Goal: Task Accomplishment & Management: Complete application form

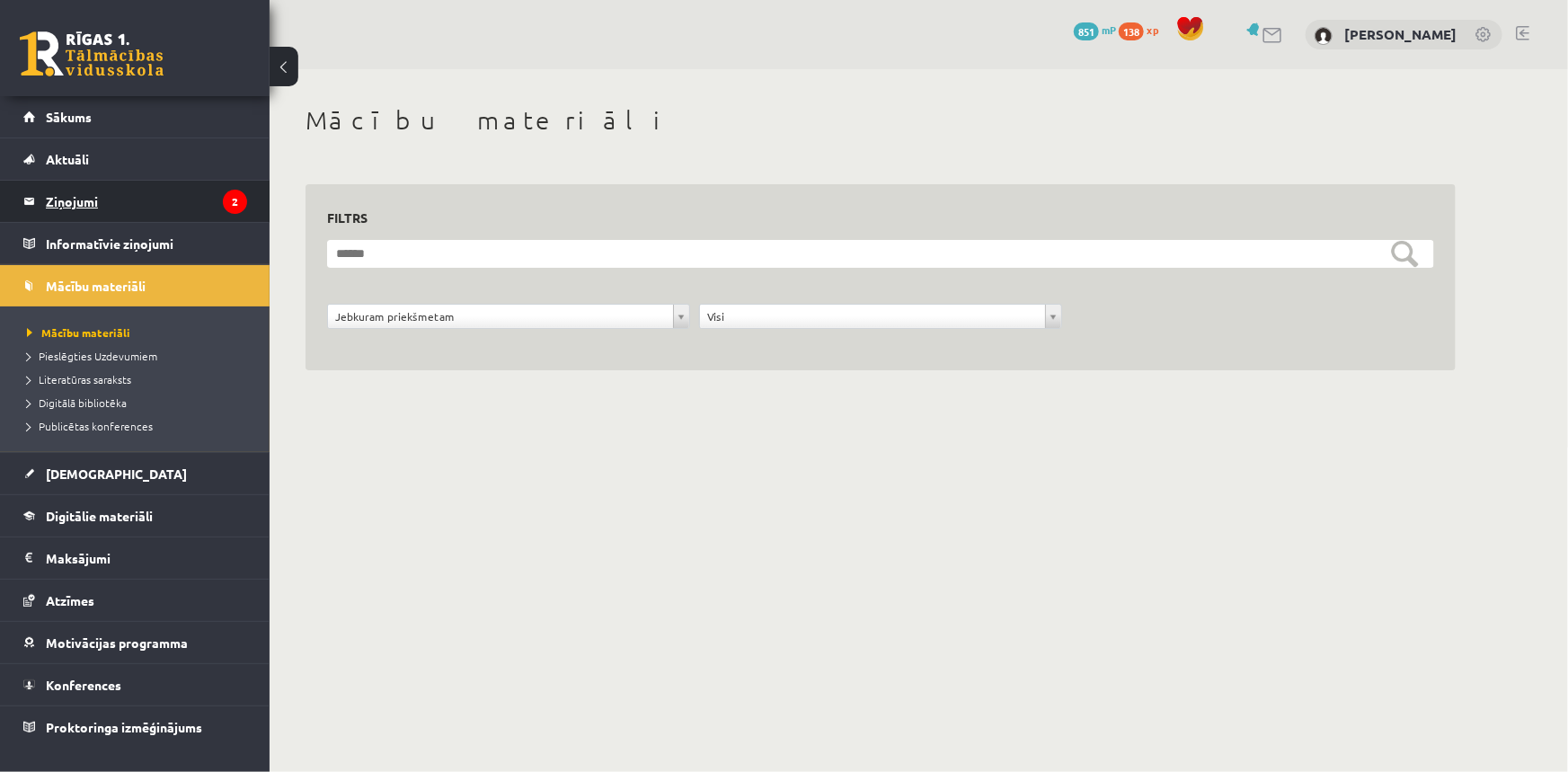
click at [127, 203] on legend "Ziņojumi 2" at bounding box center [146, 201] width 201 height 42
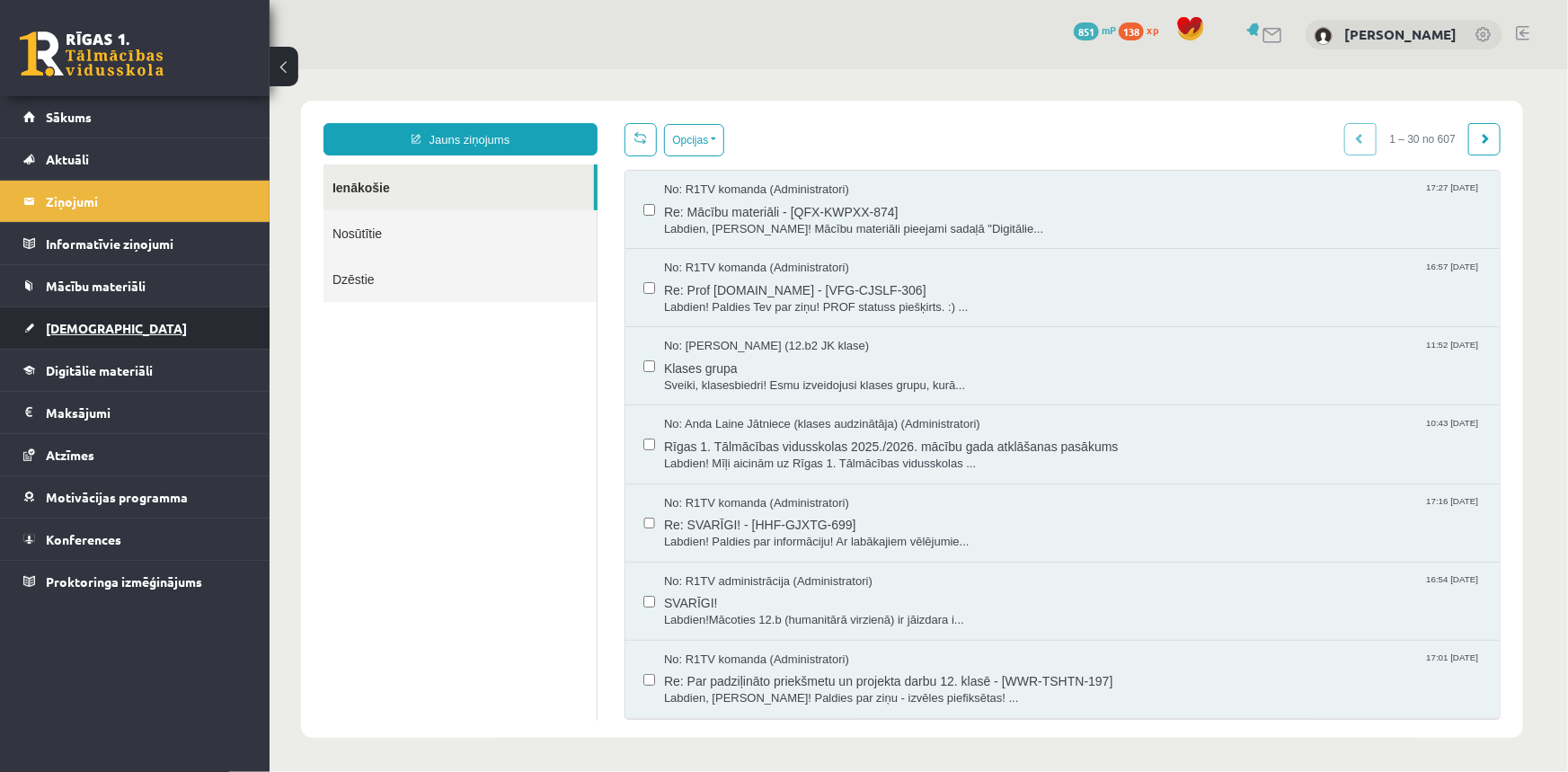
click at [91, 323] on span "[DEMOGRAPHIC_DATA]" at bounding box center [116, 328] width 141 height 16
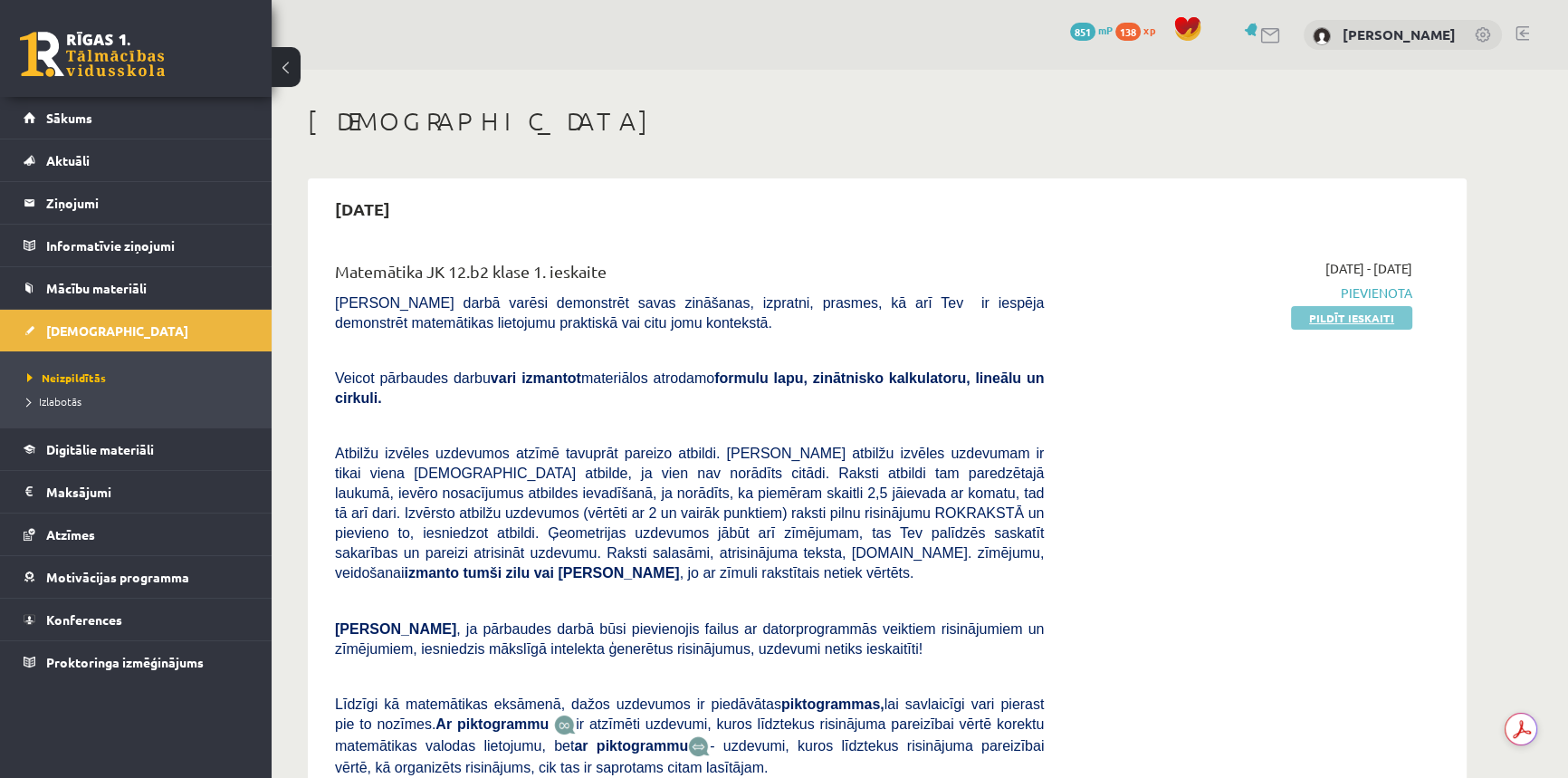
click at [1310, 314] on link "Pildīt ieskaiti" at bounding box center [1351, 319] width 122 height 24
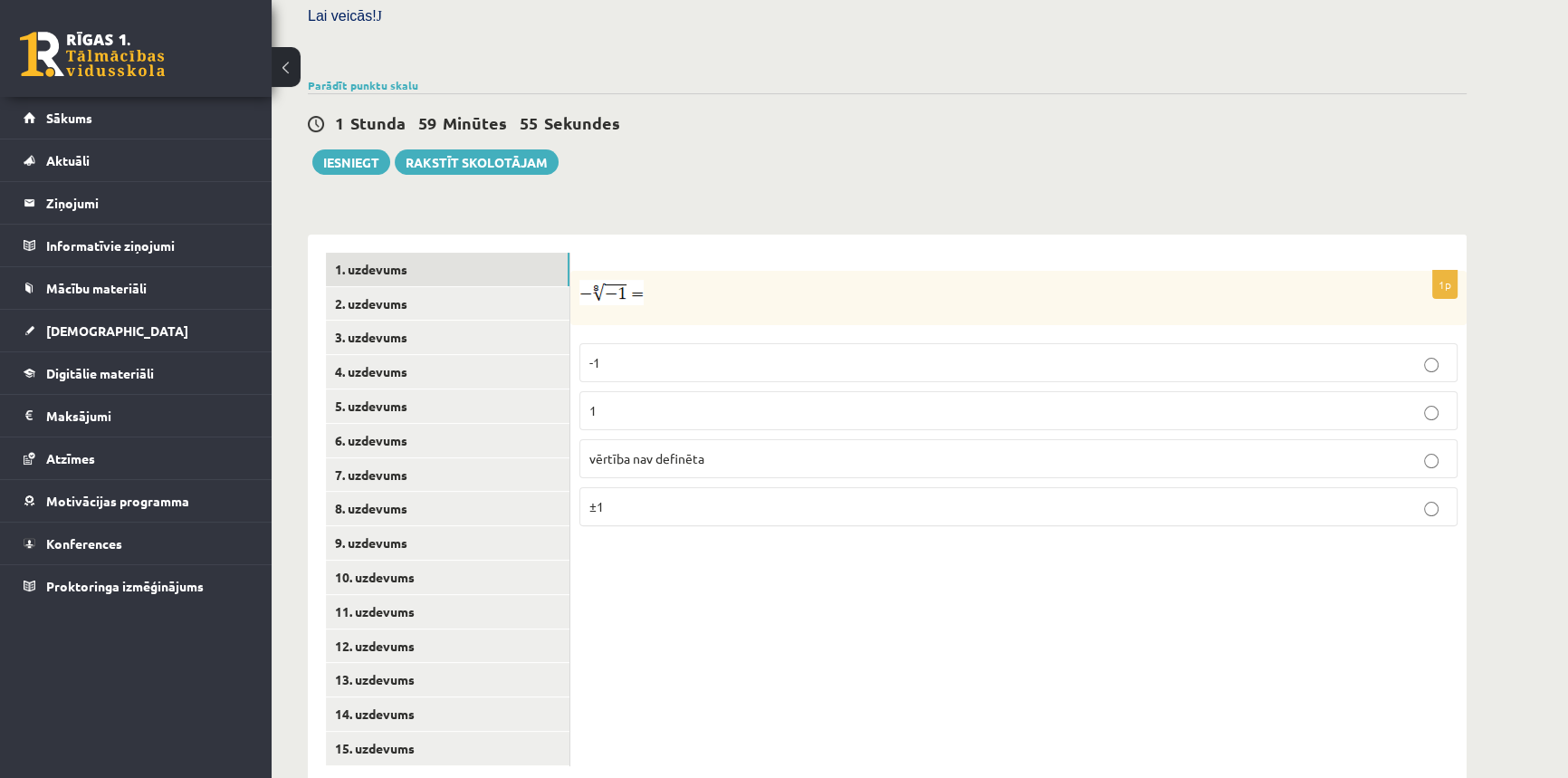
scroll to position [552, 0]
drag, startPoint x: 578, startPoint y: 242, endPoint x: 759, endPoint y: 461, distance: 284.1
click at [759, 461] on div "1p -1 1 vērtība nav definēta ±1" at bounding box center [1018, 404] width 896 height 270
copy div "-1 1 vērtība nav definēta ±1"
click at [752, 158] on div "Matemātika JK 12.b2 klase 1. ieskaite , Daniela Mazurēviča (12.b2 JK klase) Pār…" at bounding box center [886, 169] width 1231 height 1302
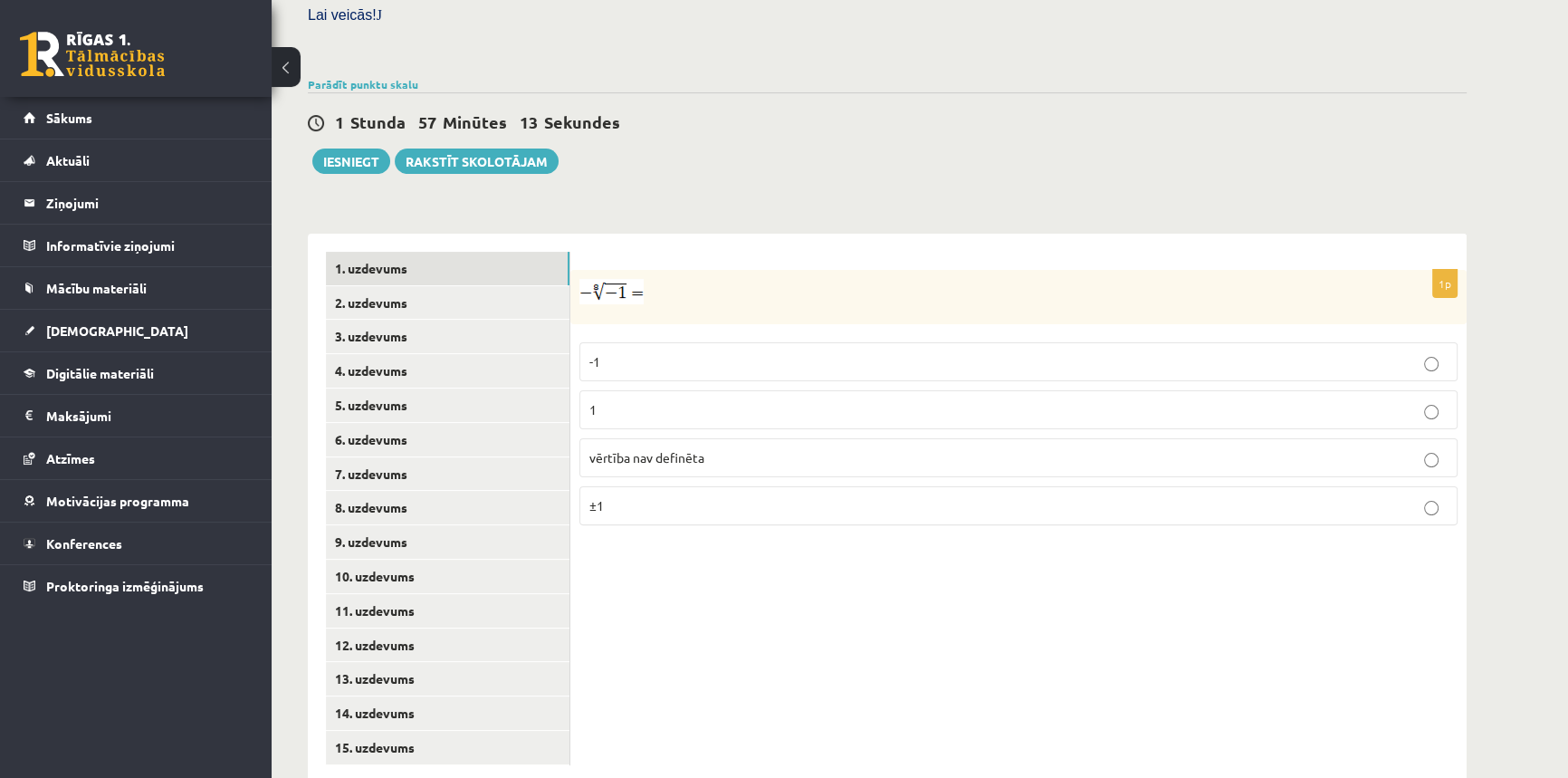
click at [634, 449] on span "vērtība nav definēta" at bounding box center [646, 457] width 115 height 16
click at [441, 287] on link "2. uzdevums" at bounding box center [447, 304] width 244 height 34
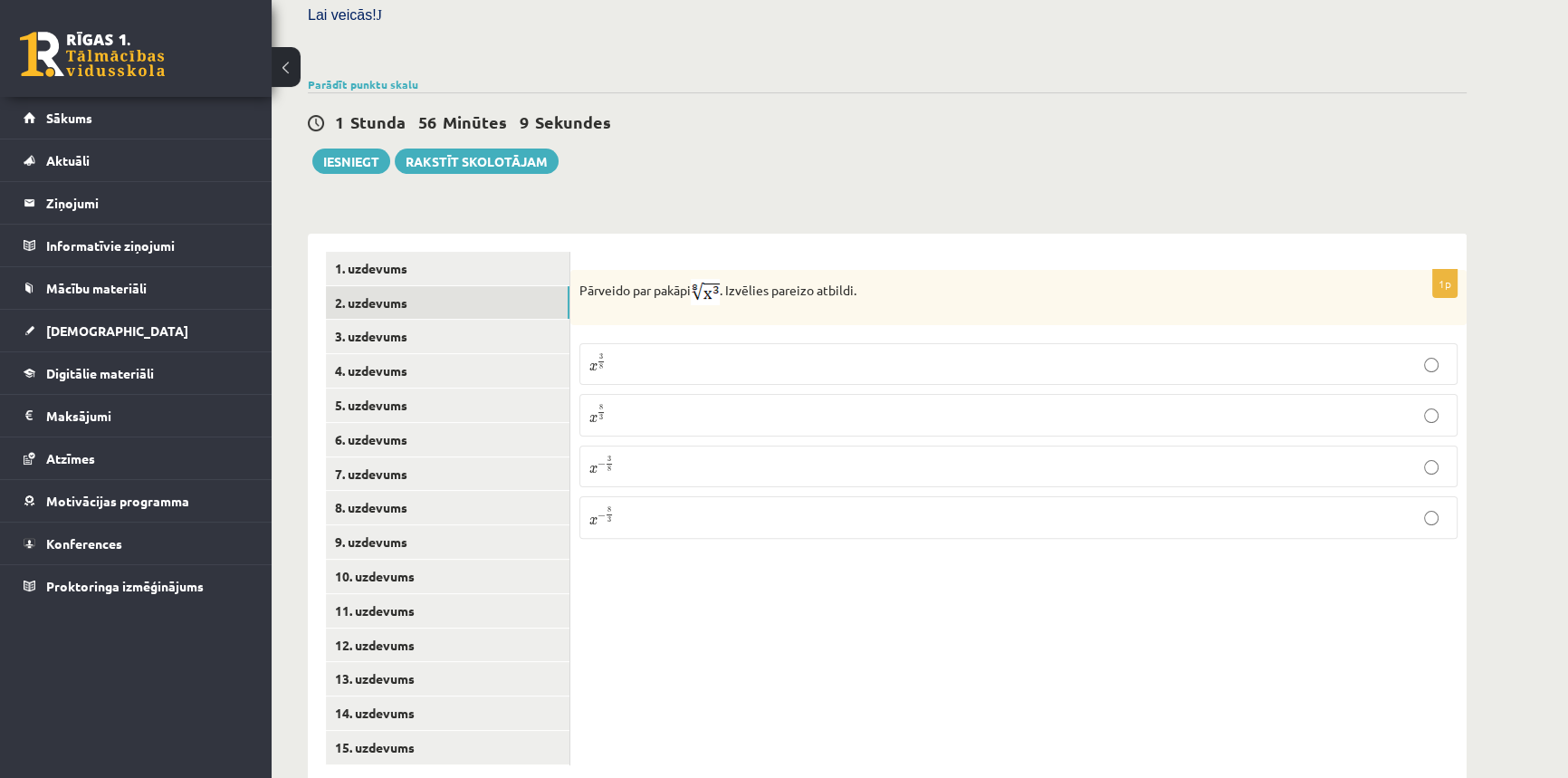
click at [679, 354] on p "x 3 8 x 3 8" at bounding box center [1018, 365] width 858 height 22
click at [383, 320] on link "3. uzdevums" at bounding box center [447, 337] width 244 height 34
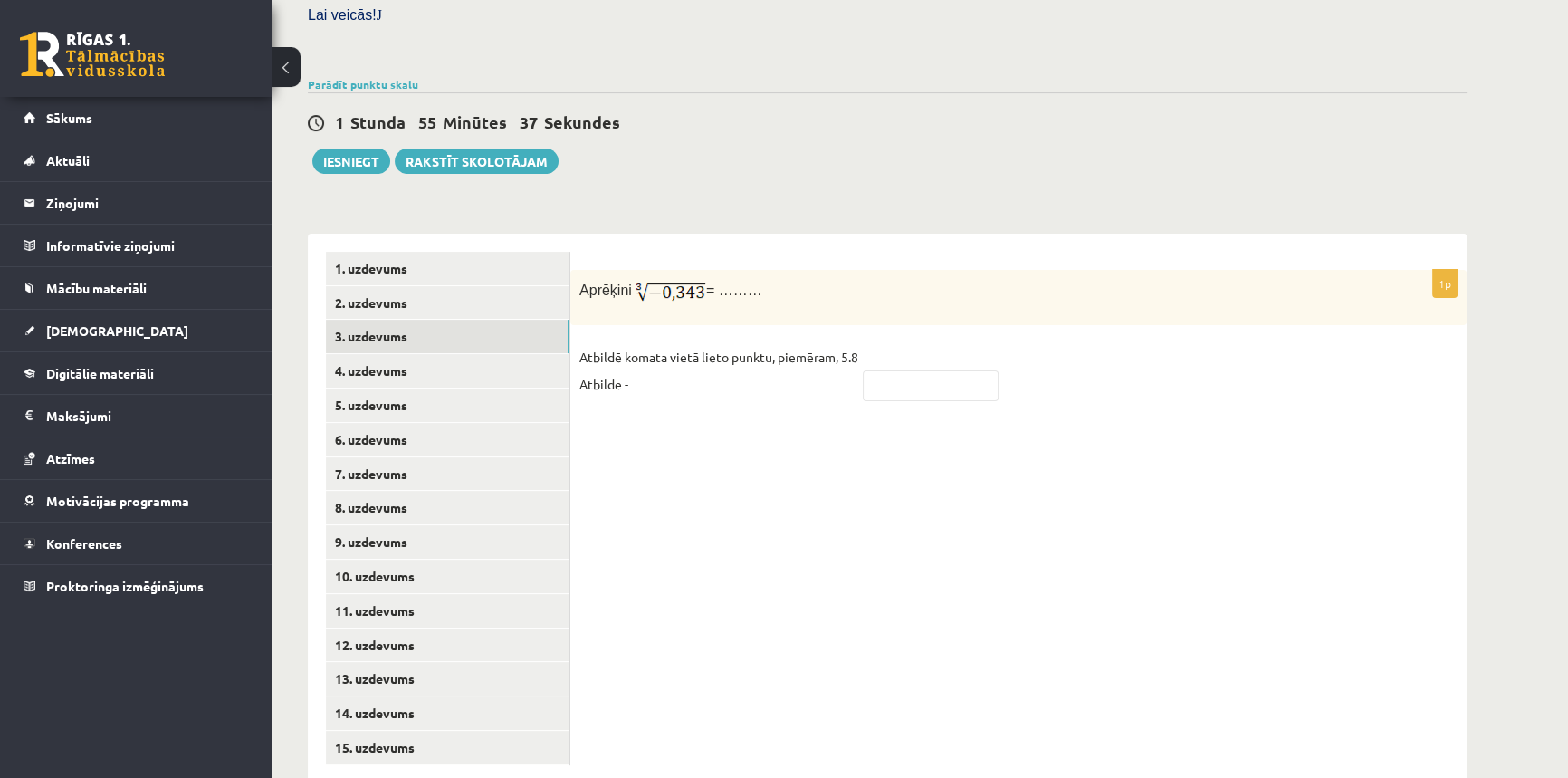
click at [707, 469] on div "1p Aprēķini = ……… Atbildē komata vietā lieto punktu, piemēram, 5.8 Atbilde -" at bounding box center [1018, 508] width 896 height 549
click at [646, 349] on p "Atbildē komata vietā lieto punktu, piemēram, 5.8 Atbilde -" at bounding box center [718, 371] width 278 height 54
click at [638, 345] on p "Atbildē komata vietā lieto punktu, piemēram, 5.8 Atbilde -" at bounding box center [718, 371] width 278 height 54
click at [610, 349] on p "Atbildē komata vietā lieto punktu, piemēram, 5.8 Atbilde -" at bounding box center [718, 371] width 278 height 54
click at [597, 403] on div "1p Aprēķini = ……… Atbildē komata vietā lieto punktu, piemēram, 5.8 Atbilde -" at bounding box center [1018, 508] width 896 height 549
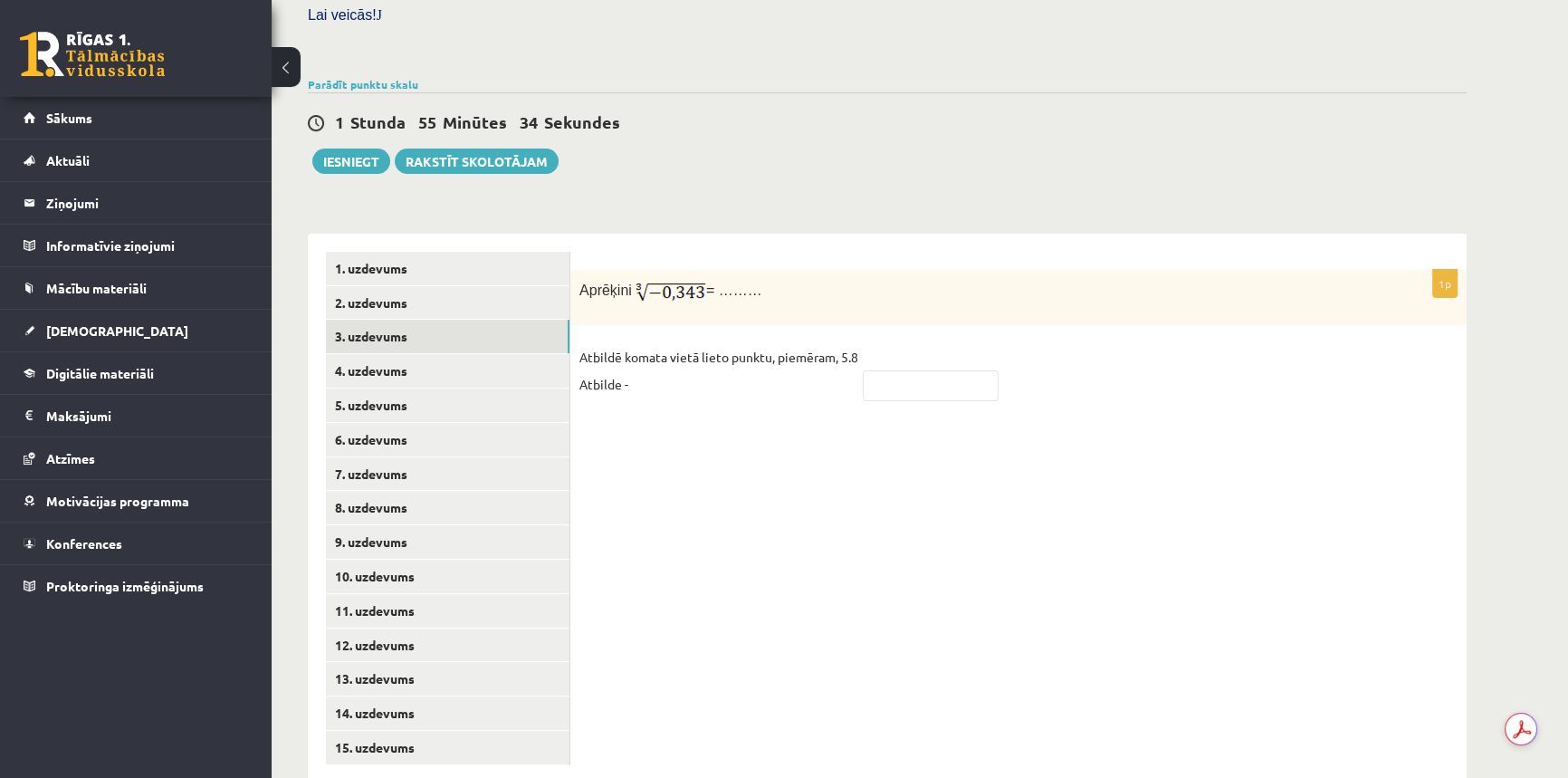
click at [616, 374] on div "1p Aprēķini = ……… Atbildē komata vietā lieto punktu, piemēram, 5.8 Atbilde -" at bounding box center [1018, 344] width 896 height 148
click at [734, 283] on span "= ………" at bounding box center [734, 290] width 56 height 15
click at [668, 344] on p "Atbildē komata vietā lieto punktu, piemēram, 5.8 Atbilde -" at bounding box center [718, 371] width 278 height 54
click at [644, 349] on p "Atbildē komata vietā lieto punktu, piemēram, 5.8 Atbilde -" at bounding box center [718, 371] width 278 height 54
click at [741, 353] on p "Atbildē komata vietā lieto punktu, piemēram, 5.8 Atbilde -" at bounding box center [718, 371] width 278 height 54
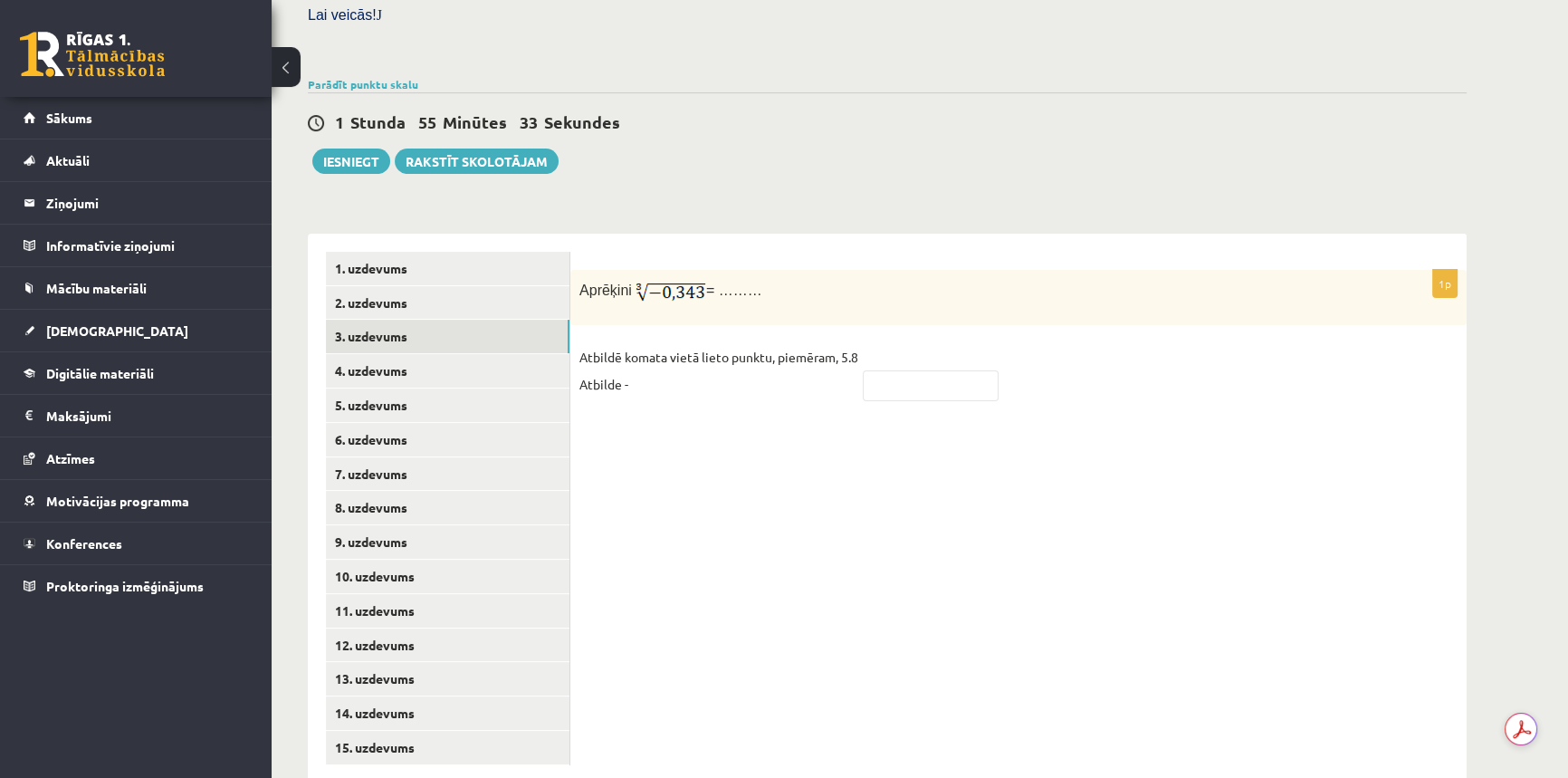
click at [642, 389] on div "1p Aprēķini = ……… Atbildē komata vietā lieto punktu, piemēram, 5.8 Atbilde -" at bounding box center [1018, 508] width 896 height 549
click at [770, 344] on p "Atbildē komata vietā lieto punktu, piemēram, 5.8 Atbilde -" at bounding box center [718, 371] width 278 height 54
click at [683, 344] on p "Atbildē komata vietā lieto punktu, piemēram, 5.8 Atbilde -" at bounding box center [718, 371] width 278 height 54
click at [627, 344] on p "Atbildē komata vietā lieto punktu, piemēram, 5.8 Atbilde -" at bounding box center [718, 371] width 278 height 54
click at [598, 349] on p "Atbildē komata vietā lieto punktu, piemēram, 5.8 Atbilde -" at bounding box center [718, 371] width 278 height 54
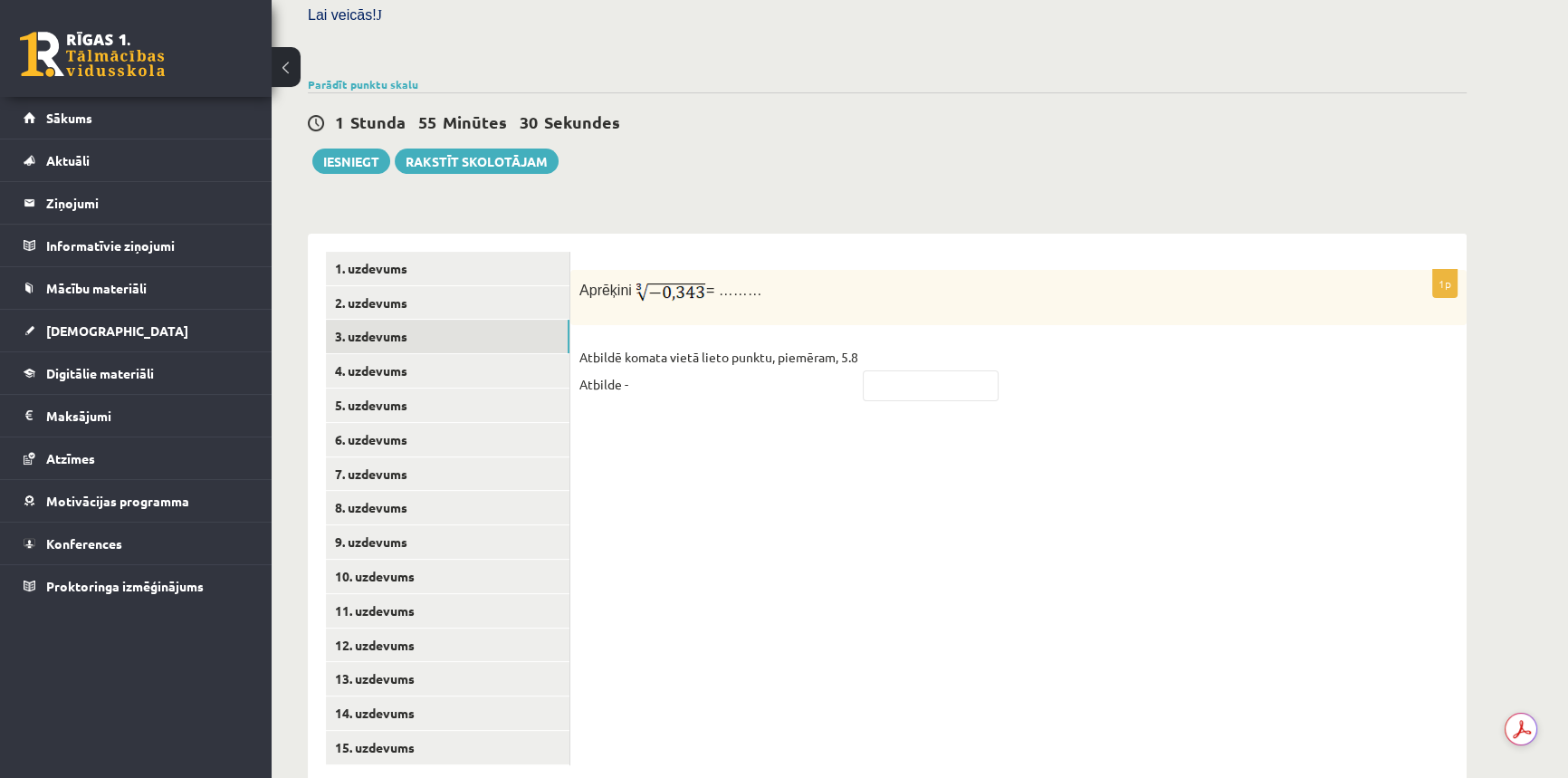
click at [669, 364] on fieldset "Atbildē komata vietā lieto punktu, piemēram, 5.8 Atbilde -" at bounding box center [1018, 376] width 878 height 65
click at [735, 551] on div "1p Aprēķini = ……… Atbildē komata vietā lieto punktu, piemēram, 5.8 Atbilde -" at bounding box center [1018, 508] width 896 height 549
click at [913, 471] on div "1p Aprēķini = ……… Atbildē komata vietā lieto punktu, piemēram, 5.8 Atbilde -" at bounding box center [1018, 508] width 896 height 549
click at [797, 408] on div "1p Aprēķini = ……… Atbildē komata vietā lieto punktu, piemēram, 5.8 Atbilde -" at bounding box center [1018, 508] width 896 height 549
click at [705, 378] on div "1p Aprēķini = ……… Atbildē komata vietā lieto punktu, piemēram, 5.8 Atbilde -" at bounding box center [1018, 508] width 896 height 549
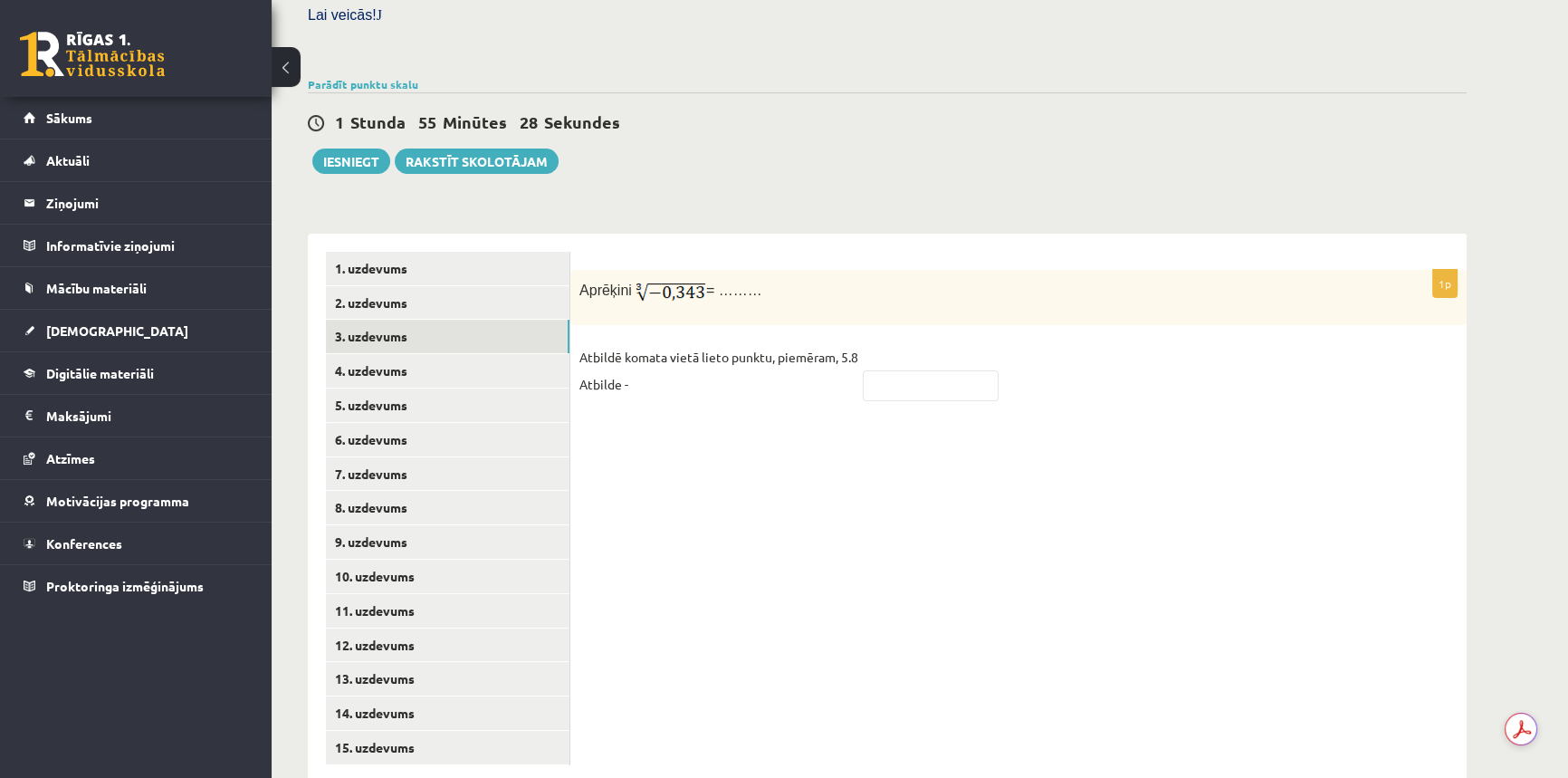
click at [589, 277] on div "Aprēķini = ………" at bounding box center [1018, 297] width 896 height 55
click at [627, 281] on div "Aprēķini = ………" at bounding box center [1018, 297] width 896 height 55
click at [728, 297] on div "1p Aprēķini = ……… Atbildē komata vietā lieto punktu, piemēram, 5.8 Atbilde -" at bounding box center [1018, 344] width 896 height 148
click at [776, 344] on p "Atbildē komata vietā lieto punktu, piemēram, 5.8 Atbilde -" at bounding box center [718, 371] width 278 height 54
click at [675, 374] on div "1p Aprēķini = ……… Atbildē komata vietā lieto punktu, piemēram, 5.8 Atbilde -" at bounding box center [1018, 344] width 896 height 148
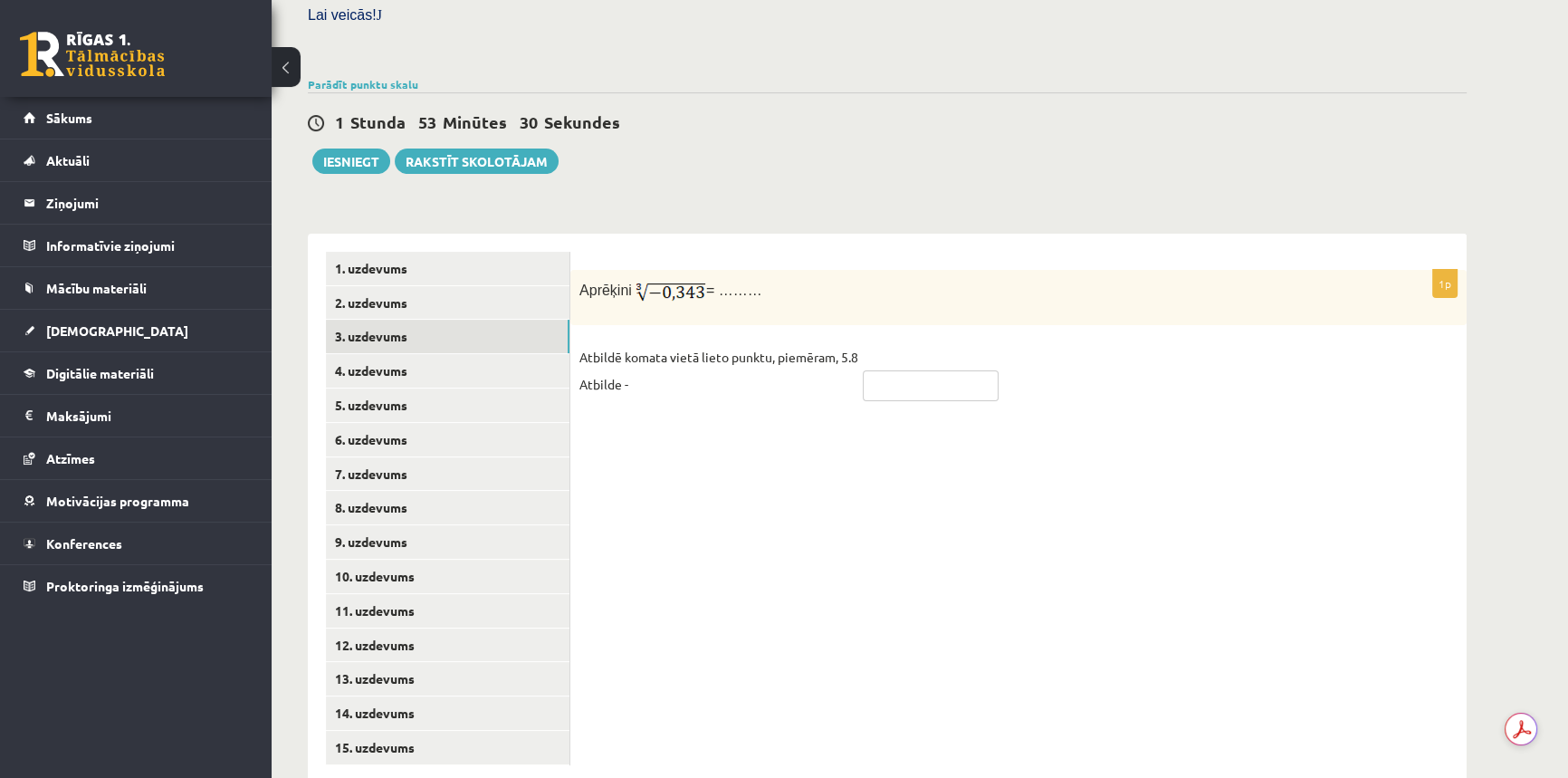
drag, startPoint x: 648, startPoint y: 347, endPoint x: 988, endPoint y: 331, distance: 340.4
click at [988, 371] on input "text" at bounding box center [930, 386] width 136 height 31
click at [799, 403] on div "1p Aprēķini = ……… Atbildē komata vietā lieto punktu, piemēram, 5.8 Atbilde -" at bounding box center [1018, 508] width 896 height 549
click at [833, 347] on p "Atbildē komata vietā lieto punktu, piemēram, 5.8 Atbilde -" at bounding box center [718, 371] width 278 height 54
click at [867, 371] on input "text" at bounding box center [930, 386] width 136 height 31
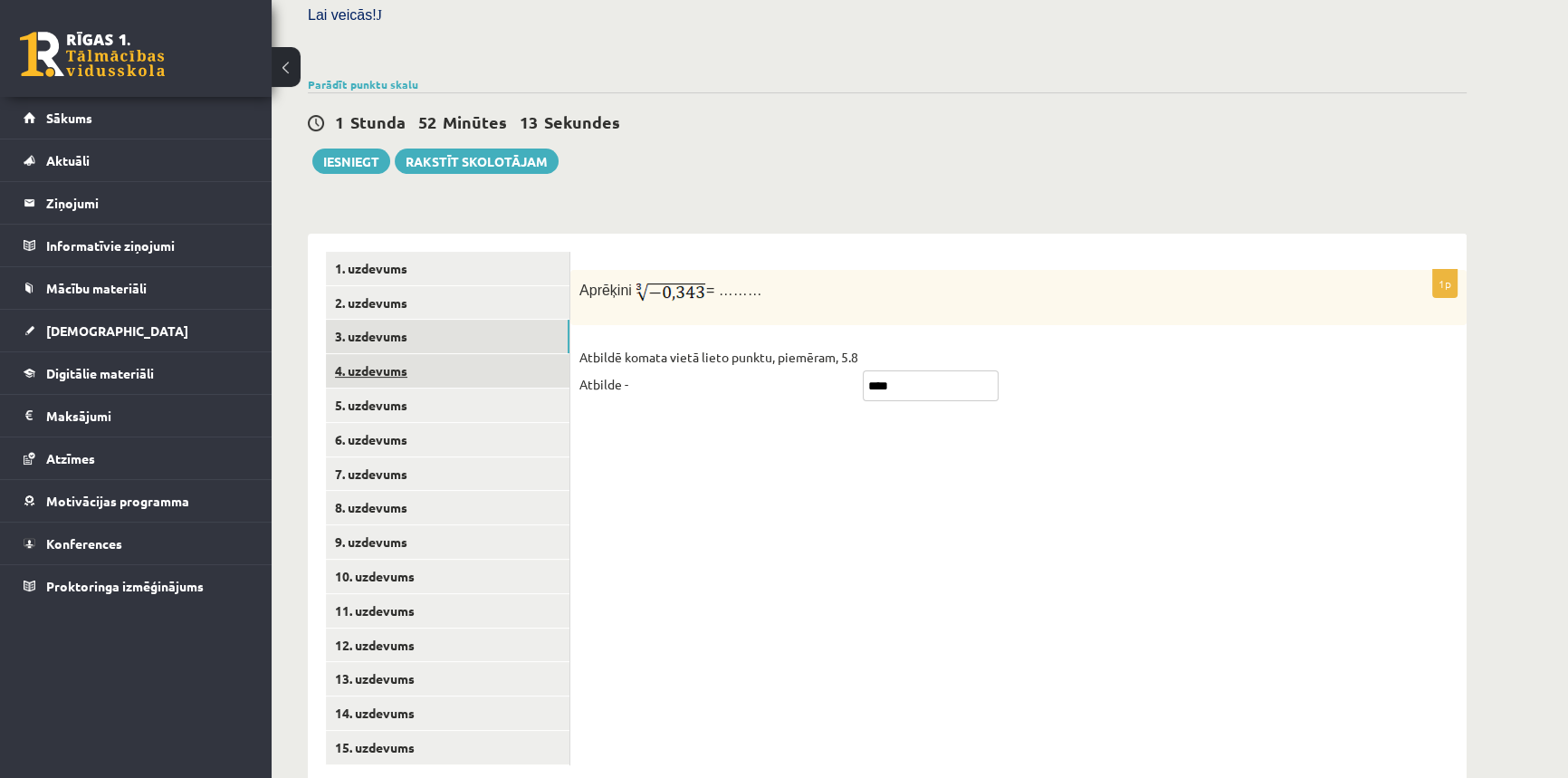
type input "****"
click at [381, 355] on link "4. uzdevums" at bounding box center [447, 372] width 244 height 34
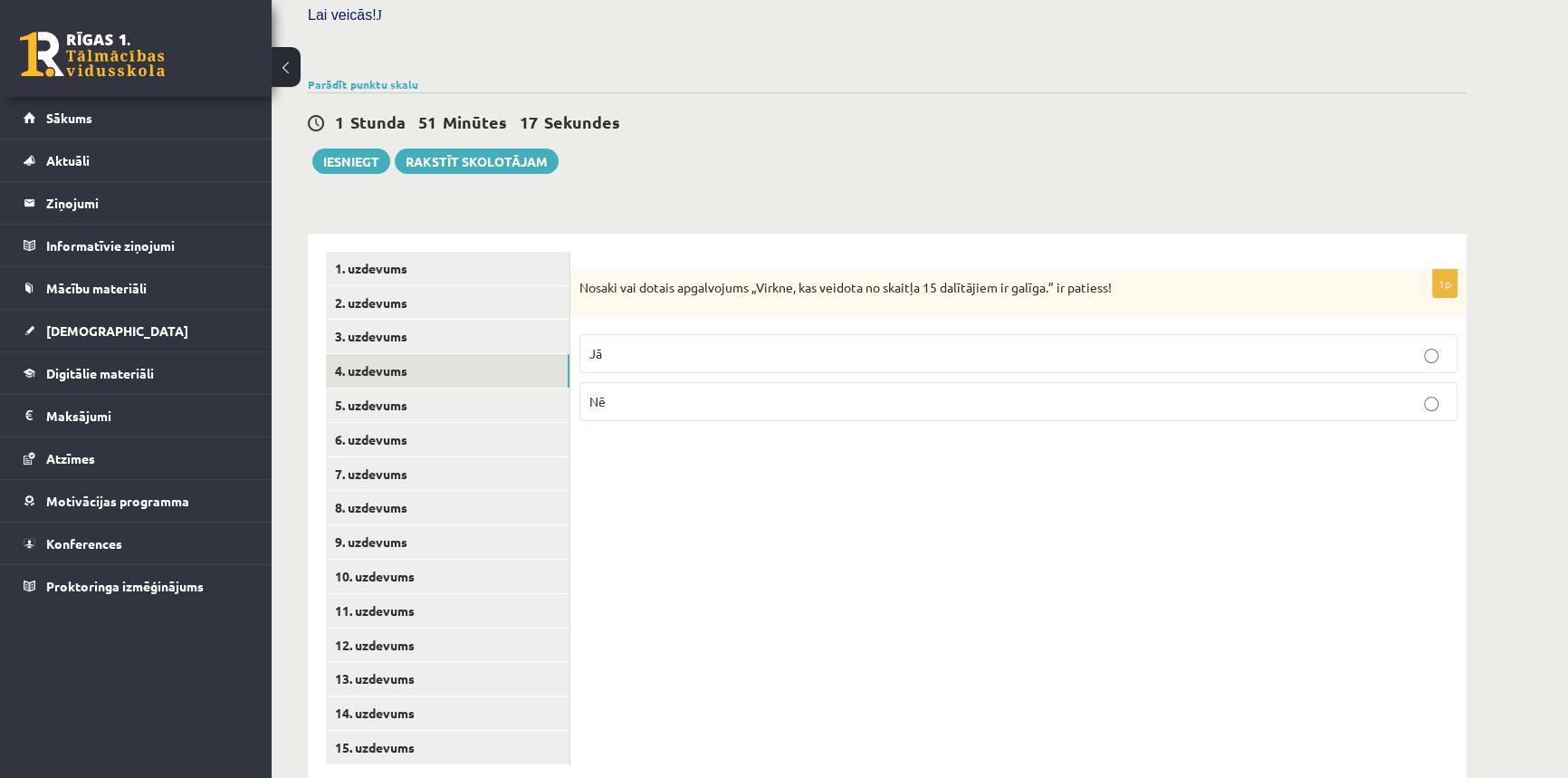
click at [652, 345] on p "Jā" at bounding box center [1018, 354] width 858 height 19
click at [461, 389] on link "5. uzdevums" at bounding box center [447, 405] width 244 height 34
click at [634, 394] on p "Nē" at bounding box center [1018, 403] width 858 height 19
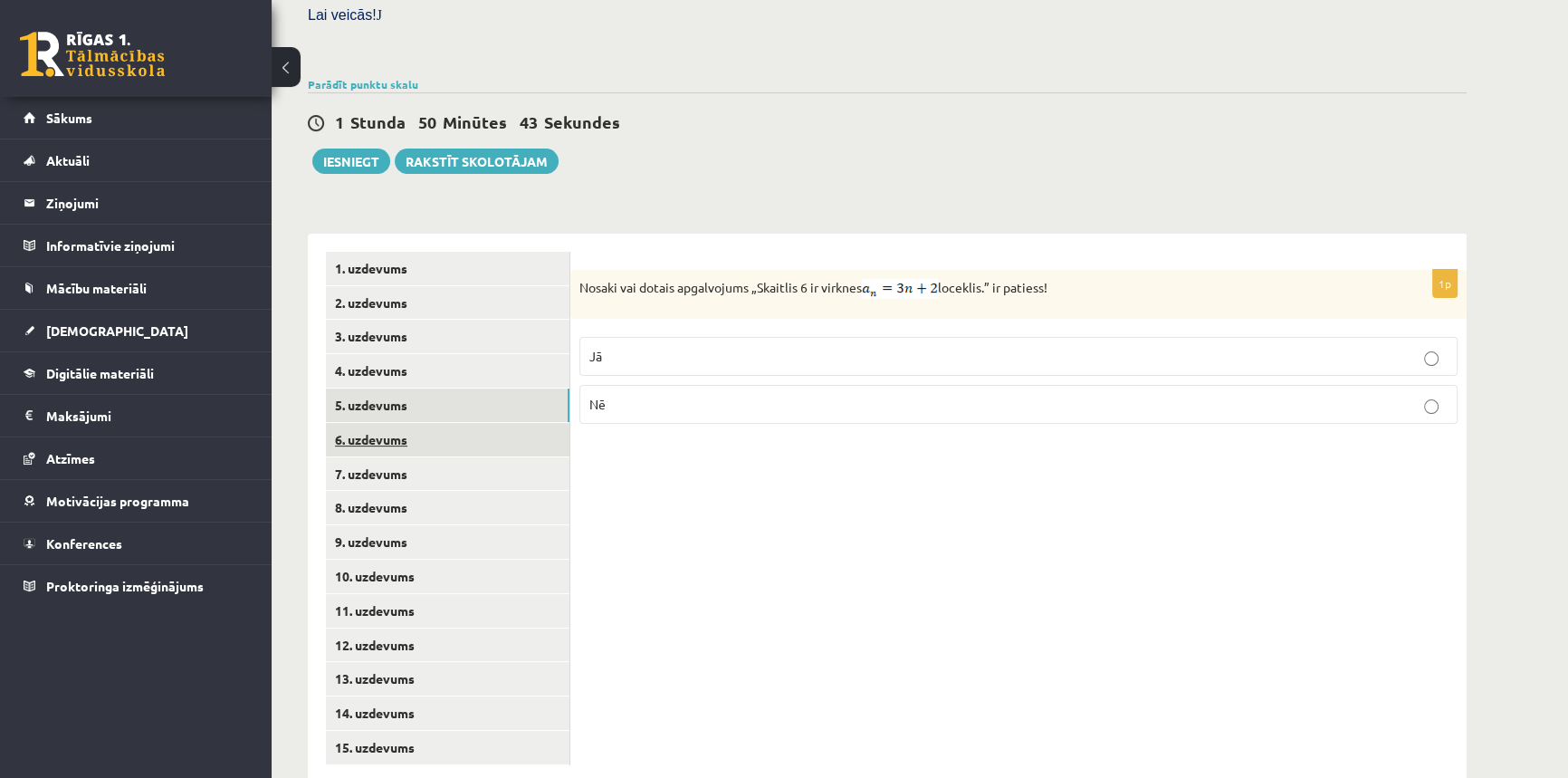
click at [475, 422] on link "6. uzdevums" at bounding box center [447, 439] width 244 height 34
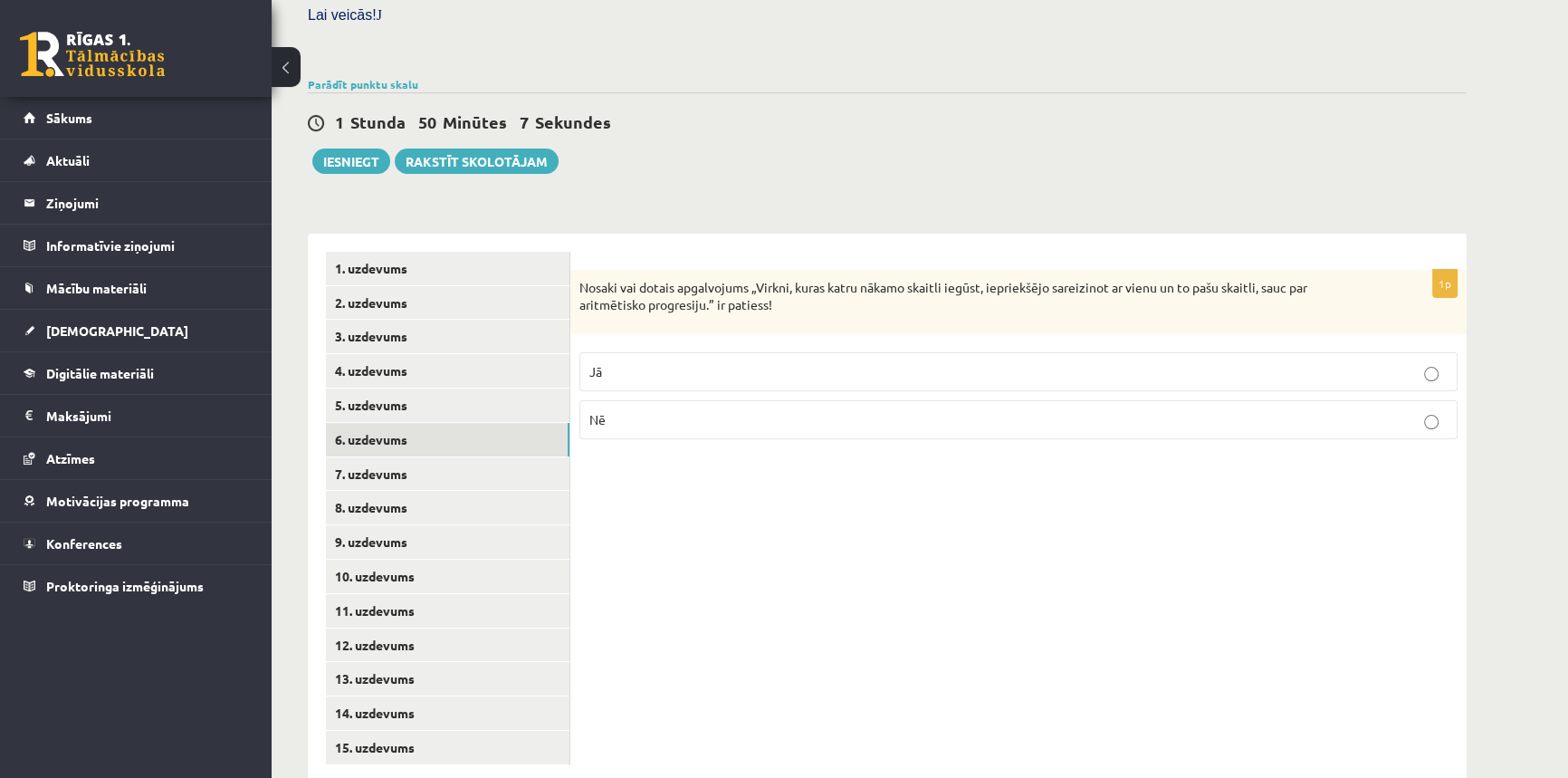
click at [744, 410] on p "Nē" at bounding box center [1018, 419] width 858 height 19
click at [414, 457] on link "7. uzdevums" at bounding box center [447, 474] width 244 height 34
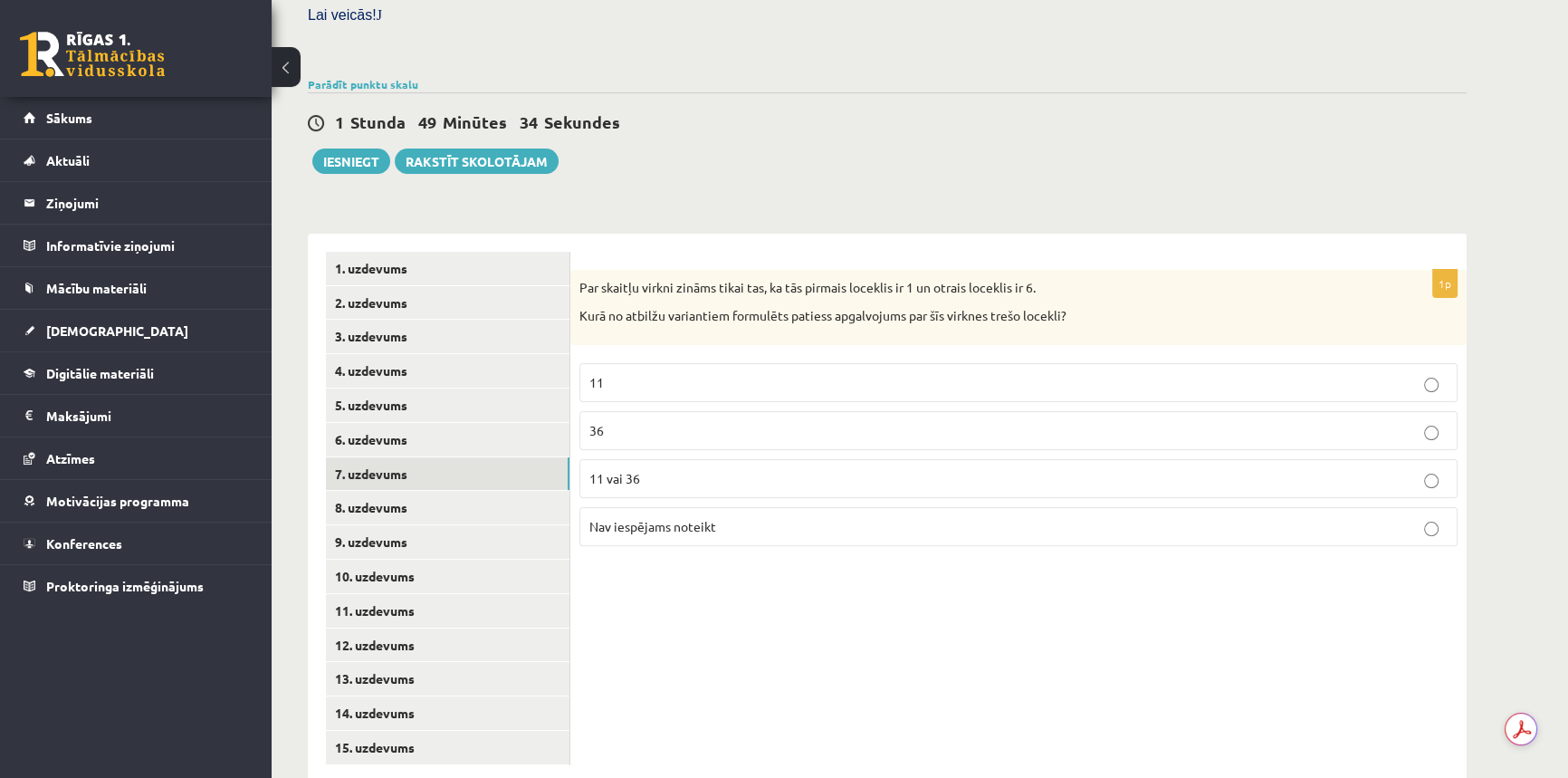
click at [617, 518] on span "Nav iespējams noteikt" at bounding box center [652, 526] width 127 height 16
click at [498, 490] on link "8. uzdevums" at bounding box center [447, 507] width 244 height 34
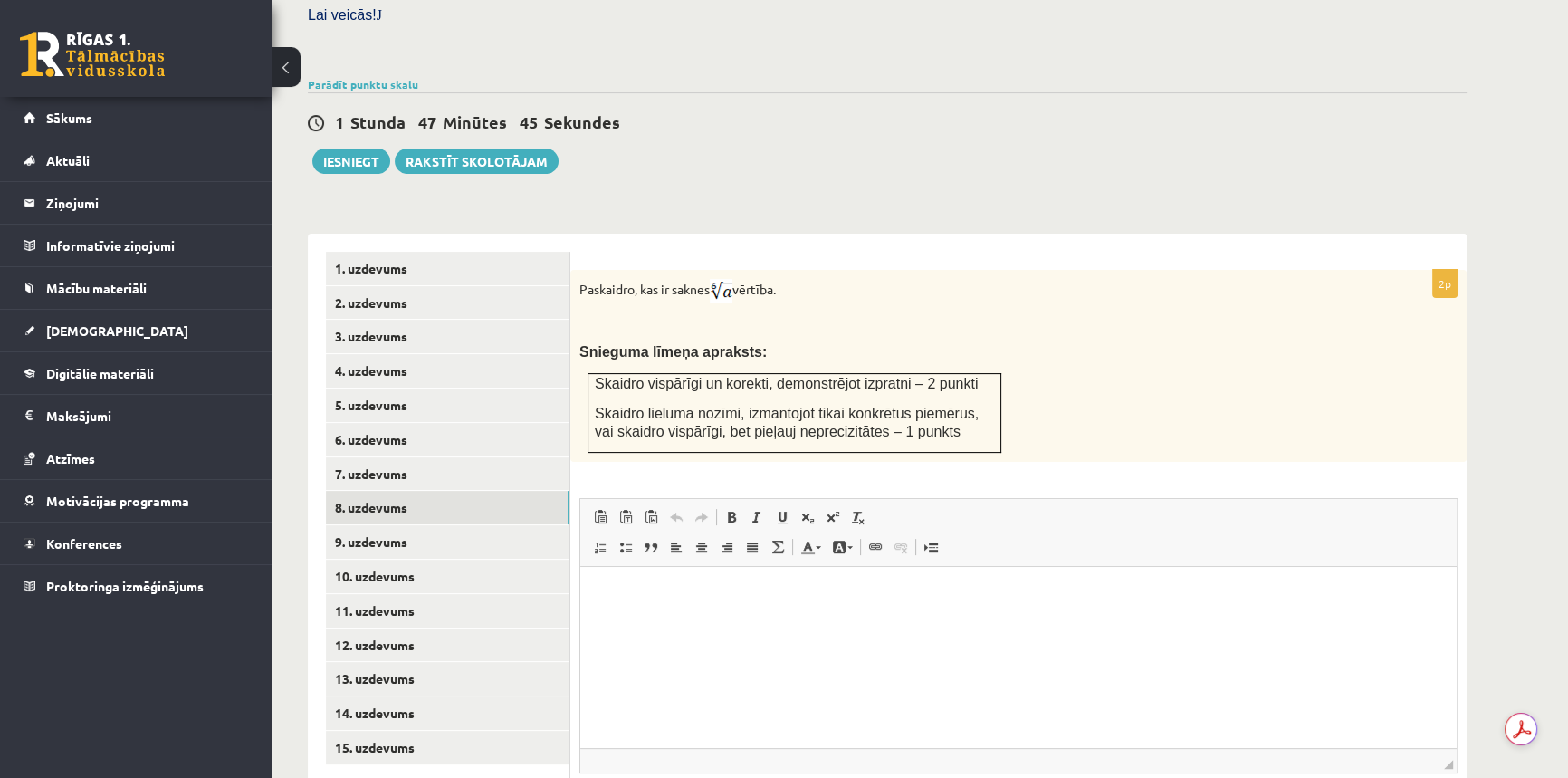
click at [769, 594] on p "Editor, wiswyg-editor-user-answer-47024920464800" at bounding box center [1018, 593] width 840 height 19
click at [695, 601] on p "Editor, wiswyg-editor-user-answer-47024920464800" at bounding box center [1018, 593] width 840 height 19
click at [1335, 427] on div "2p Paskaidro, kas ir saknes vērtība. Snieguma līmeņa apraksts: Skaidro vispārīg…" at bounding box center [1018, 572] width 896 height 605
click at [839, 613] on html at bounding box center [1018, 593] width 876 height 55
click at [711, 590] on p "**********" at bounding box center [1018, 593] width 840 height 19
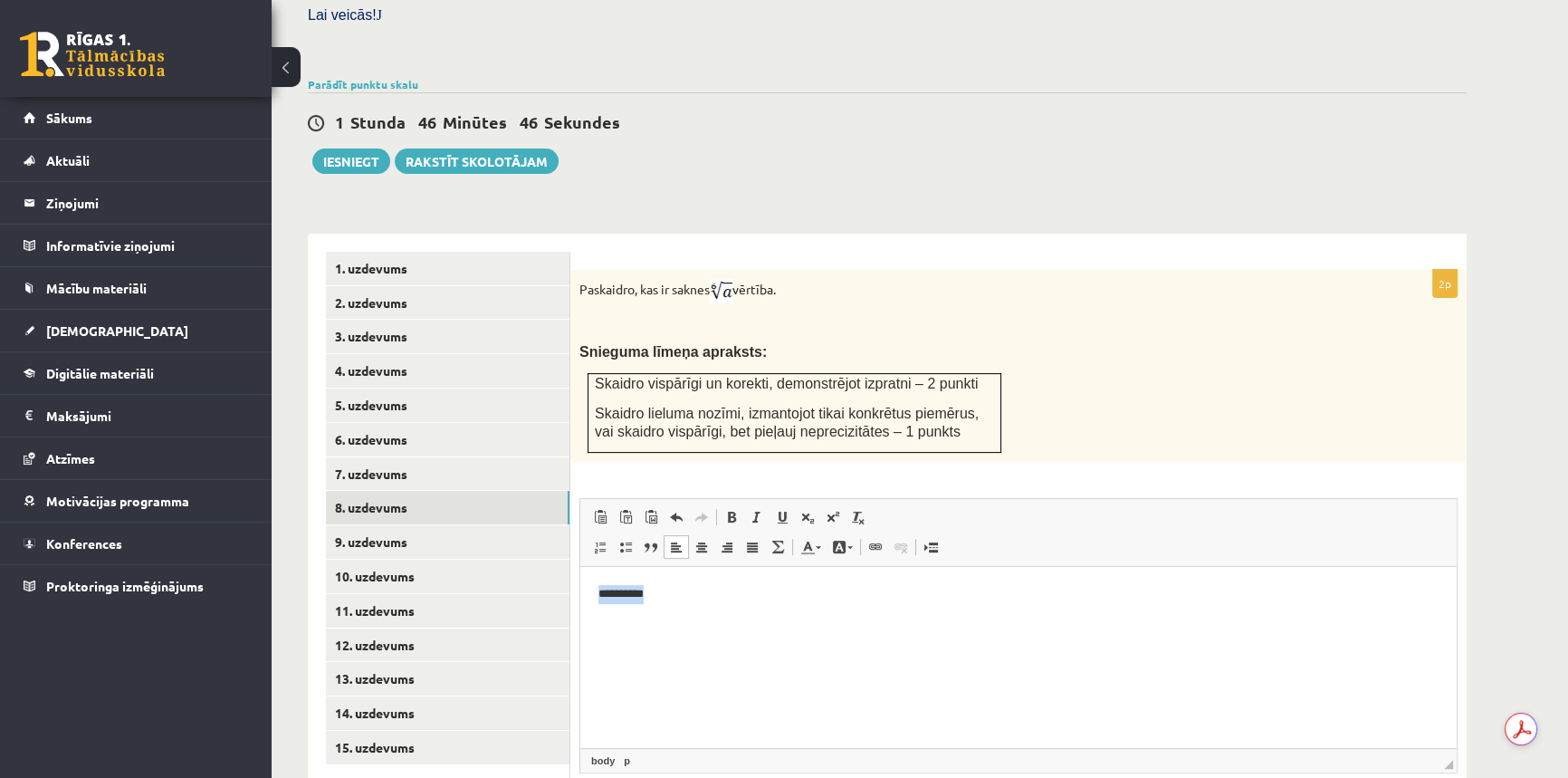
drag, startPoint x: 684, startPoint y: 585, endPoint x: 552, endPoint y: 585, distance: 132.0
click at [580, 585] on html "**********" at bounding box center [1018, 593] width 876 height 55
click at [825, 510] on span at bounding box center [832, 517] width 15 height 15
click at [830, 510] on span at bounding box center [832, 517] width 15 height 15
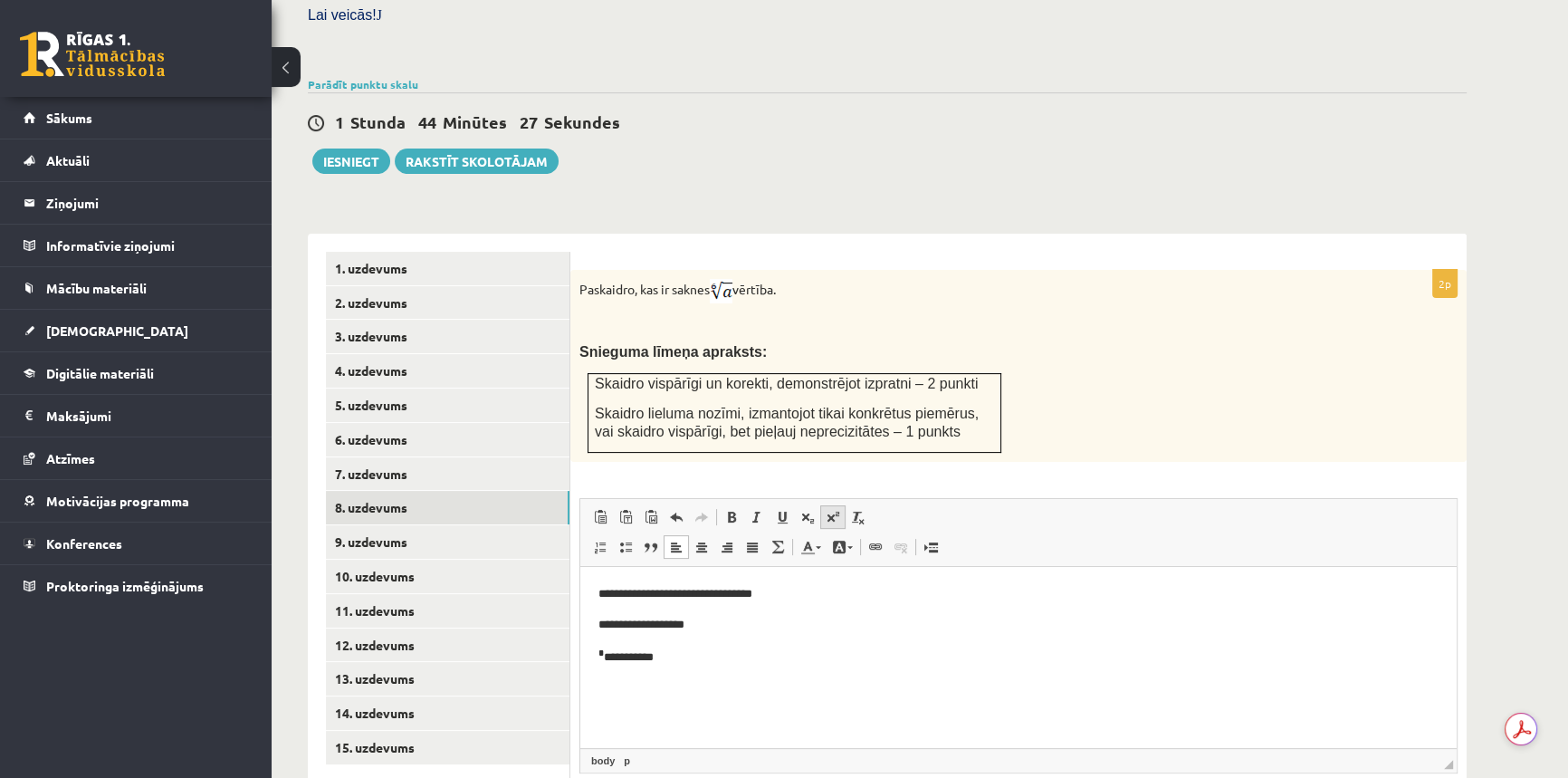
click at [825, 510] on span at bounding box center [832, 517] width 15 height 15
click at [412, 525] on link "9. uzdevums" at bounding box center [447, 542] width 244 height 34
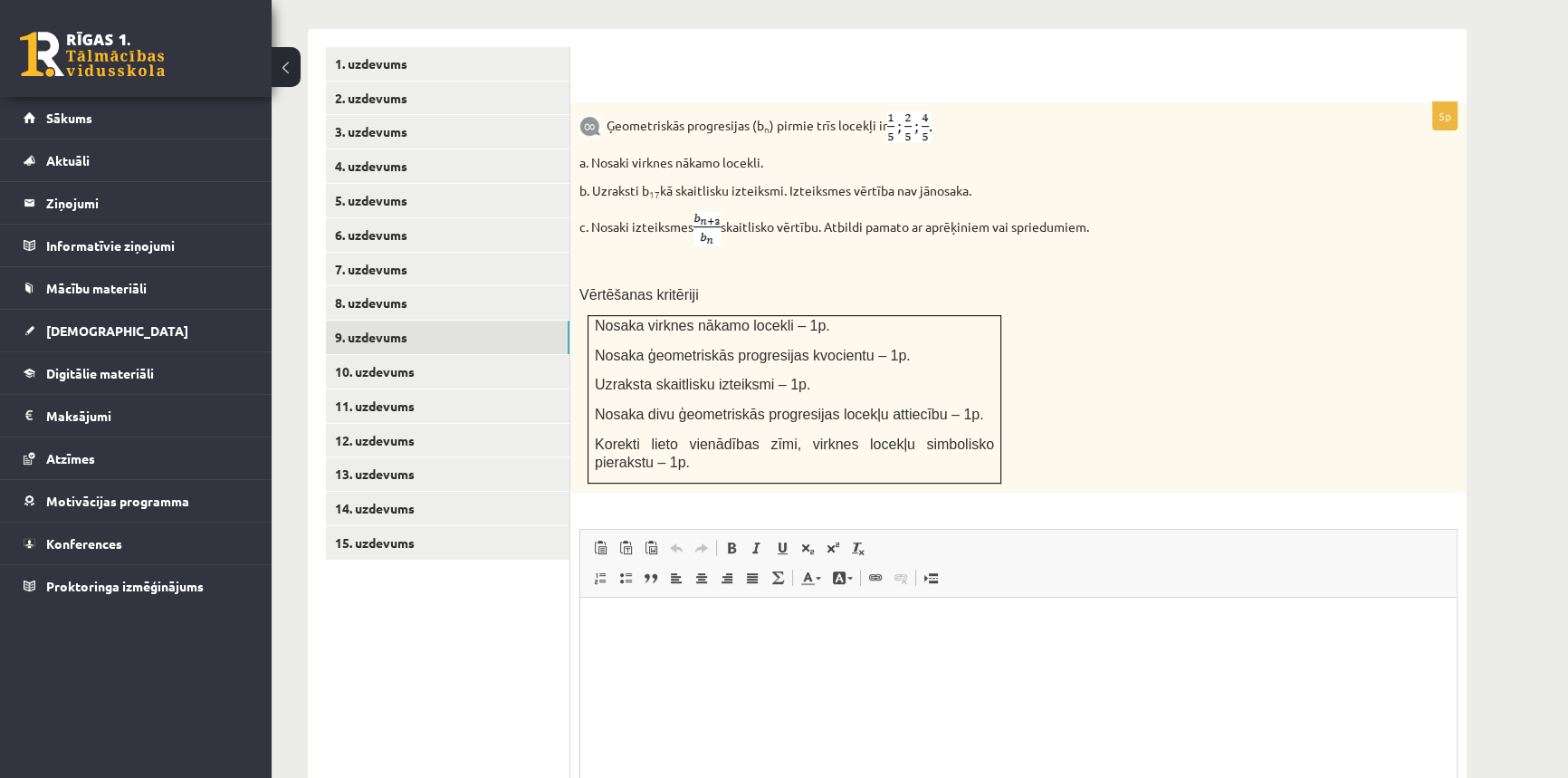
scroll to position [882, 0]
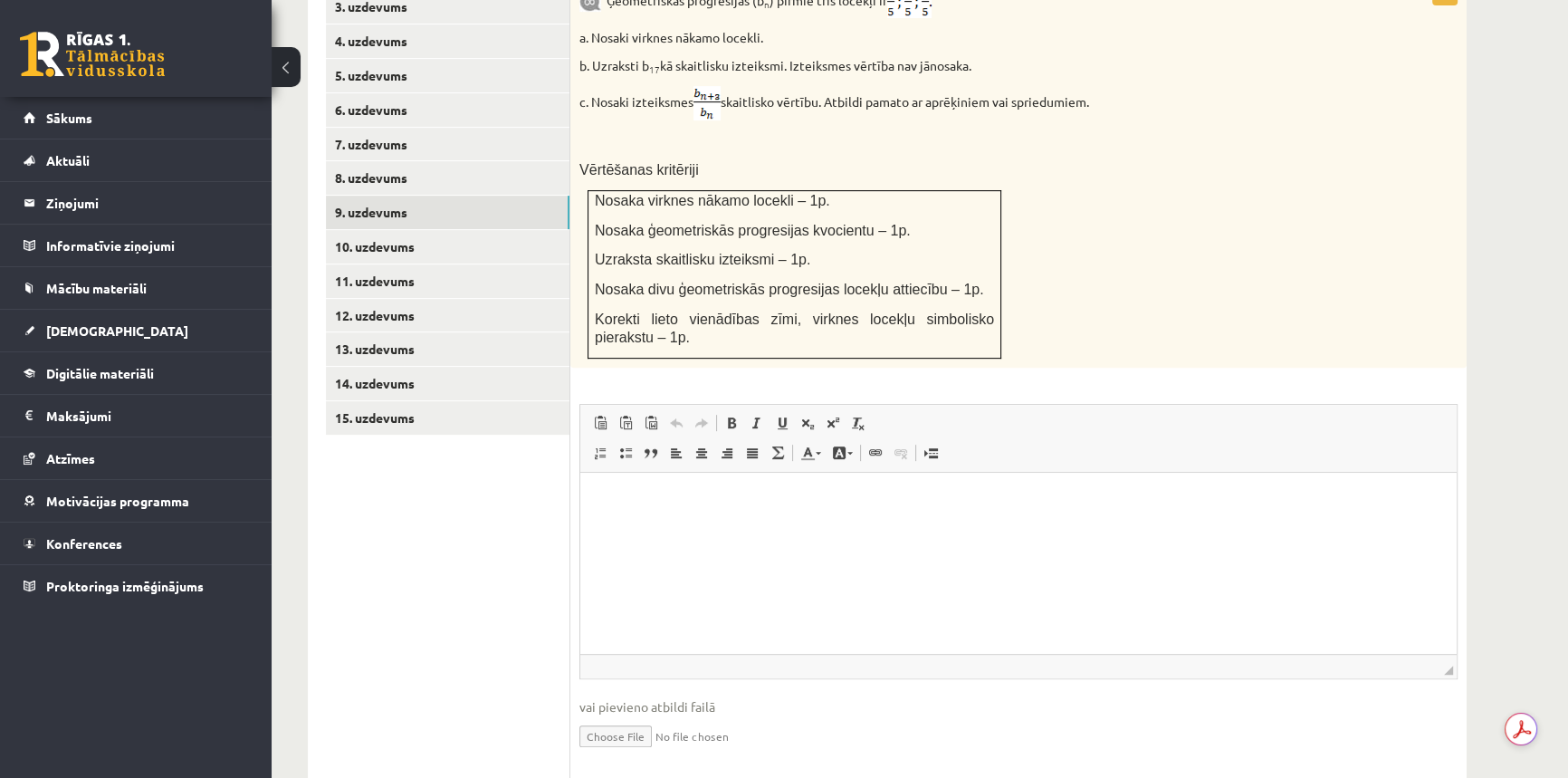
click at [623, 716] on input "file" at bounding box center [1018, 734] width 878 height 37
type input "**********"
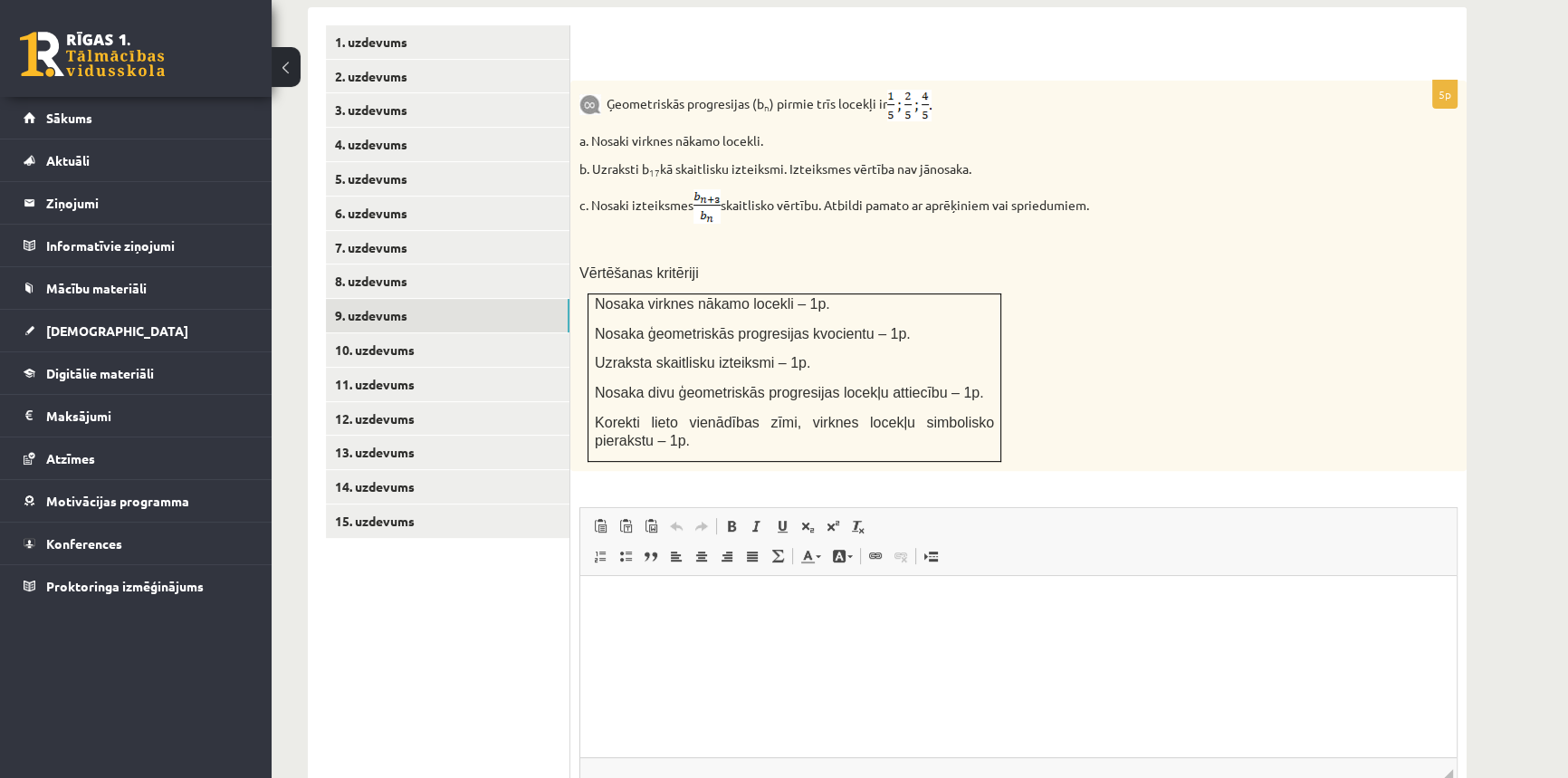
scroll to position [717, 0]
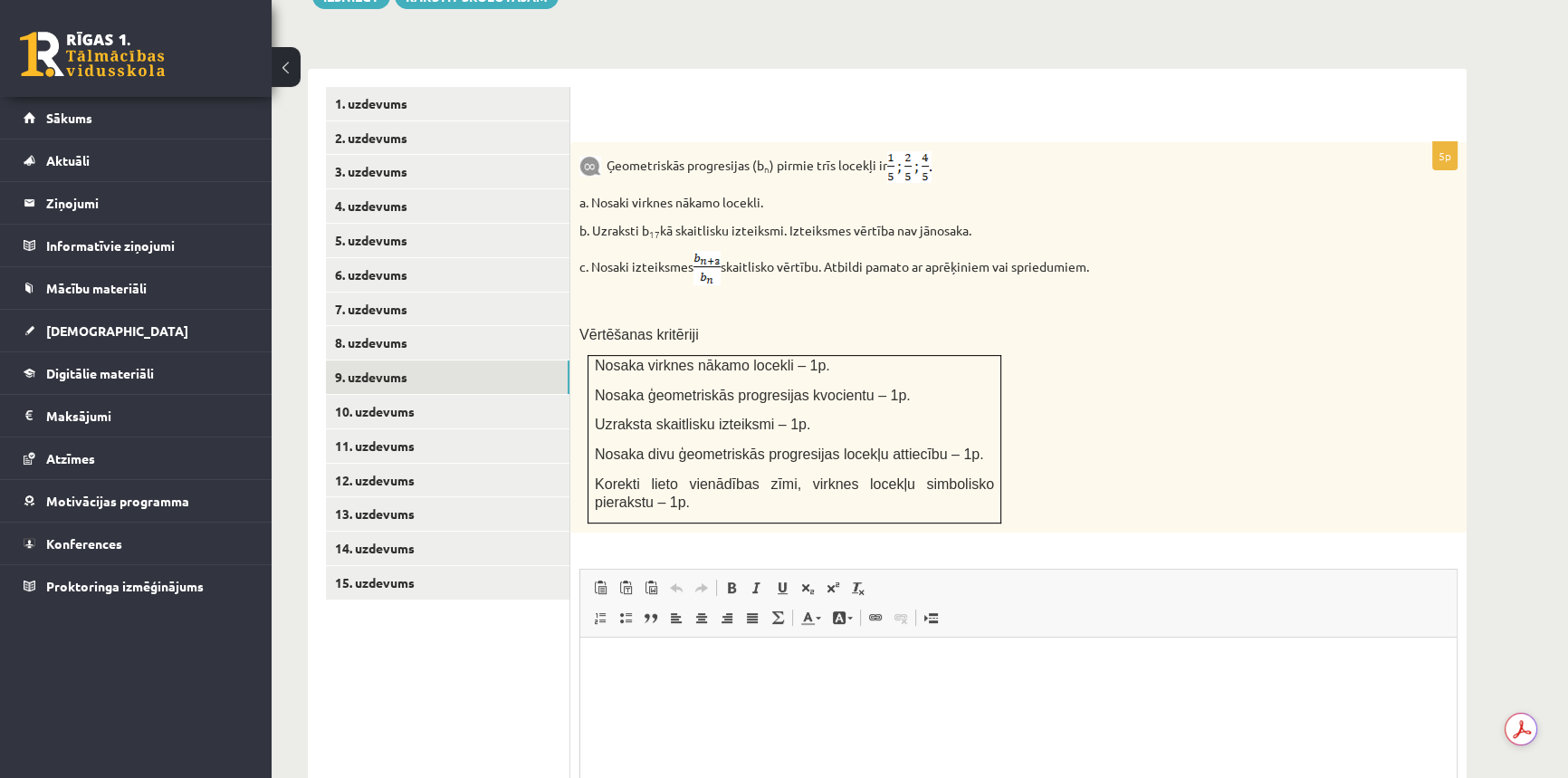
click at [742, 668] on p "Editor, wiswyg-editor-user-answer-47024925678260" at bounding box center [1018, 664] width 840 height 19
click at [682, 671] on p "**********" at bounding box center [1018, 664] width 840 height 19
click at [446, 394] on link "10. uzdevums" at bounding box center [447, 411] width 244 height 34
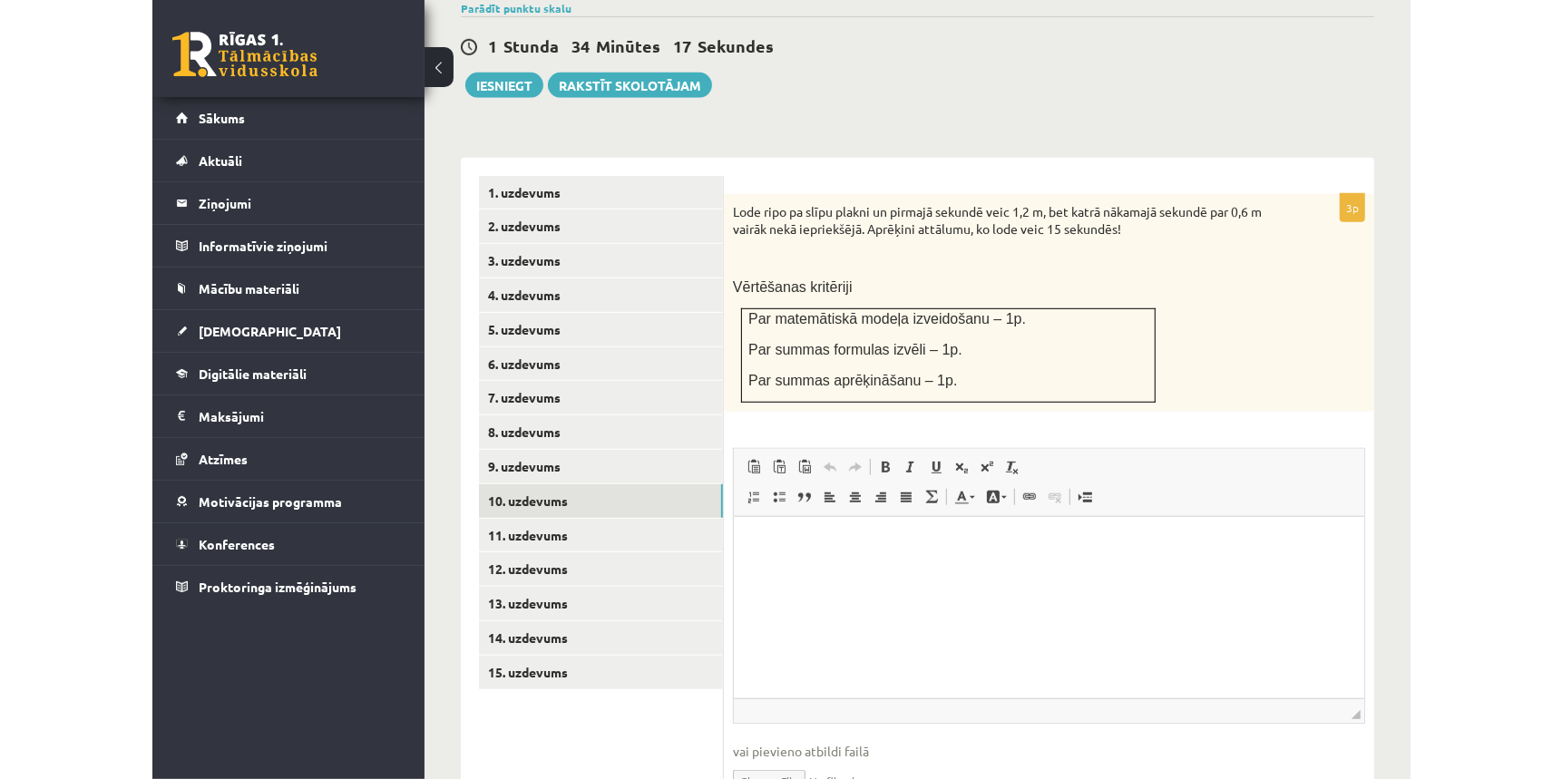
scroll to position [608, 0]
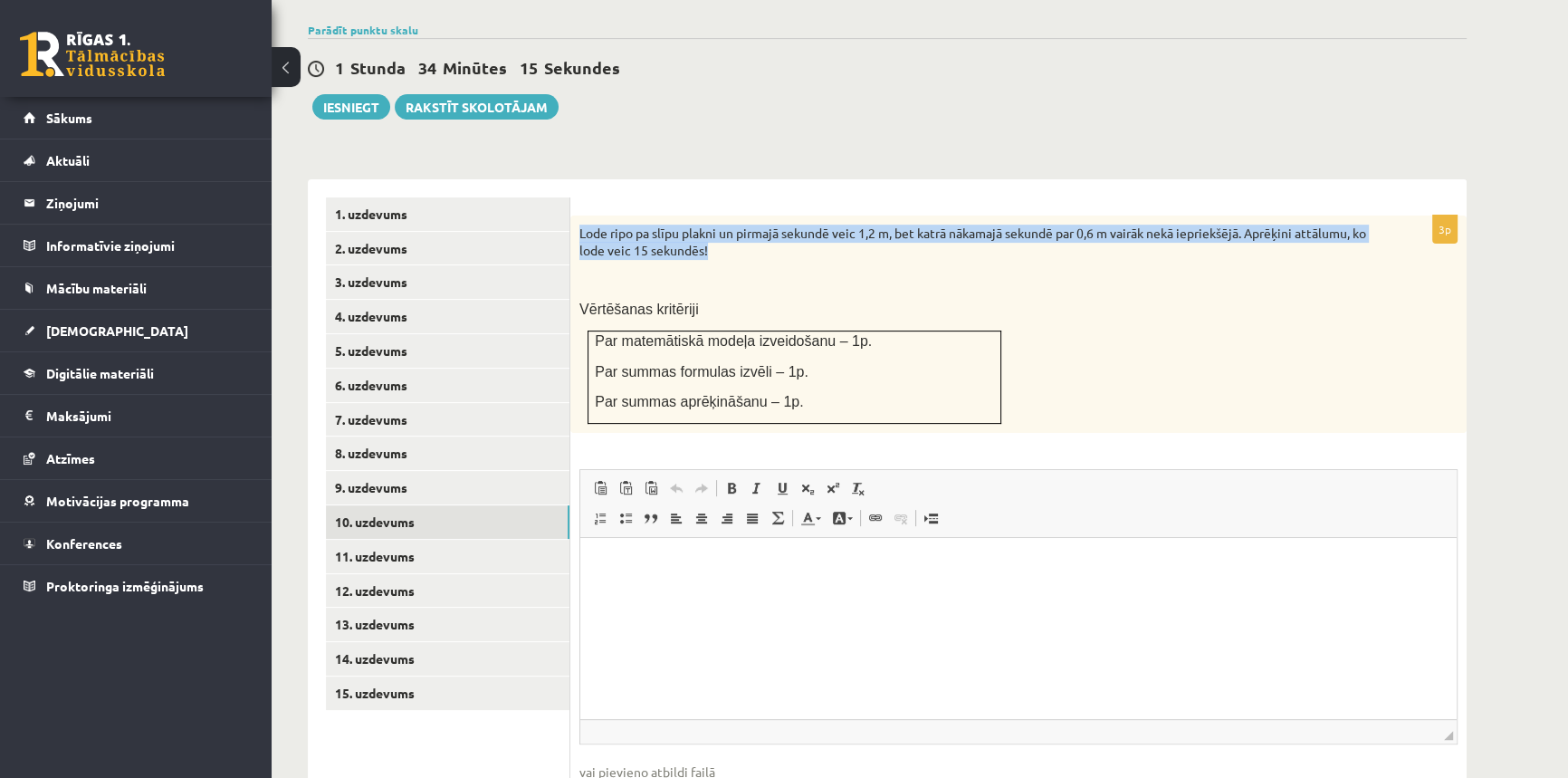
drag, startPoint x: 740, startPoint y: 208, endPoint x: 574, endPoint y: 182, distance: 168.0
click at [574, 216] on div "Lode ripo pa slīpu plakni un pirmajā sekundē veic 1,2 m, bet katrā nākamajā sek…" at bounding box center [1018, 325] width 896 height 218
copy p "Lode ripo pa slīpu plakni un pirmajā sekundē veic 1,2 m, bet katrā nākamajā sek…"
type input "**********"
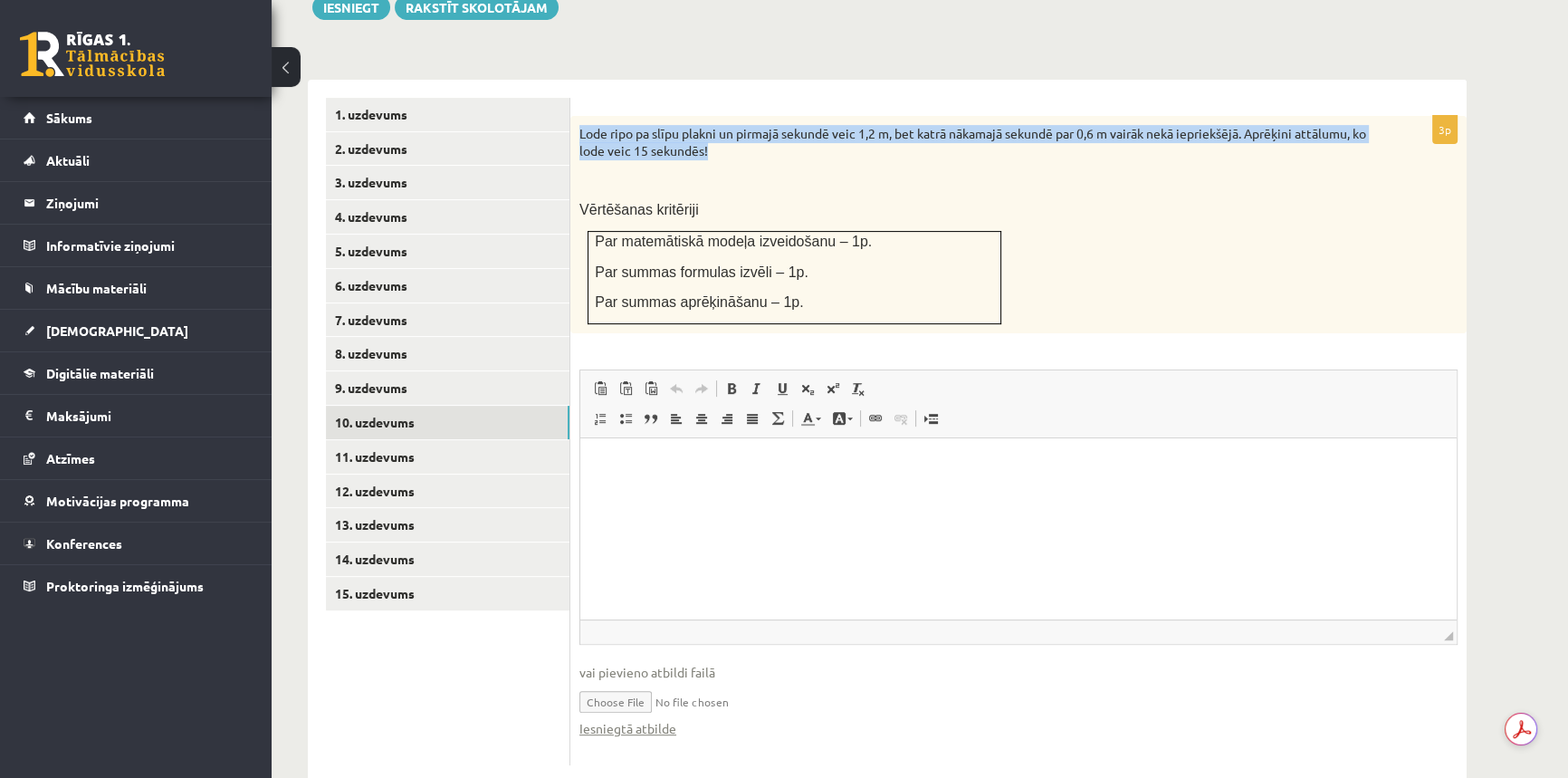
scroll to position [707, 0]
click at [418, 371] on link "9. uzdevums" at bounding box center [447, 388] width 244 height 34
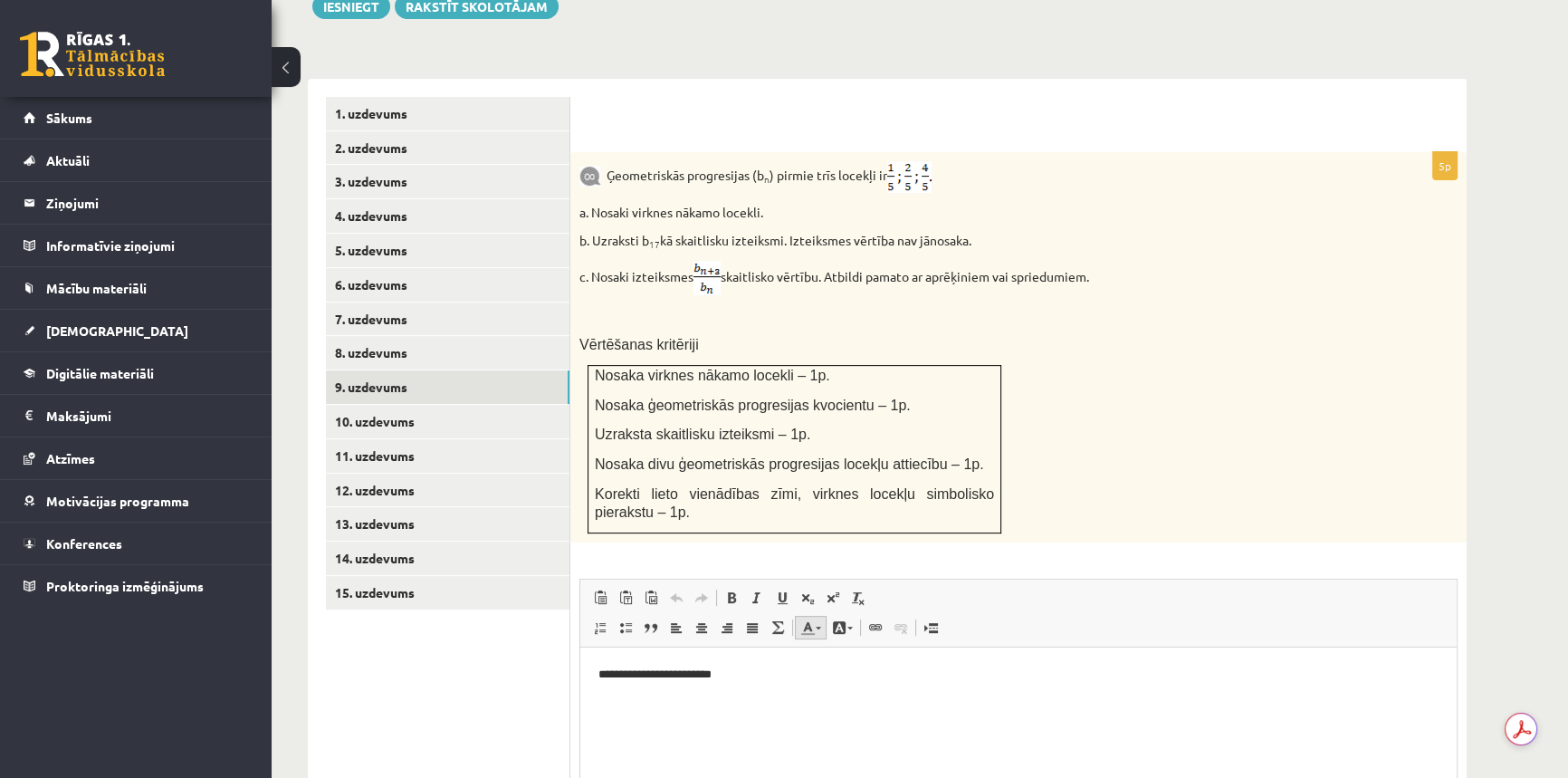
scroll to position [0, 0]
drag, startPoint x: 762, startPoint y: 669, endPoint x: 544, endPoint y: 668, distance: 218.0
click at [580, 668] on html "**********" at bounding box center [1018, 673] width 876 height 55
copy p "**********"
click at [459, 404] on link "10. uzdevums" at bounding box center [447, 421] width 244 height 34
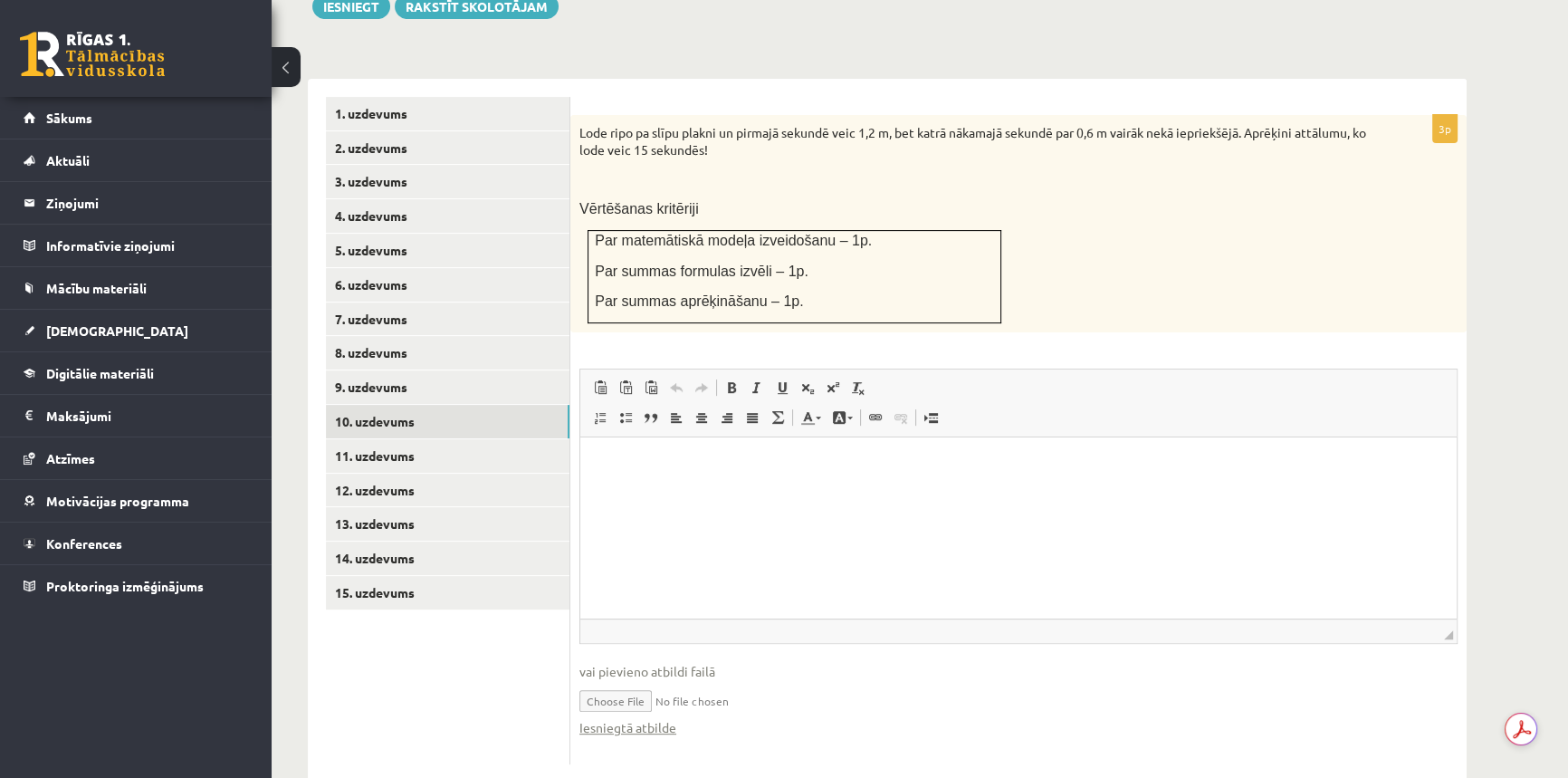
click at [670, 468] on p "Editor, wiswyg-editor-user-answer-47024733826620" at bounding box center [1018, 464] width 840 height 19
click at [650, 469] on p "**********" at bounding box center [1018, 464] width 840 height 19
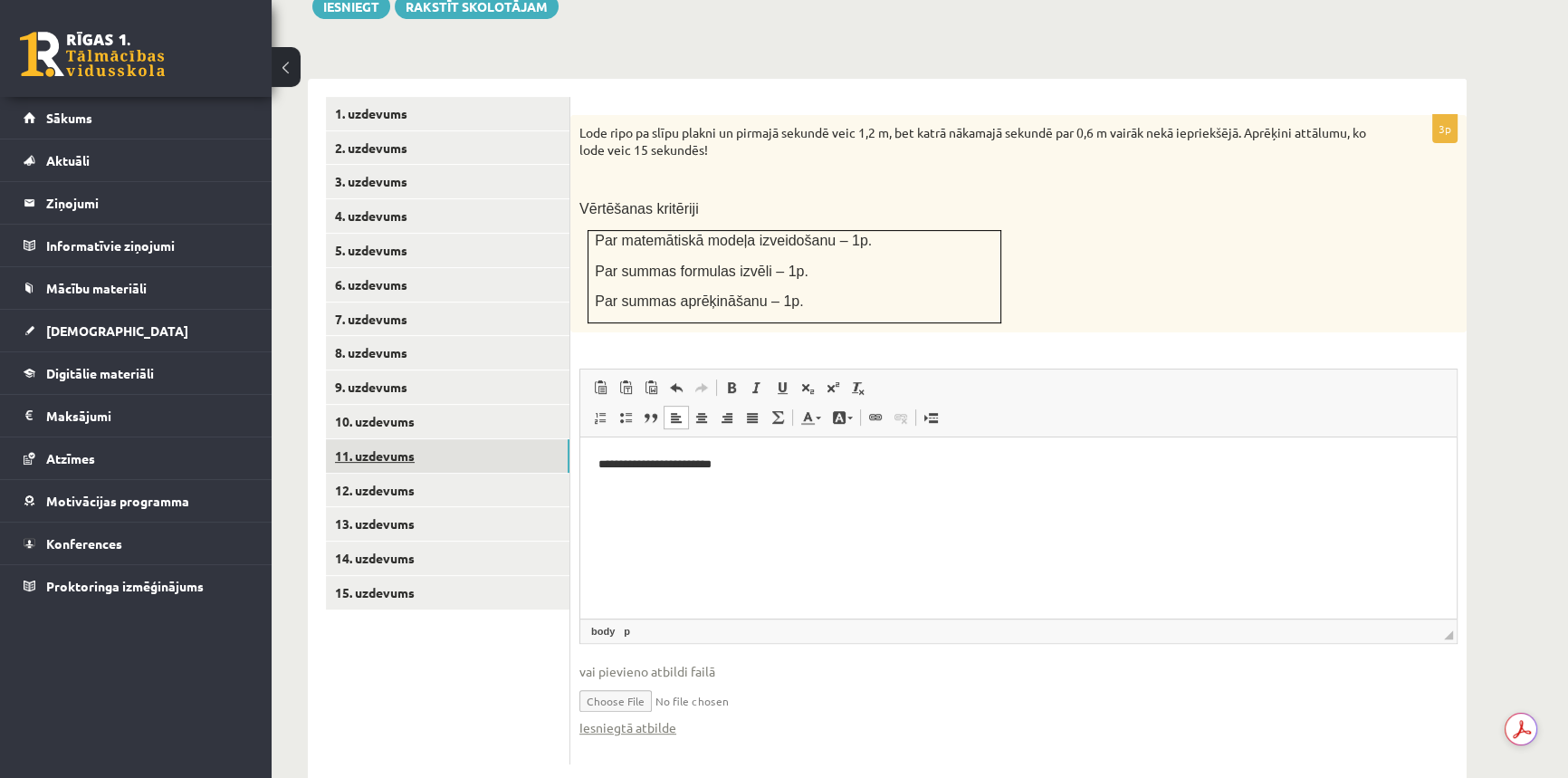
click at [416, 439] on link "11. uzdevums" at bounding box center [447, 456] width 244 height 34
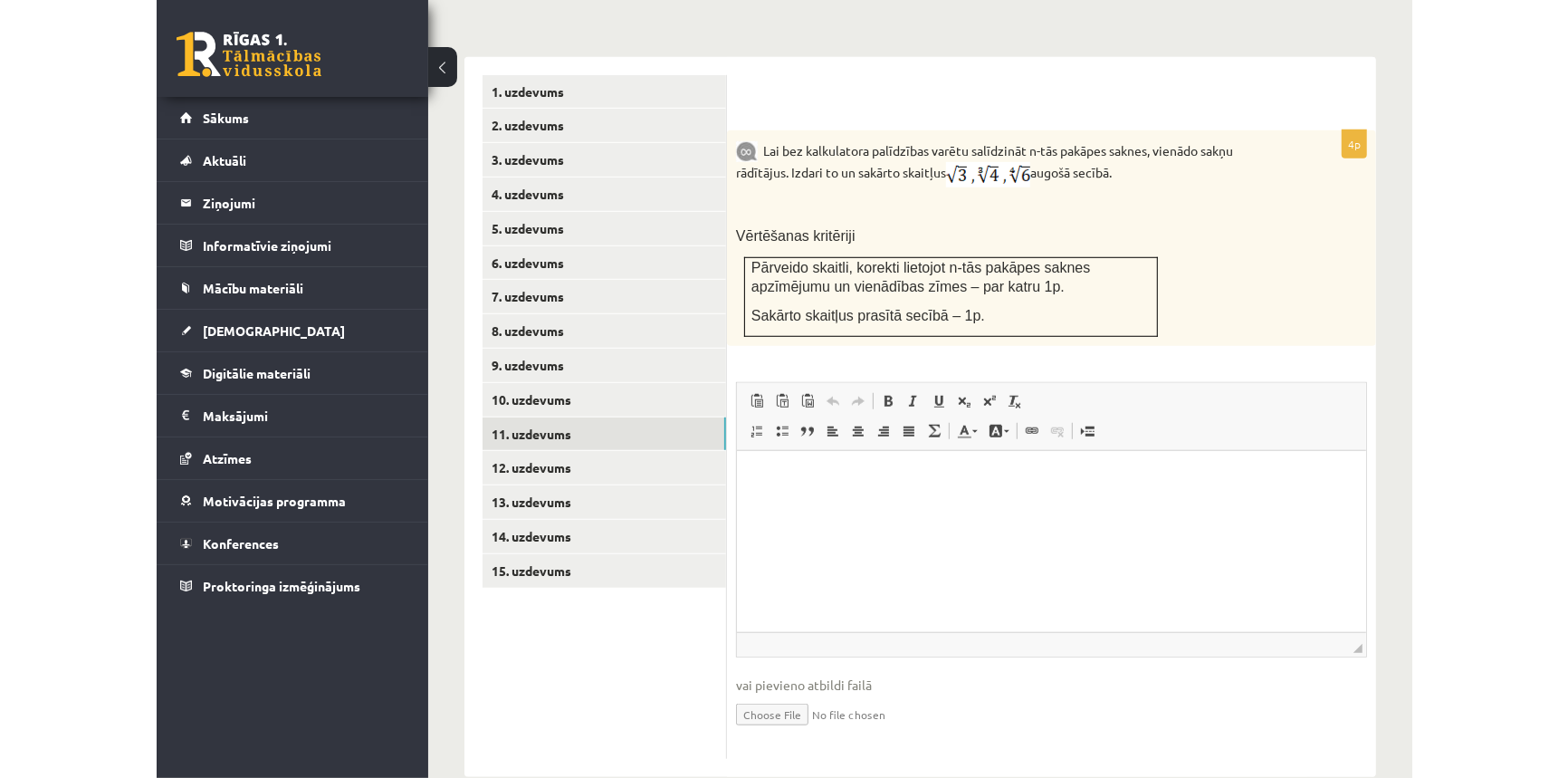
scroll to position [707, 0]
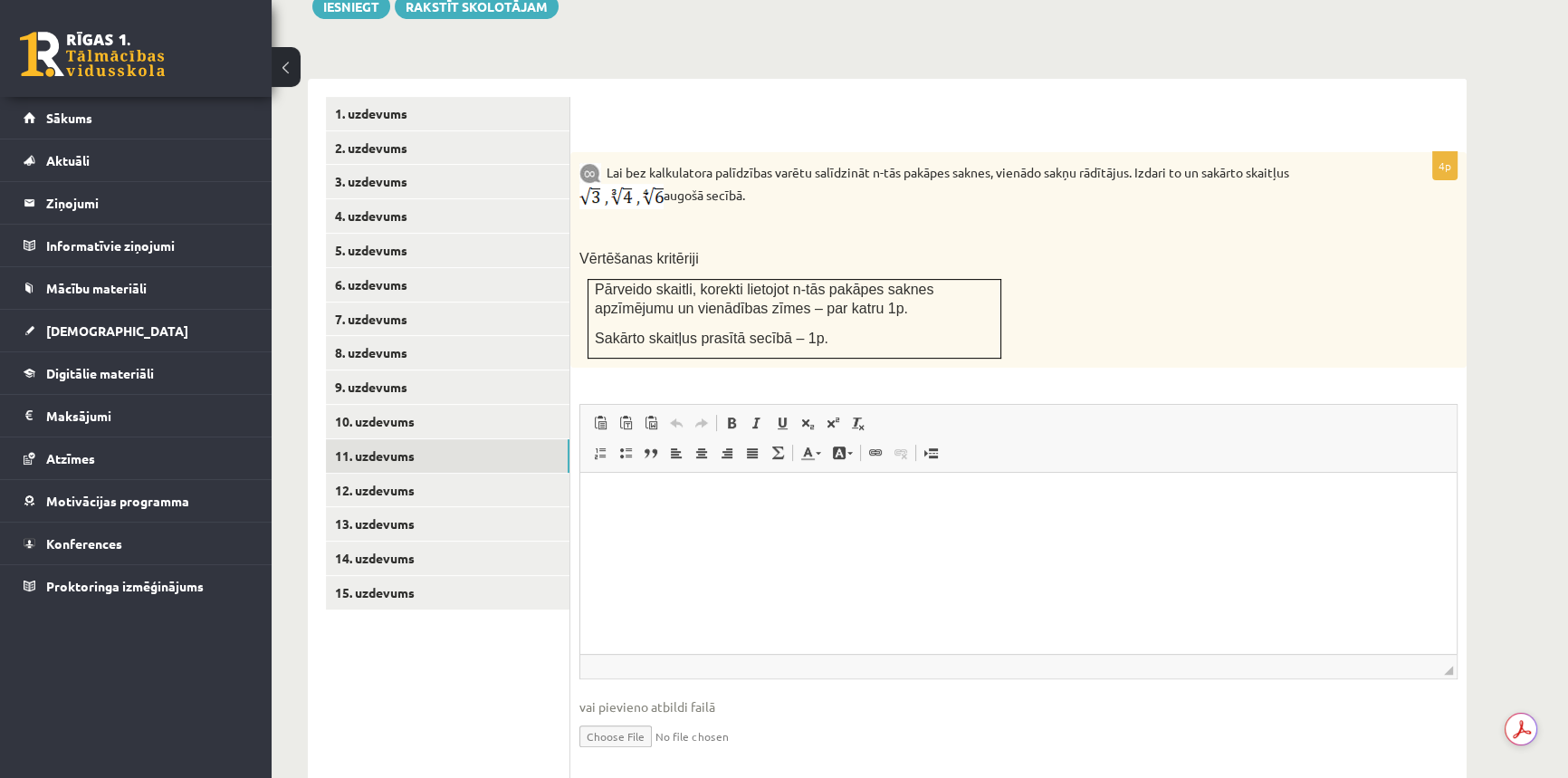
click at [605, 716] on input "file" at bounding box center [1018, 734] width 878 height 37
type input "**********"
click at [432, 404] on link "10. uzdevums" at bounding box center [447, 421] width 244 height 34
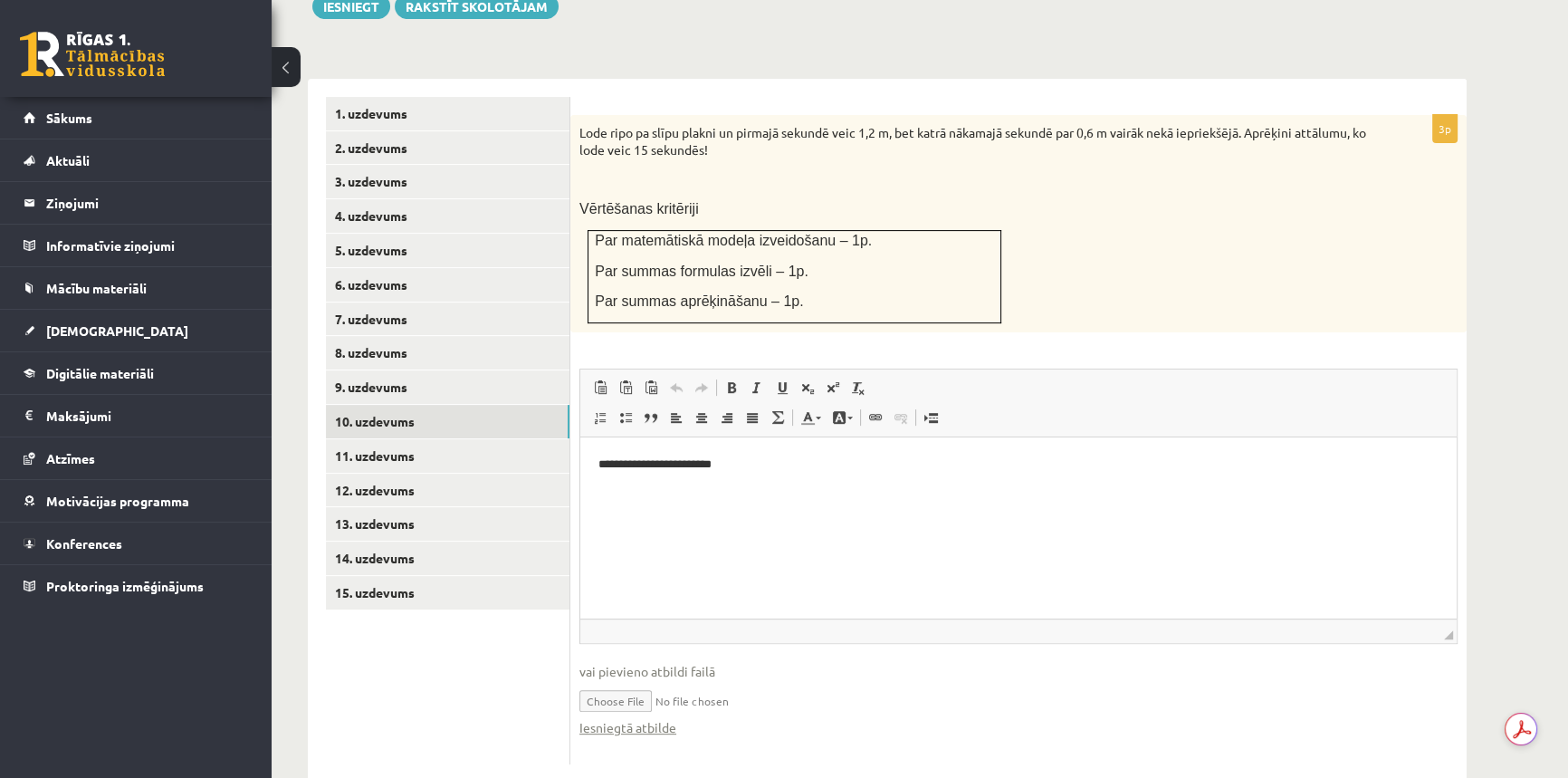
scroll to position [0, 0]
click at [714, 470] on p "**********" at bounding box center [1018, 464] width 840 height 19
click at [698, 468] on p "**********" at bounding box center [1018, 464] width 840 height 19
drag, startPoint x: 747, startPoint y: 464, endPoint x: 593, endPoint y: 454, distance: 154.3
click at [593, 454] on html "**********" at bounding box center [1018, 464] width 876 height 55
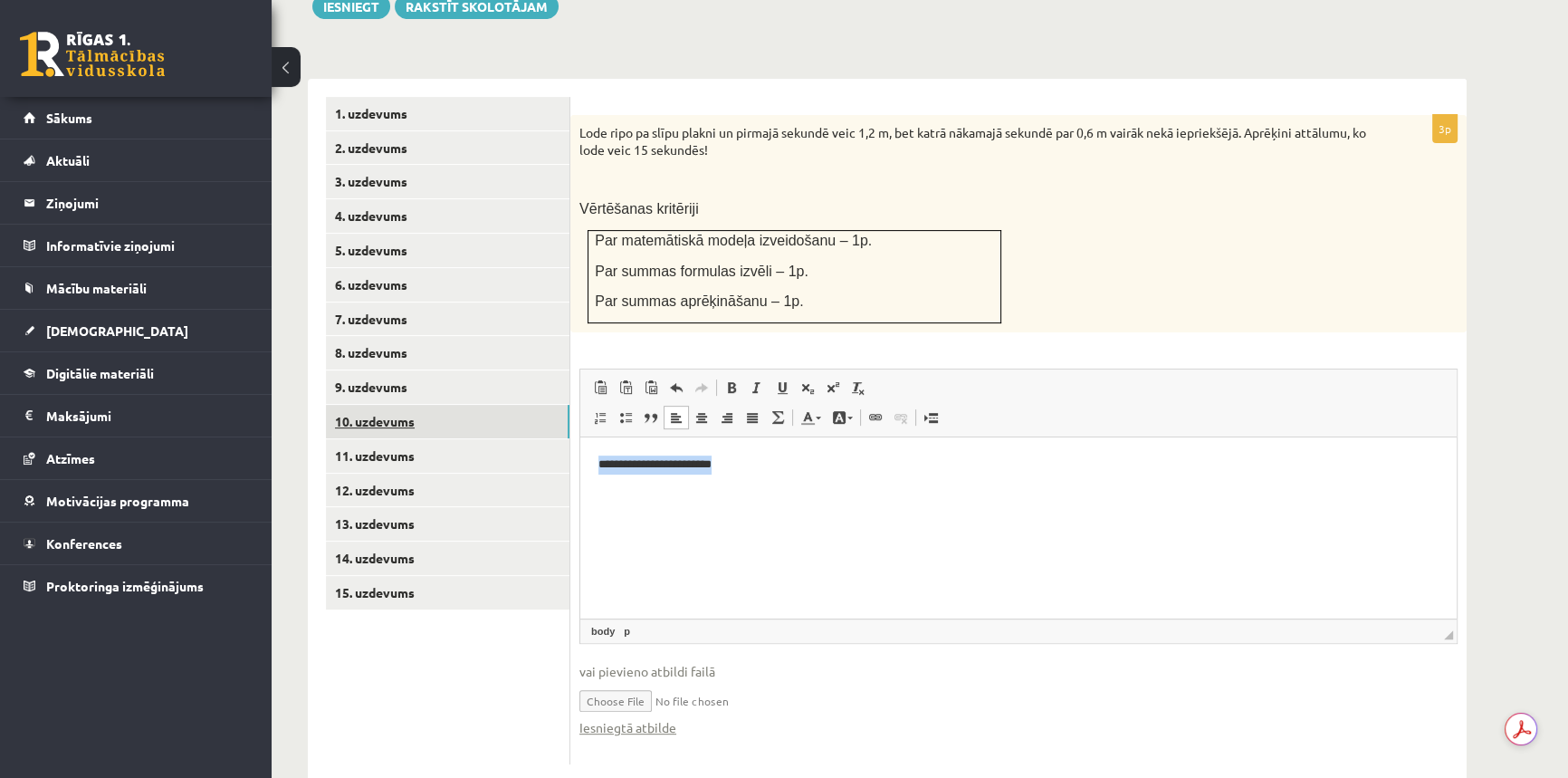
copy p "**********"
click at [433, 439] on link "11. uzdevums" at bounding box center [447, 456] width 244 height 34
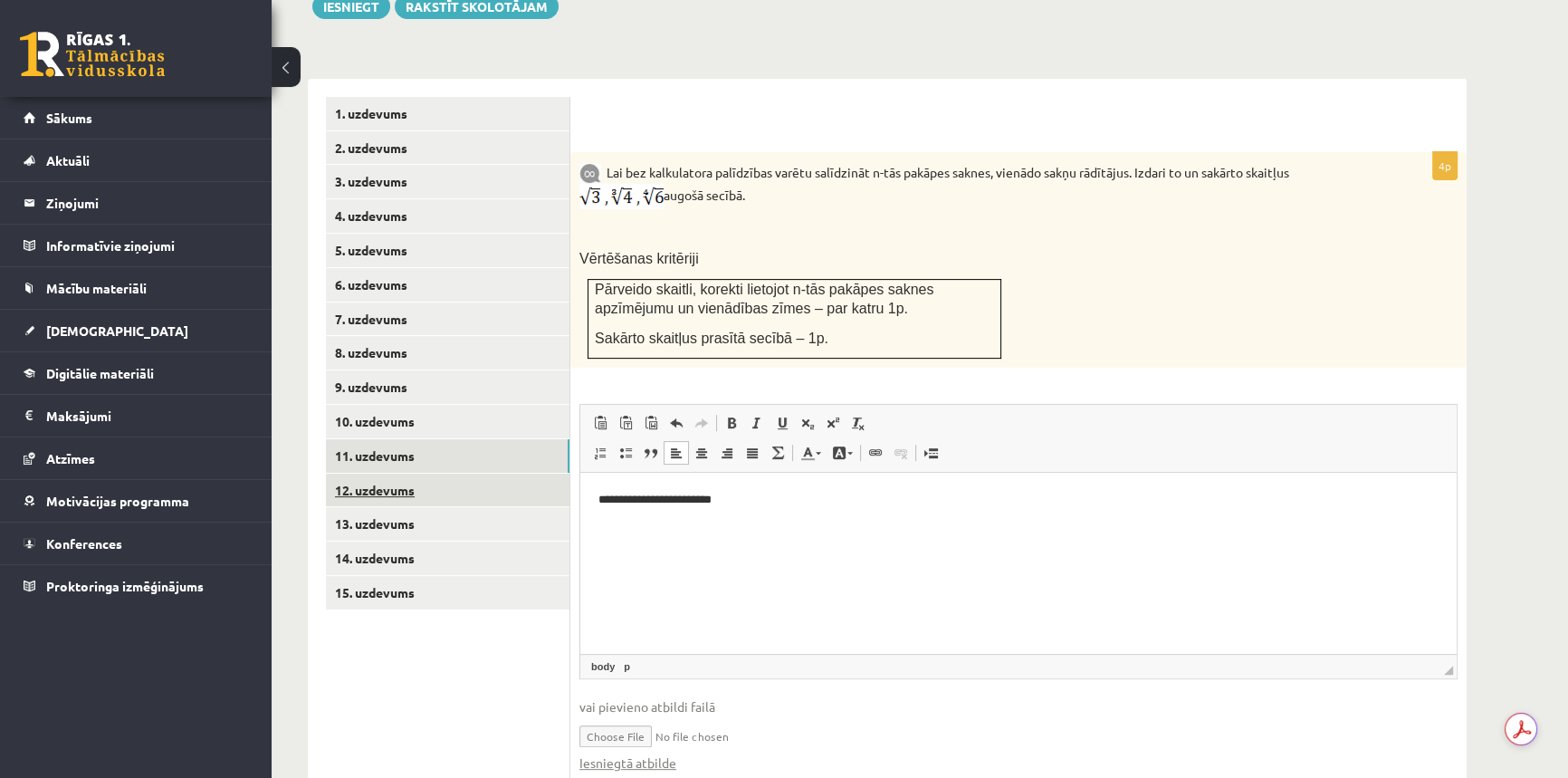
click at [406, 473] on link "12. uzdevums" at bounding box center [447, 490] width 244 height 34
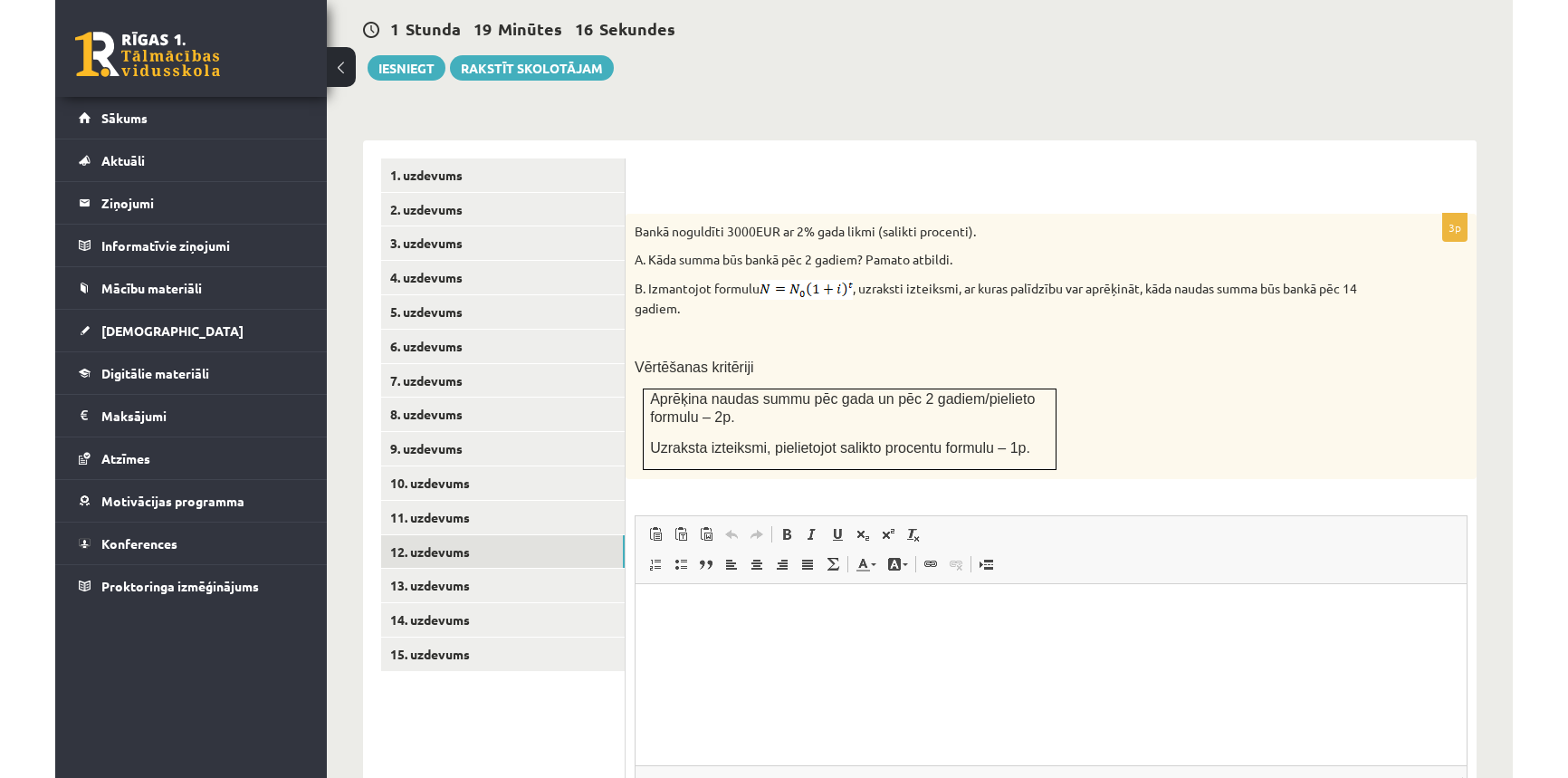
scroll to position [625, 0]
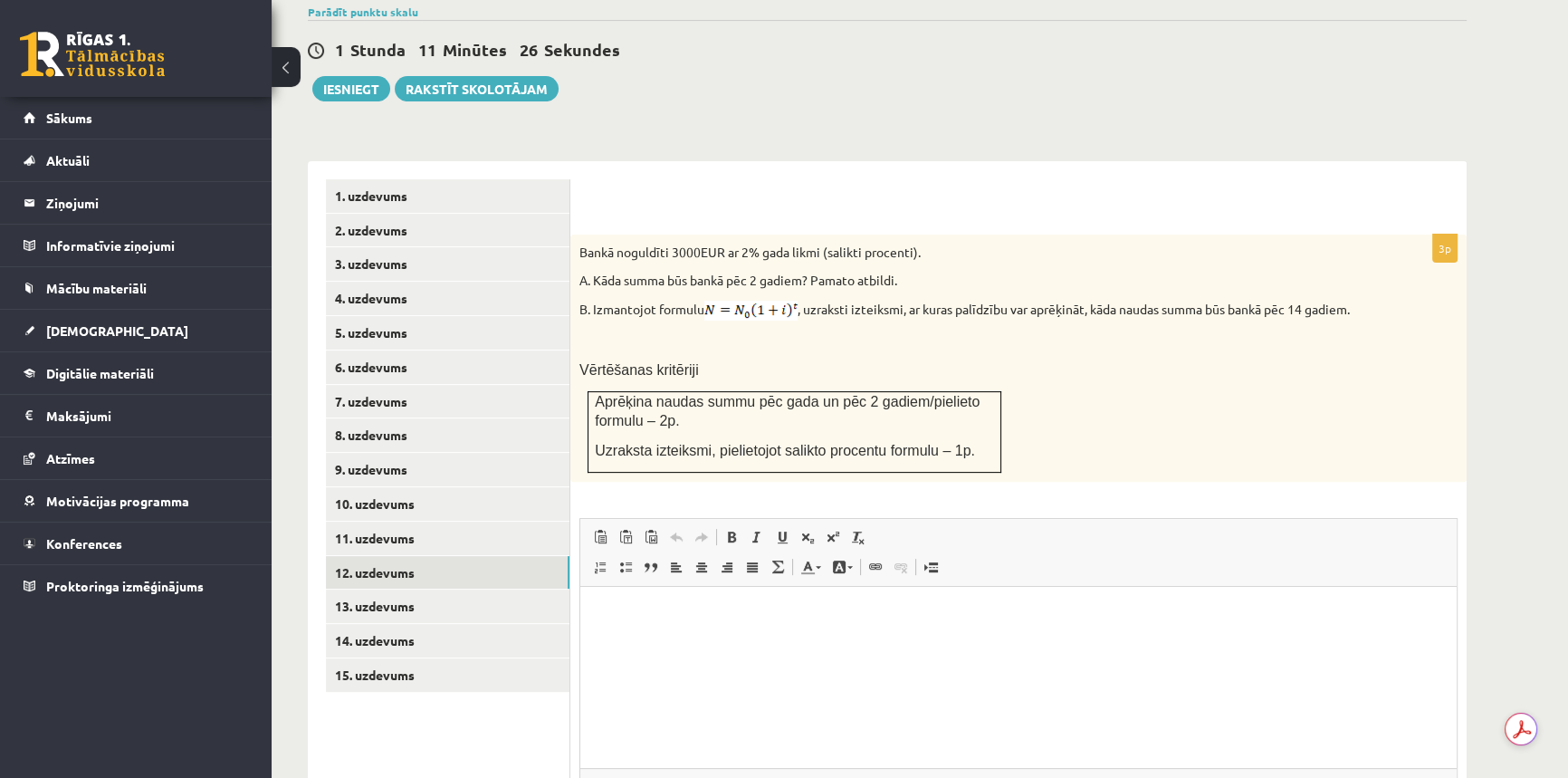
click at [645, 610] on p "Editor, wiswyg-editor-user-answer-47024964601840" at bounding box center [1018, 614] width 840 height 19
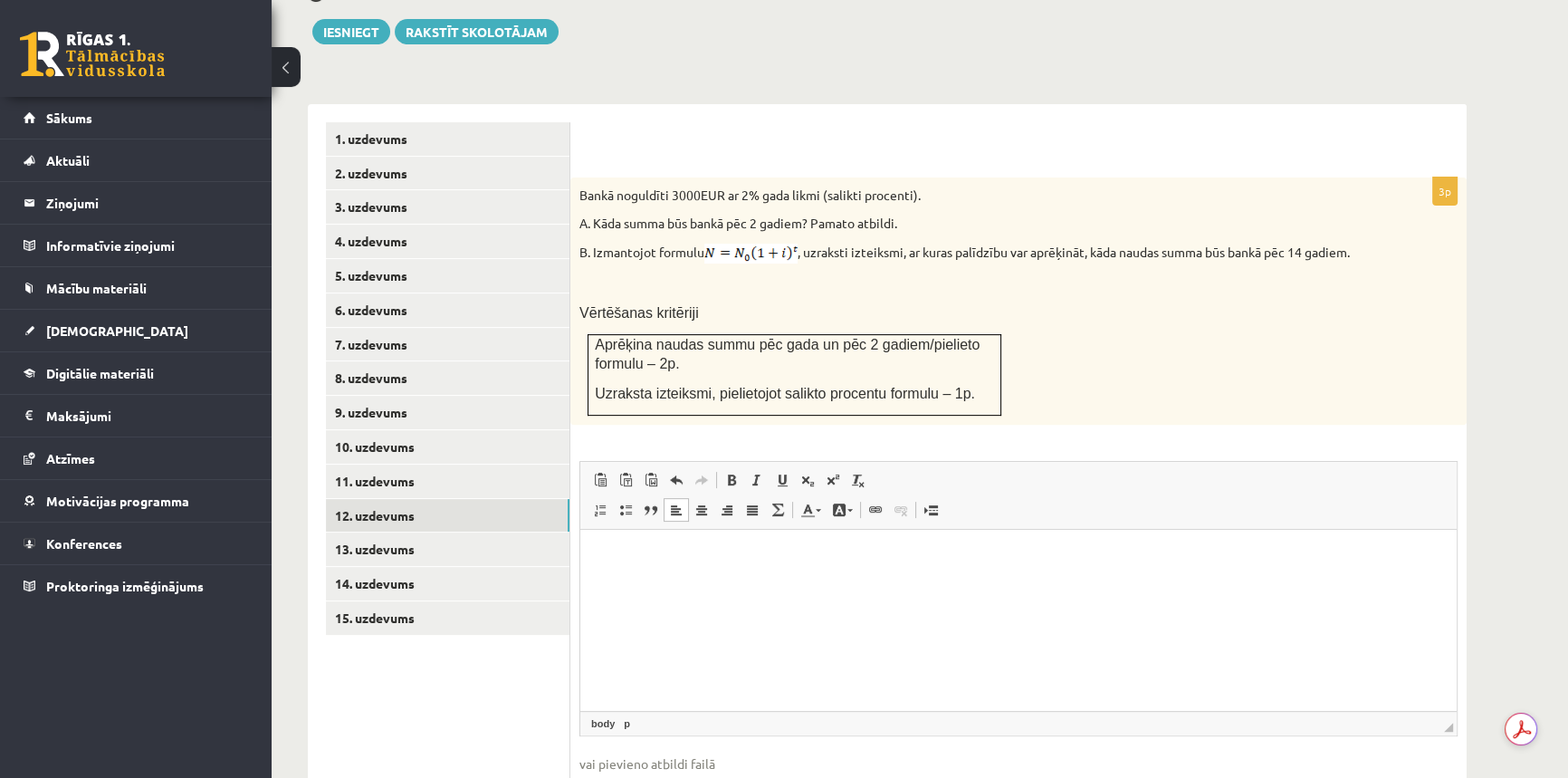
scroll to position [755, 0]
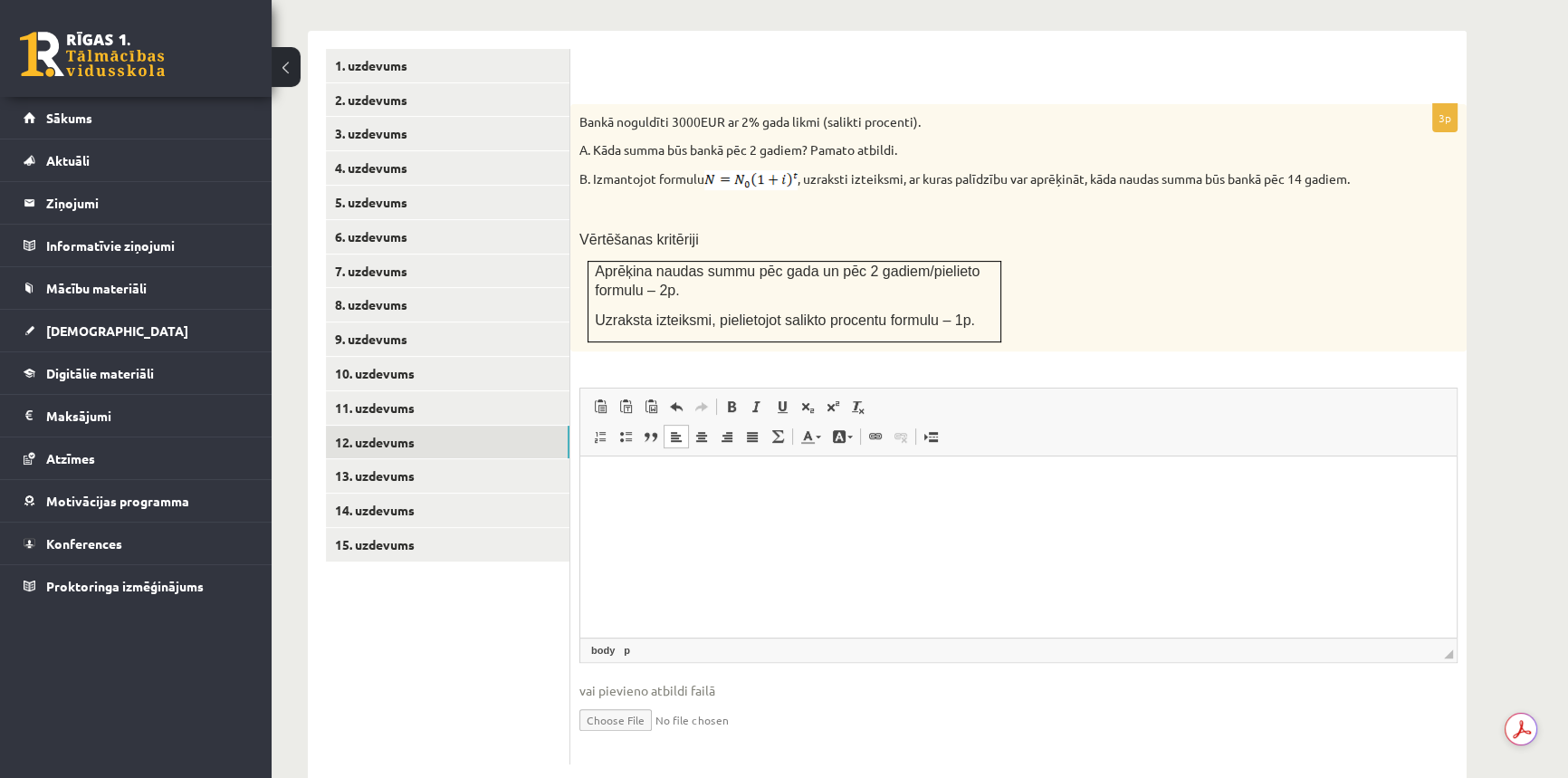
click at [620, 700] on input "file" at bounding box center [1018, 718] width 878 height 37
type input "**********"
click at [378, 391] on link "11. uzdevums" at bounding box center [447, 408] width 244 height 34
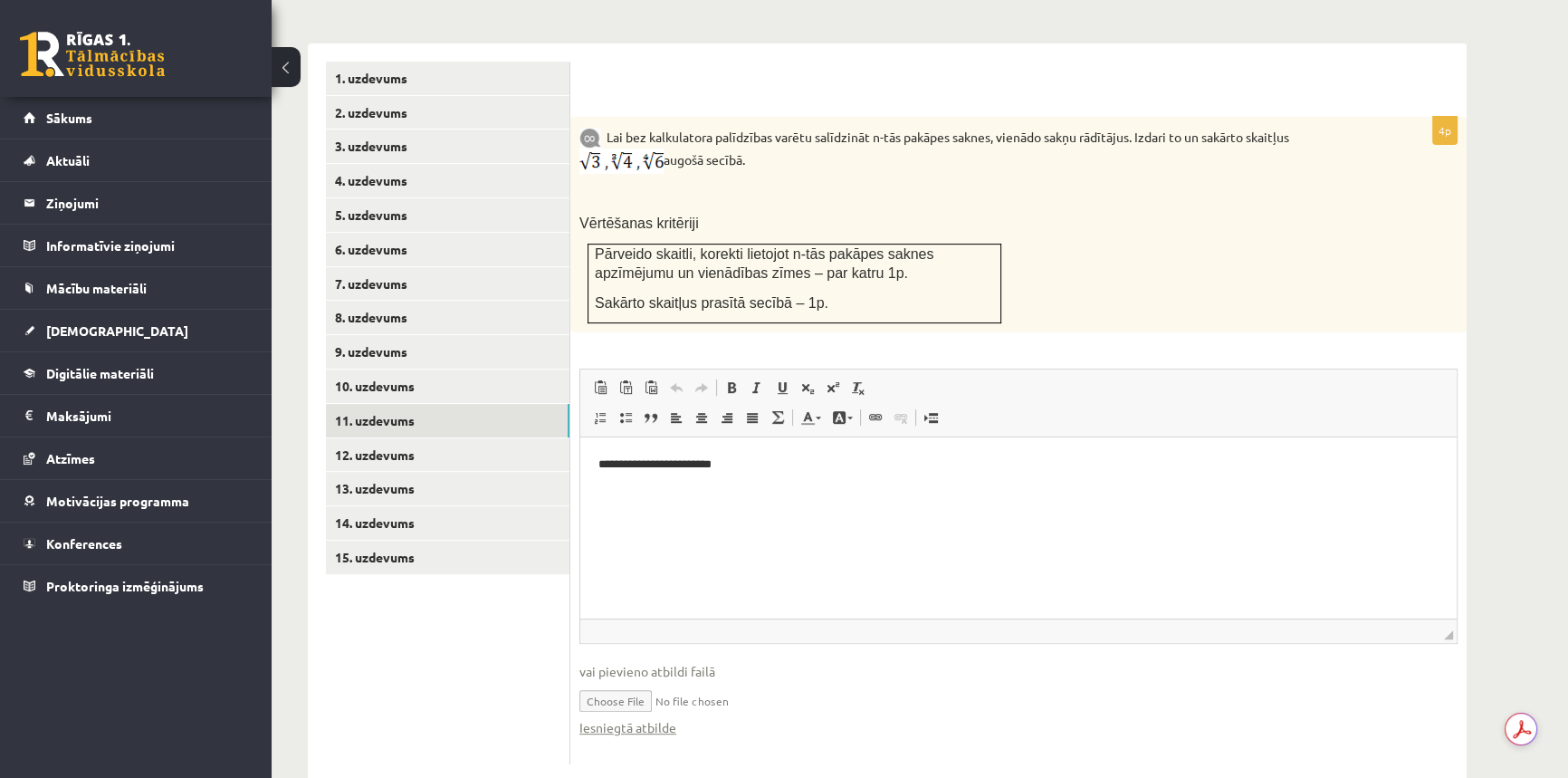
scroll to position [0, 0]
drag, startPoint x: 775, startPoint y: 469, endPoint x: 1142, endPoint y: 866, distance: 540.6
click at [580, 470] on html "**********" at bounding box center [1018, 464] width 876 height 55
copy p "**********"
click at [397, 438] on link "12. uzdevums" at bounding box center [447, 455] width 244 height 34
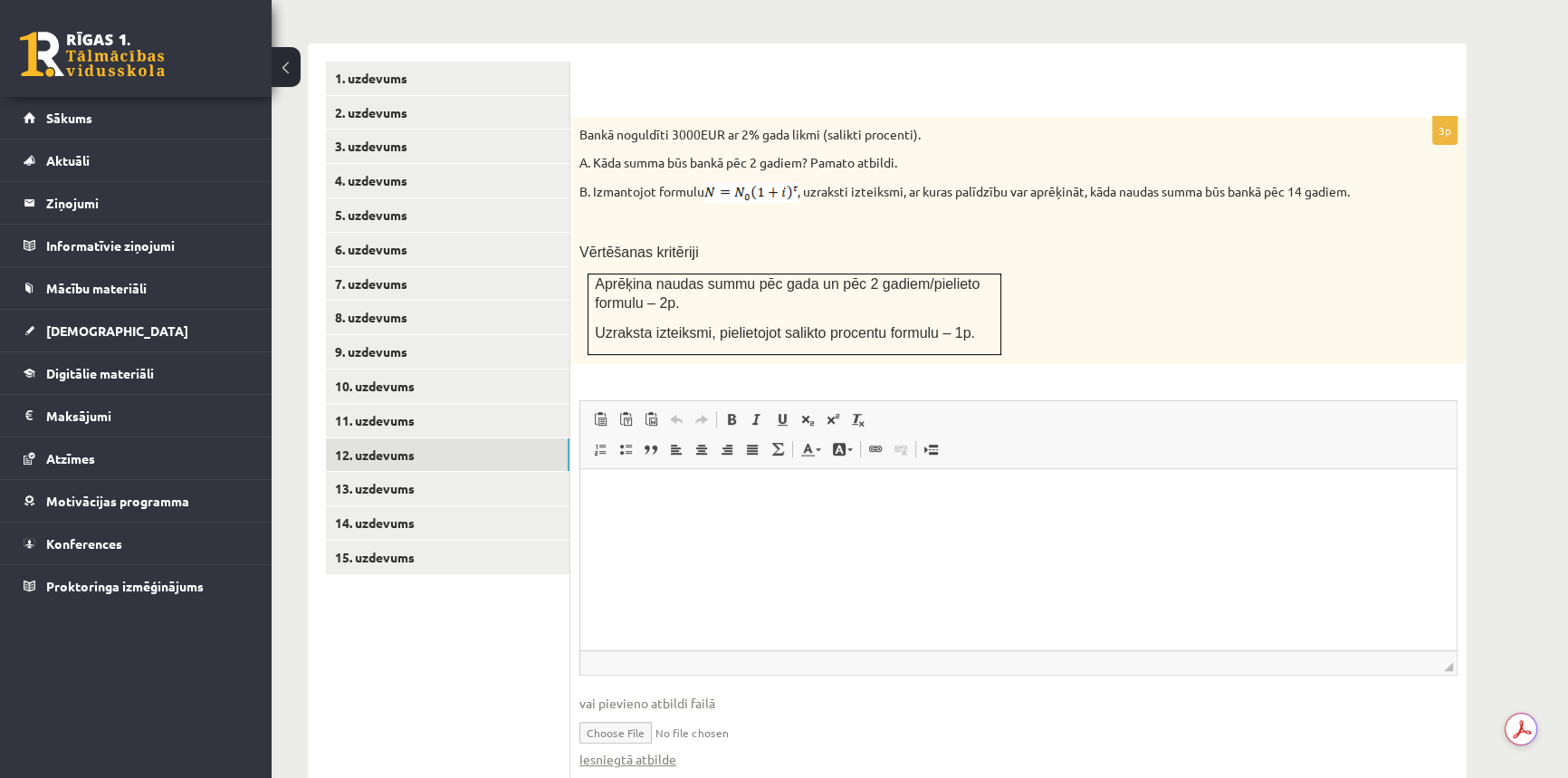
click at [662, 496] on p "Editor, wiswyg-editor-user-answer-47024873739640" at bounding box center [1018, 496] width 840 height 19
click at [694, 524] on html at bounding box center [1018, 496] width 876 height 55
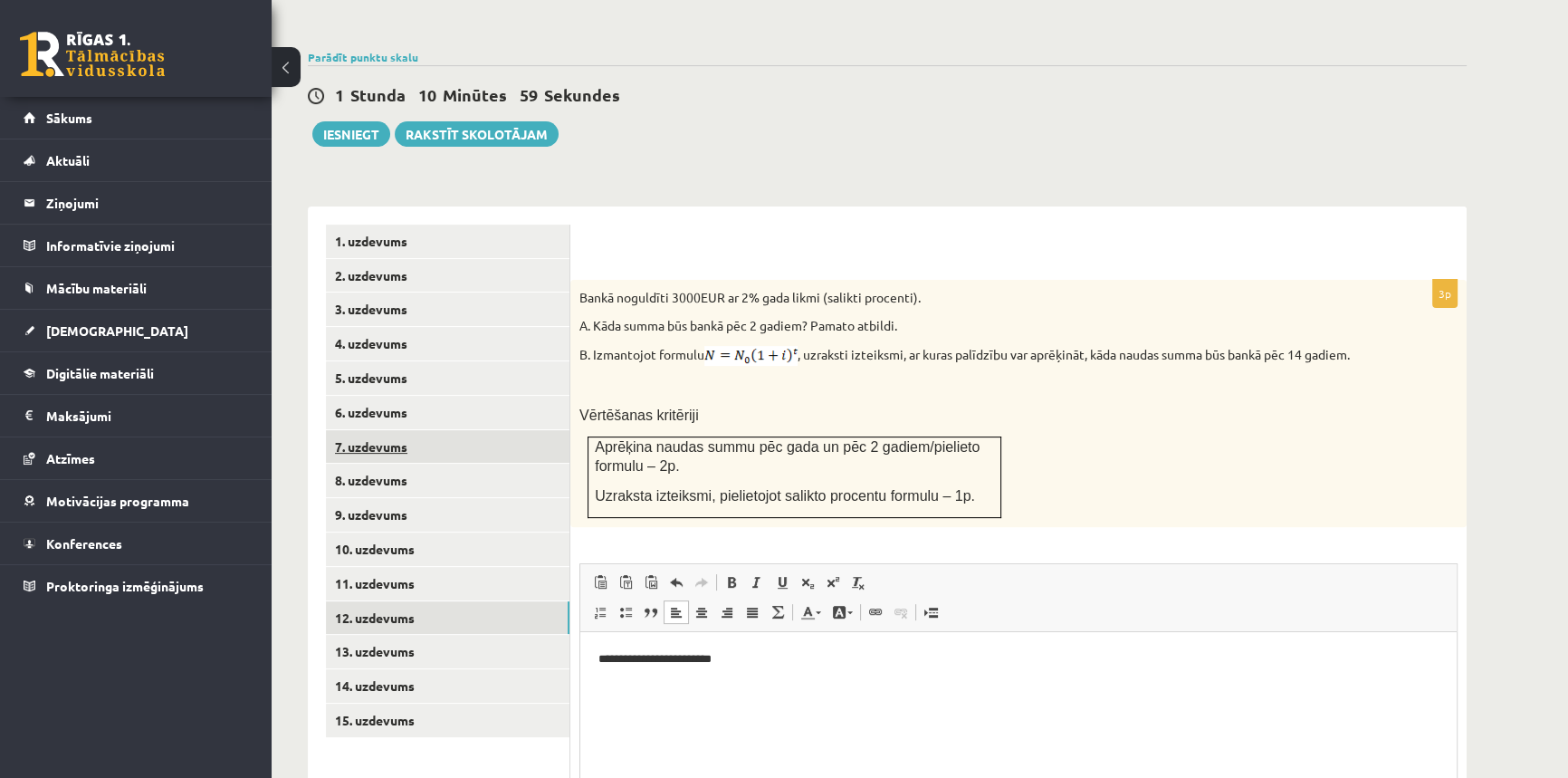
scroll to position [578, 0]
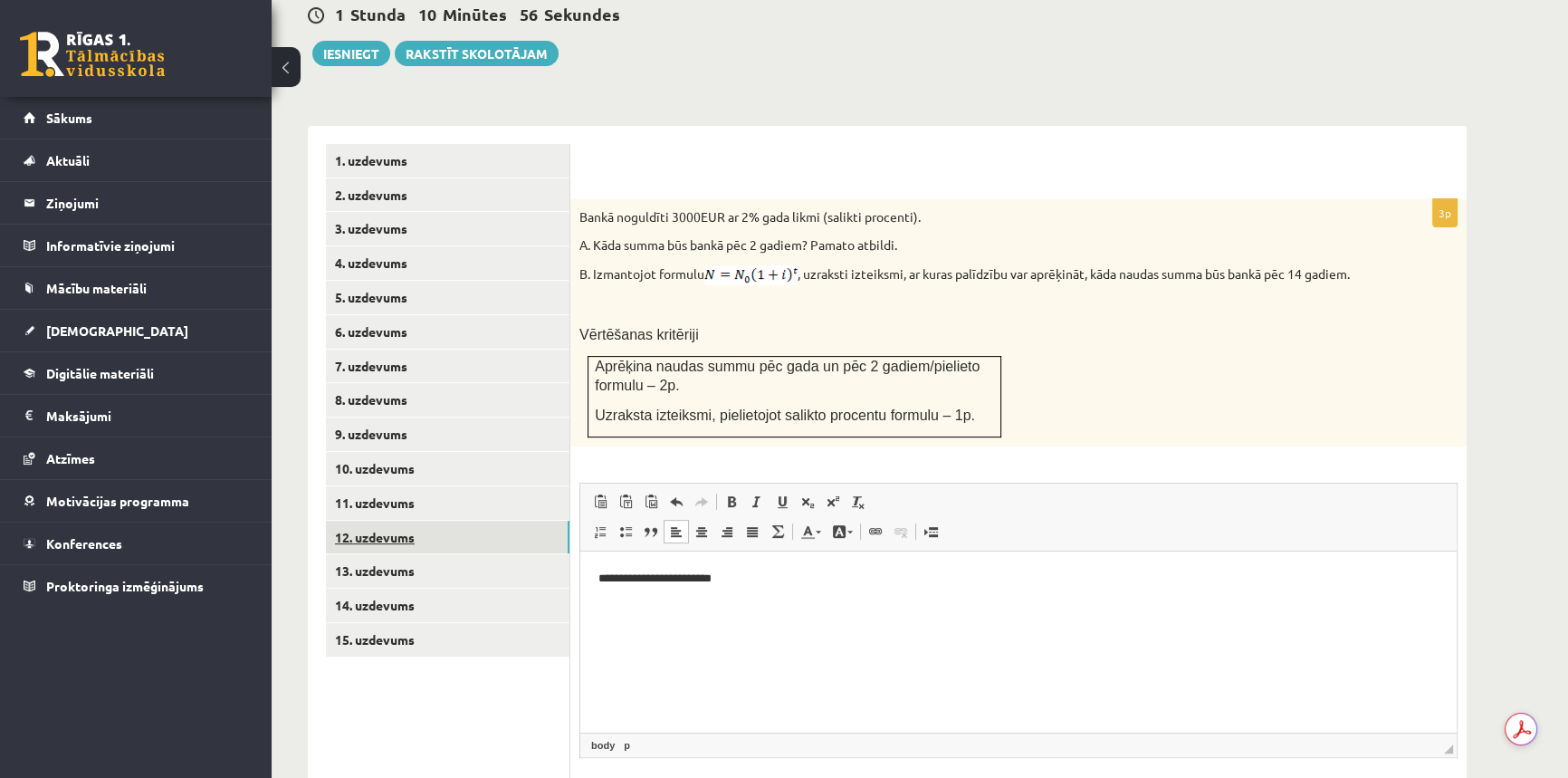
click at [393, 520] on link "12. uzdevums" at bounding box center [447, 537] width 244 height 34
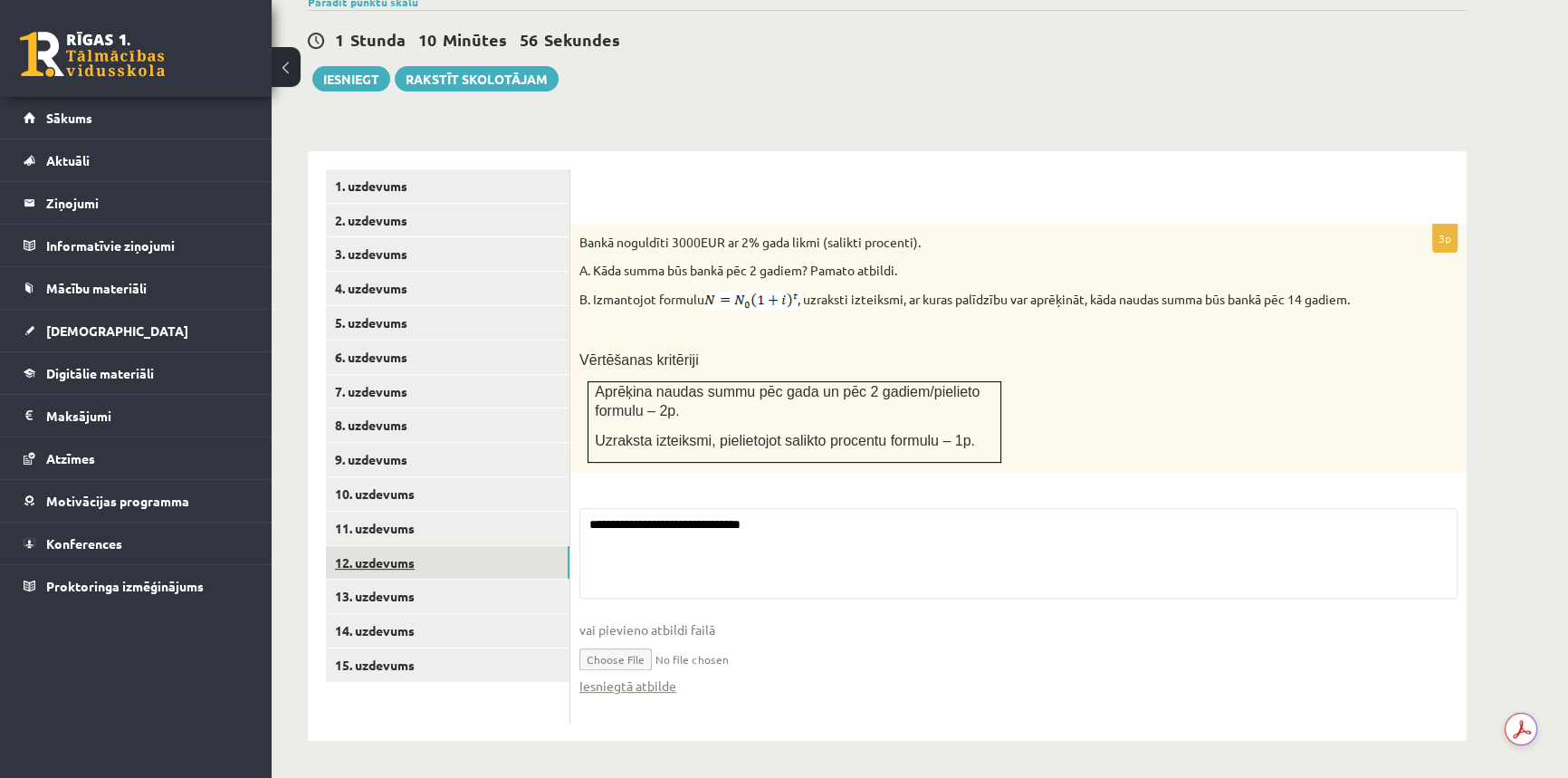
scroll to position [594, 0]
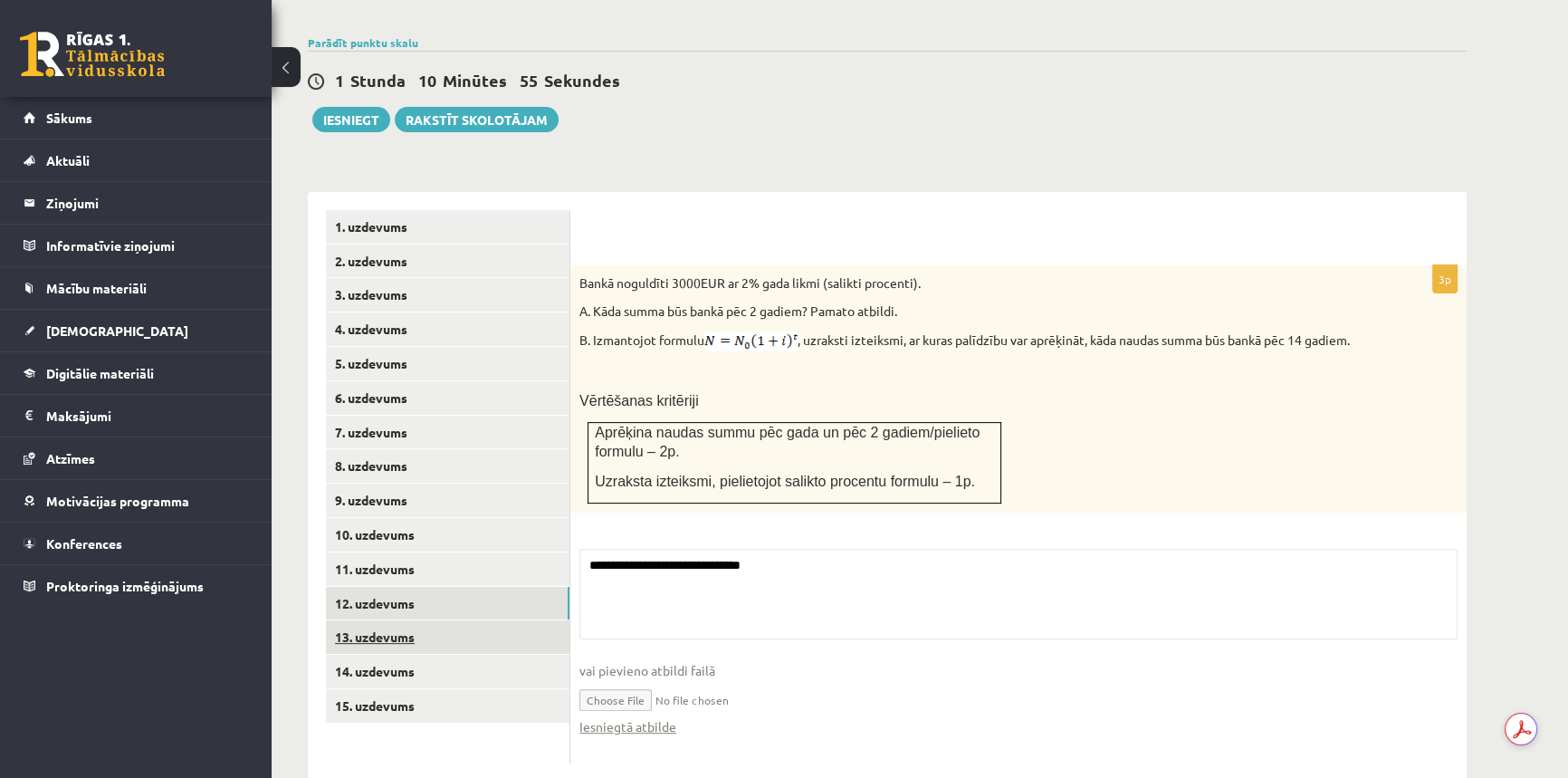
click at [419, 620] on link "13. uzdevums" at bounding box center [447, 637] width 244 height 34
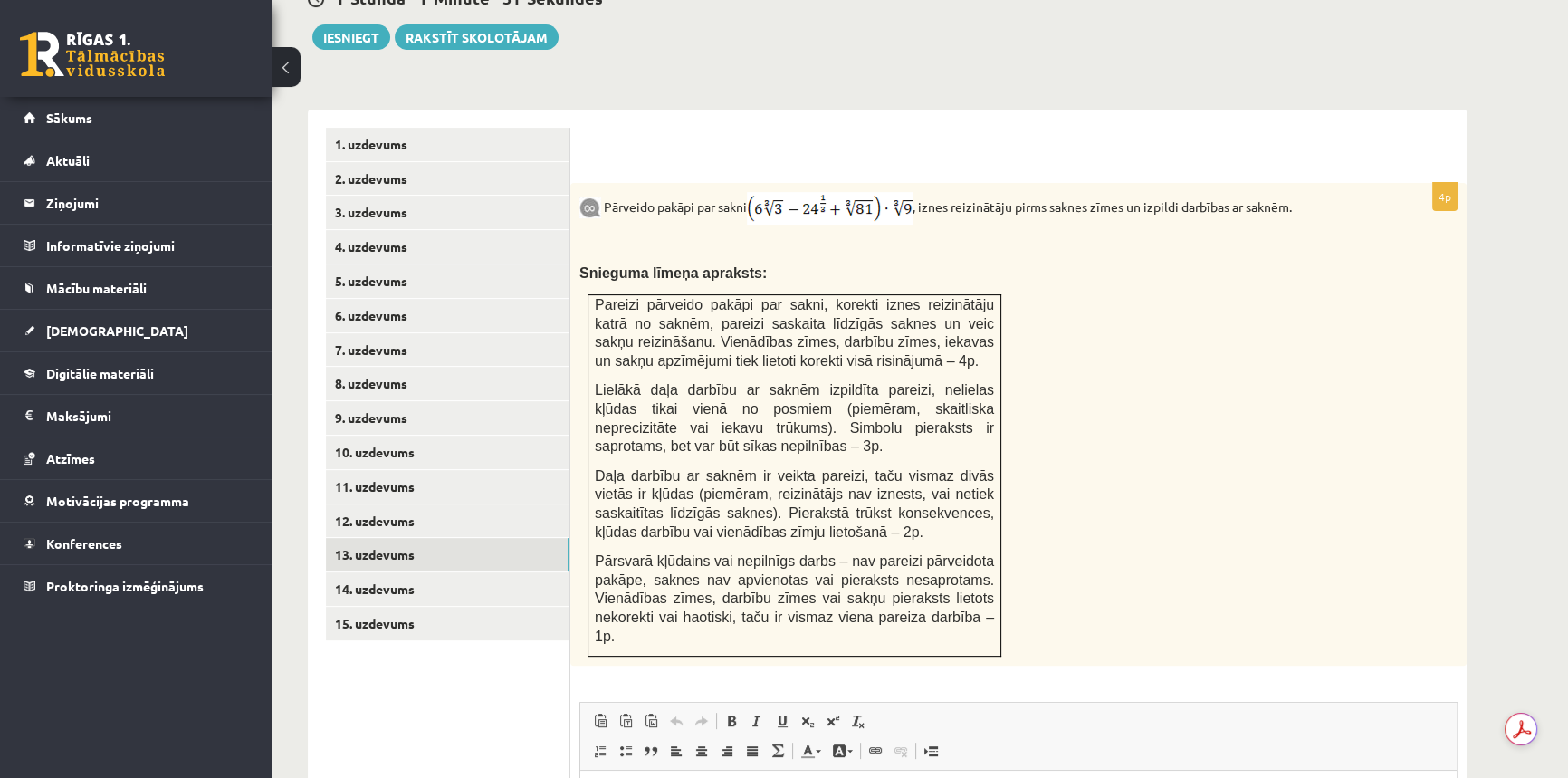
scroll to position [924, 0]
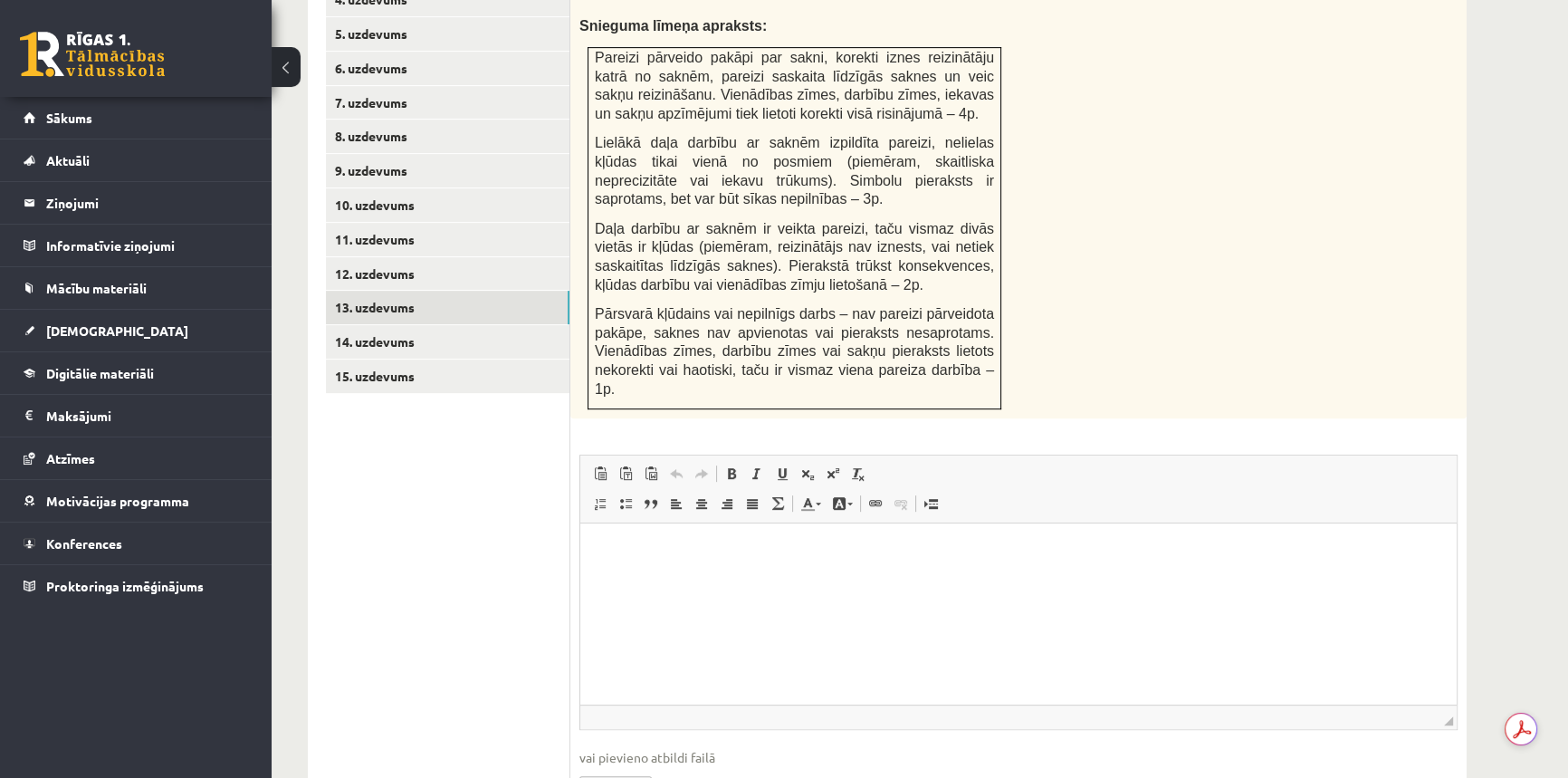
click at [607, 767] on input "file" at bounding box center [1018, 785] width 878 height 37
type input "**********"
click at [379, 258] on link "12. uzdevums" at bounding box center [447, 275] width 244 height 34
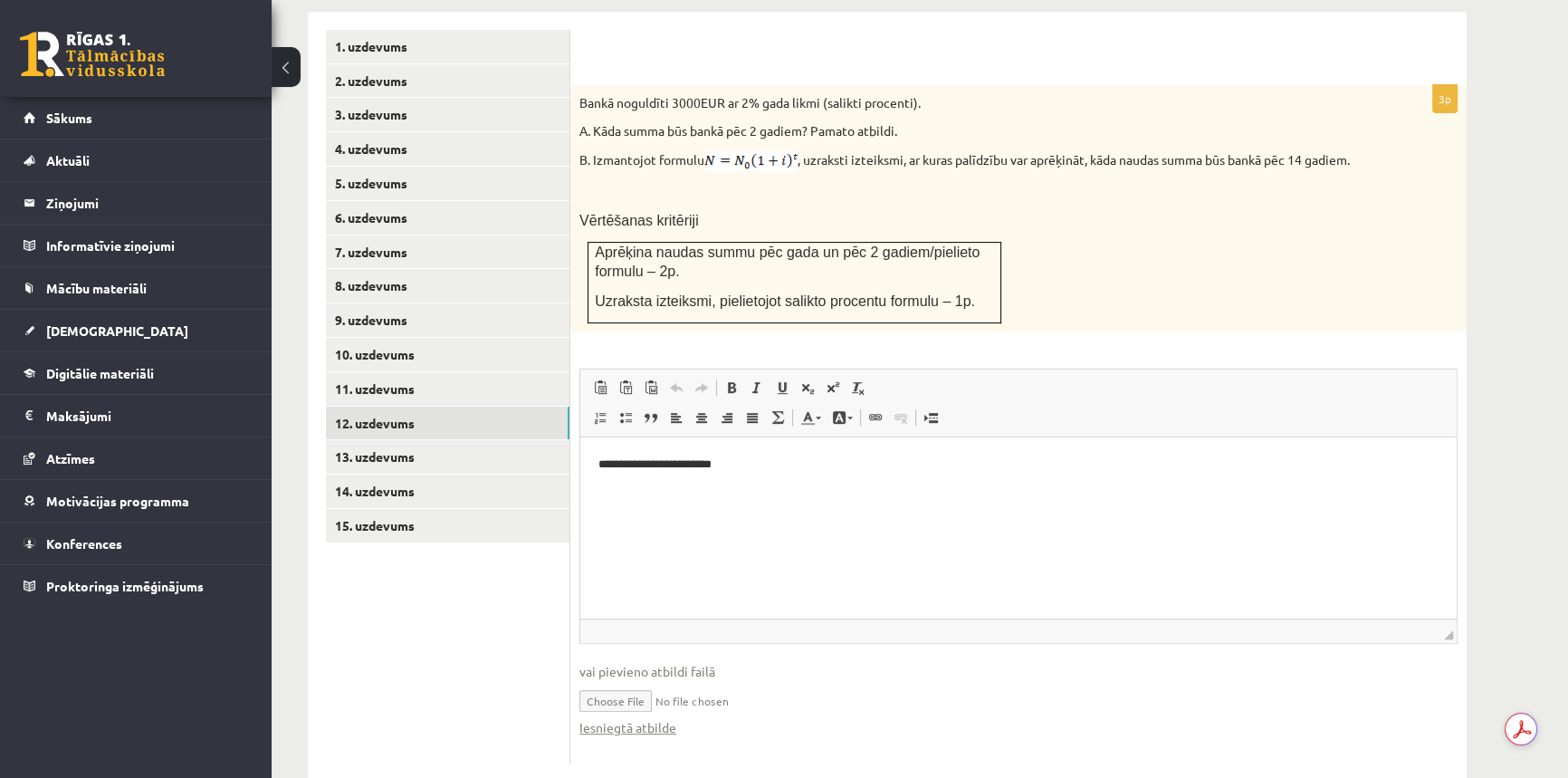
scroll to position [0, 0]
drag, startPoint x: 726, startPoint y: 474, endPoint x: 1133, endPoint y: 869, distance: 567.2
click at [580, 472] on html "**********" at bounding box center [1018, 464] width 876 height 55
copy p "**********"
click at [395, 474] on link "14. uzdevums" at bounding box center [447, 491] width 244 height 34
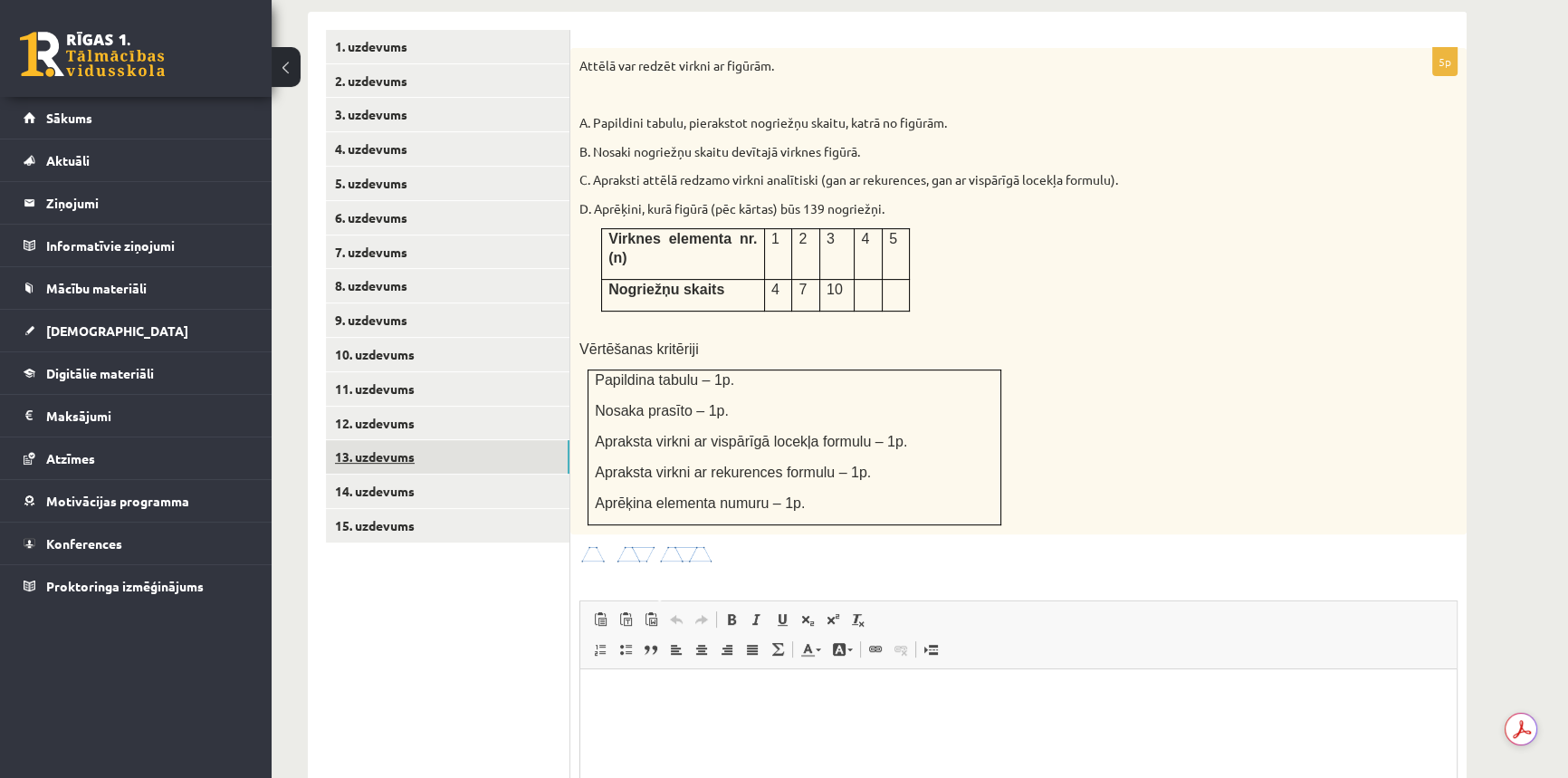
click at [436, 440] on link "13. uzdevums" at bounding box center [447, 457] width 244 height 34
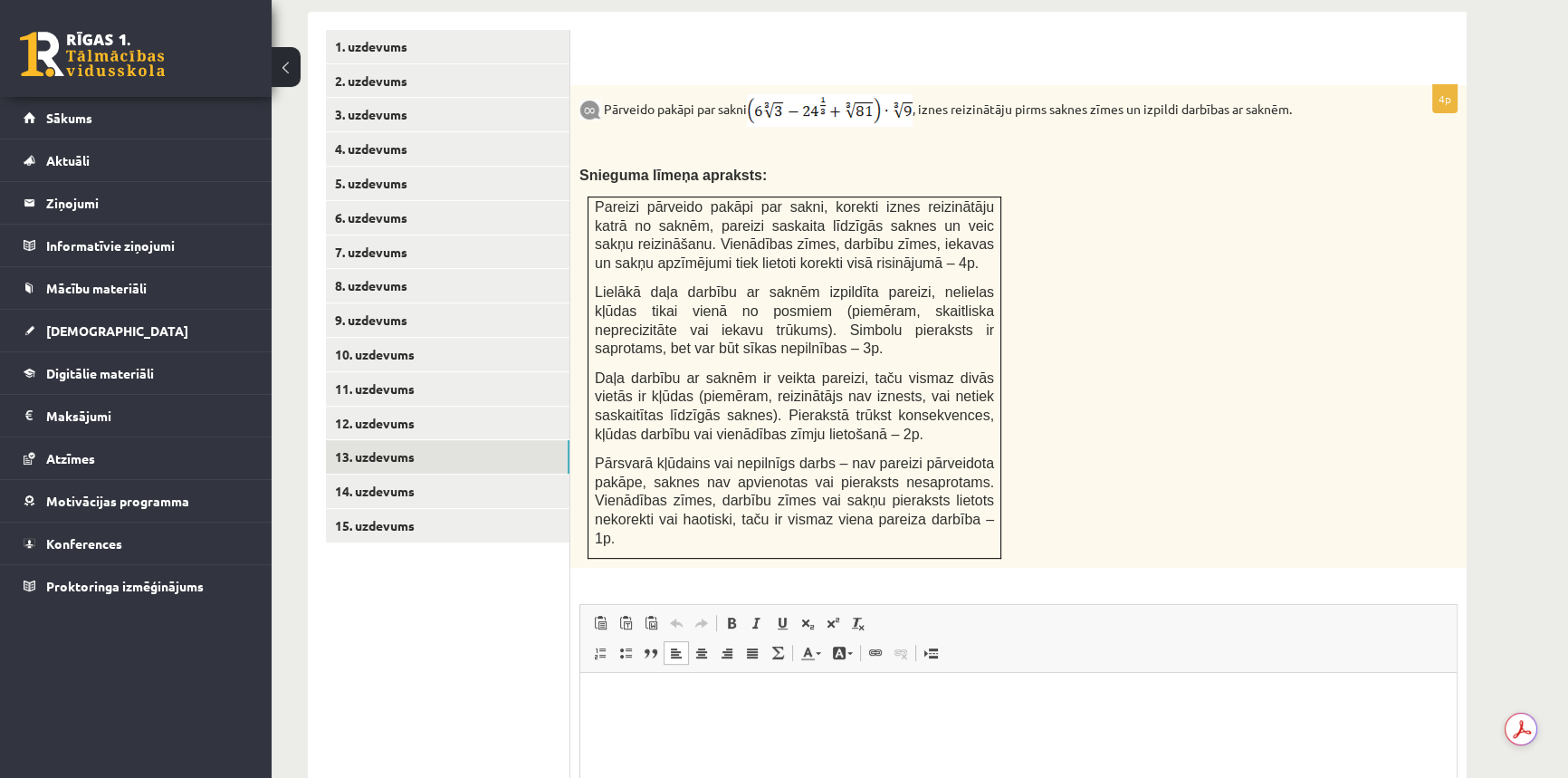
click at [702, 716] on html at bounding box center [1018, 700] width 876 height 55
click at [407, 474] on link "14. uzdevums" at bounding box center [447, 491] width 244 height 34
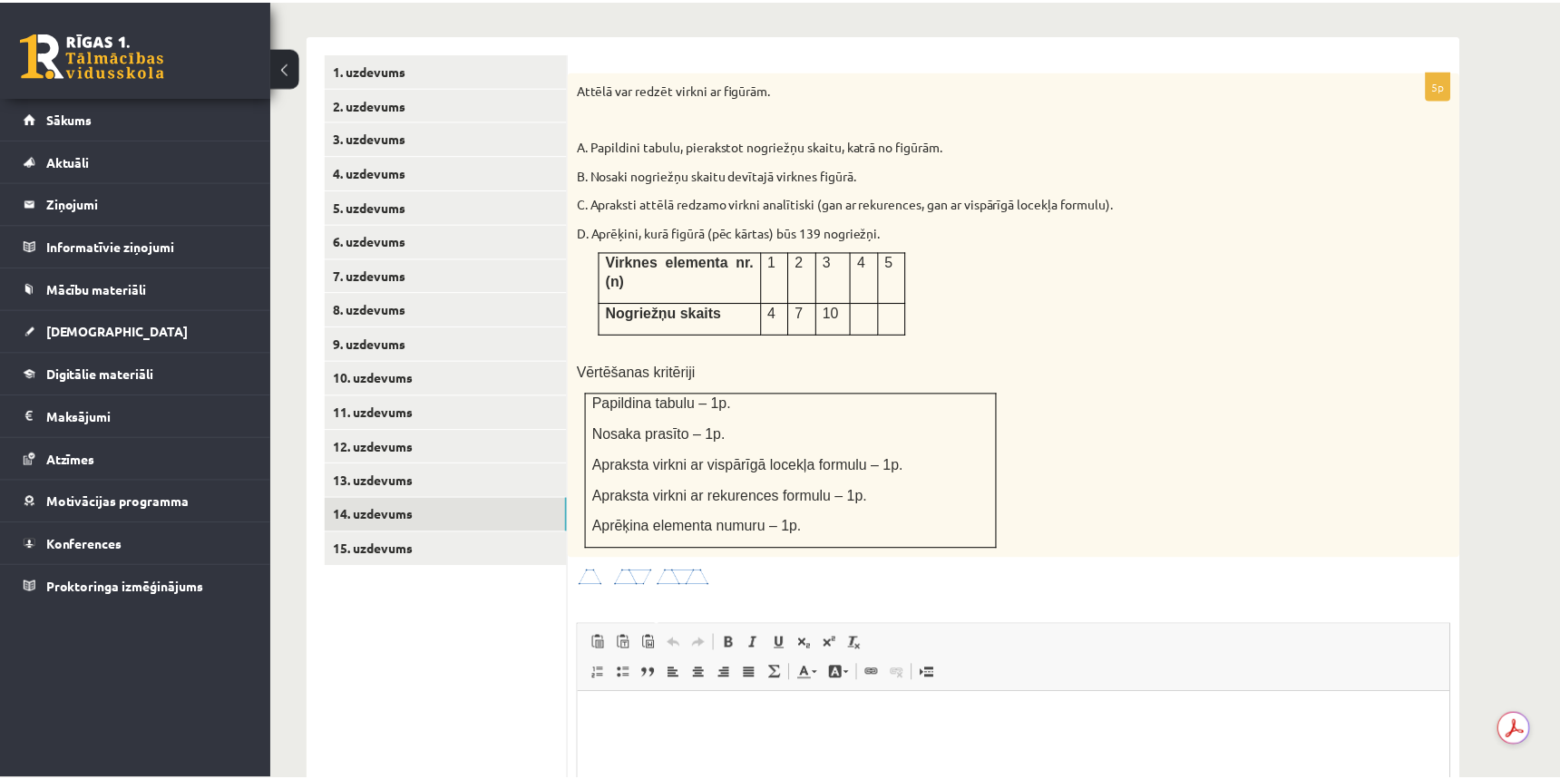
scroll to position [693, 0]
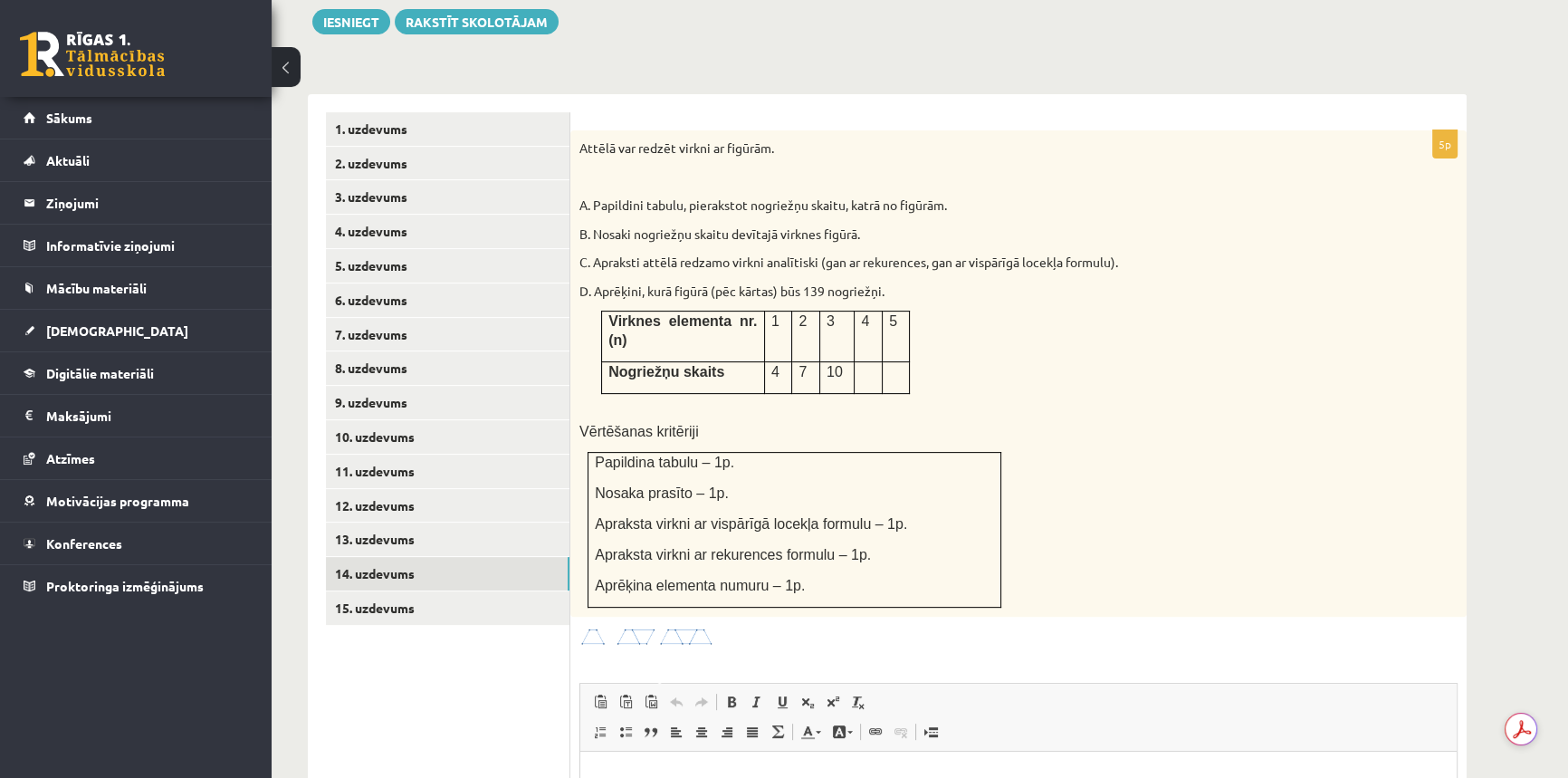
click at [692, 627] on img at bounding box center [647, 637] width 136 height 21
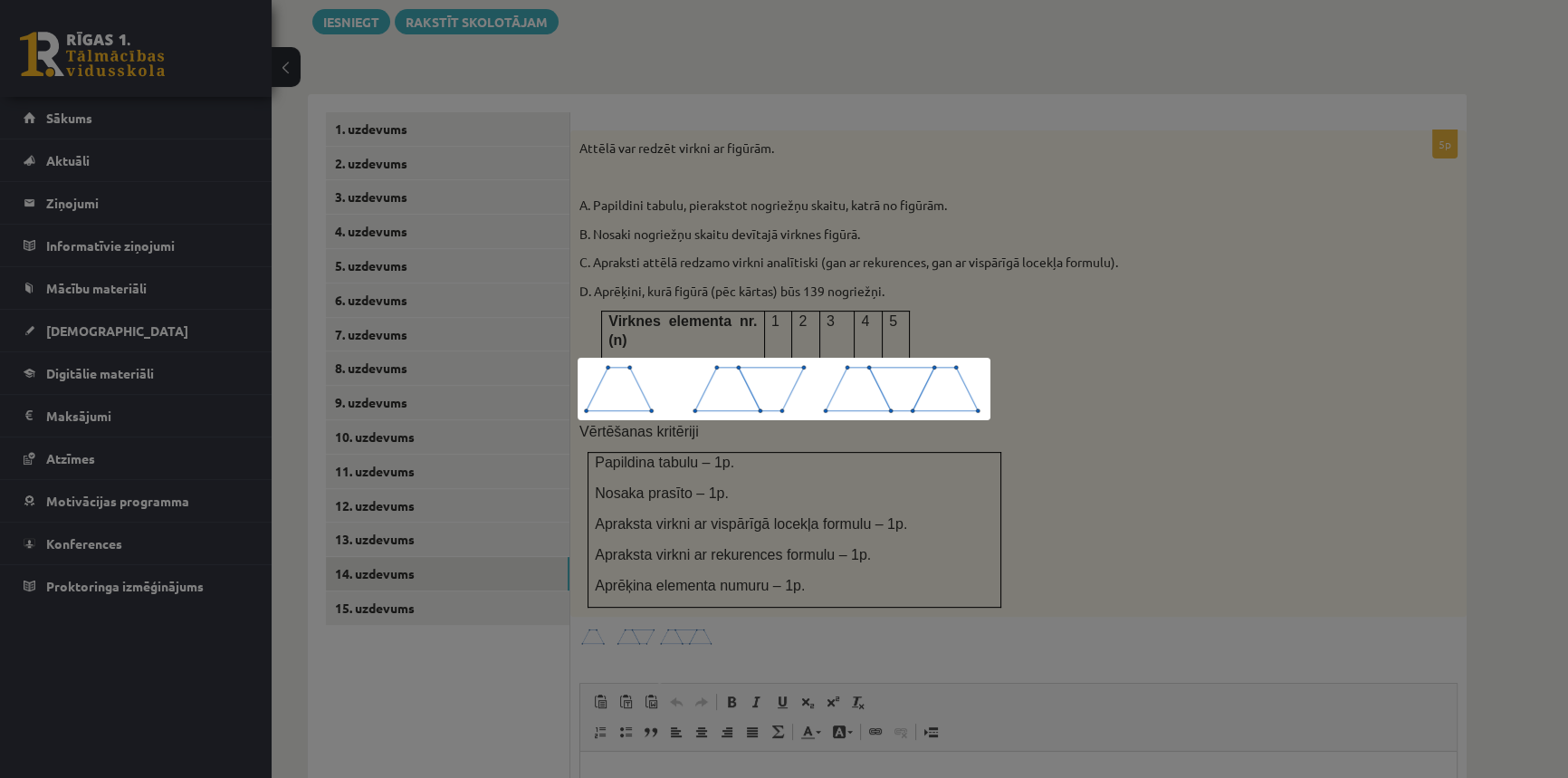
click at [1272, 490] on div at bounding box center [784, 389] width 1568 height 778
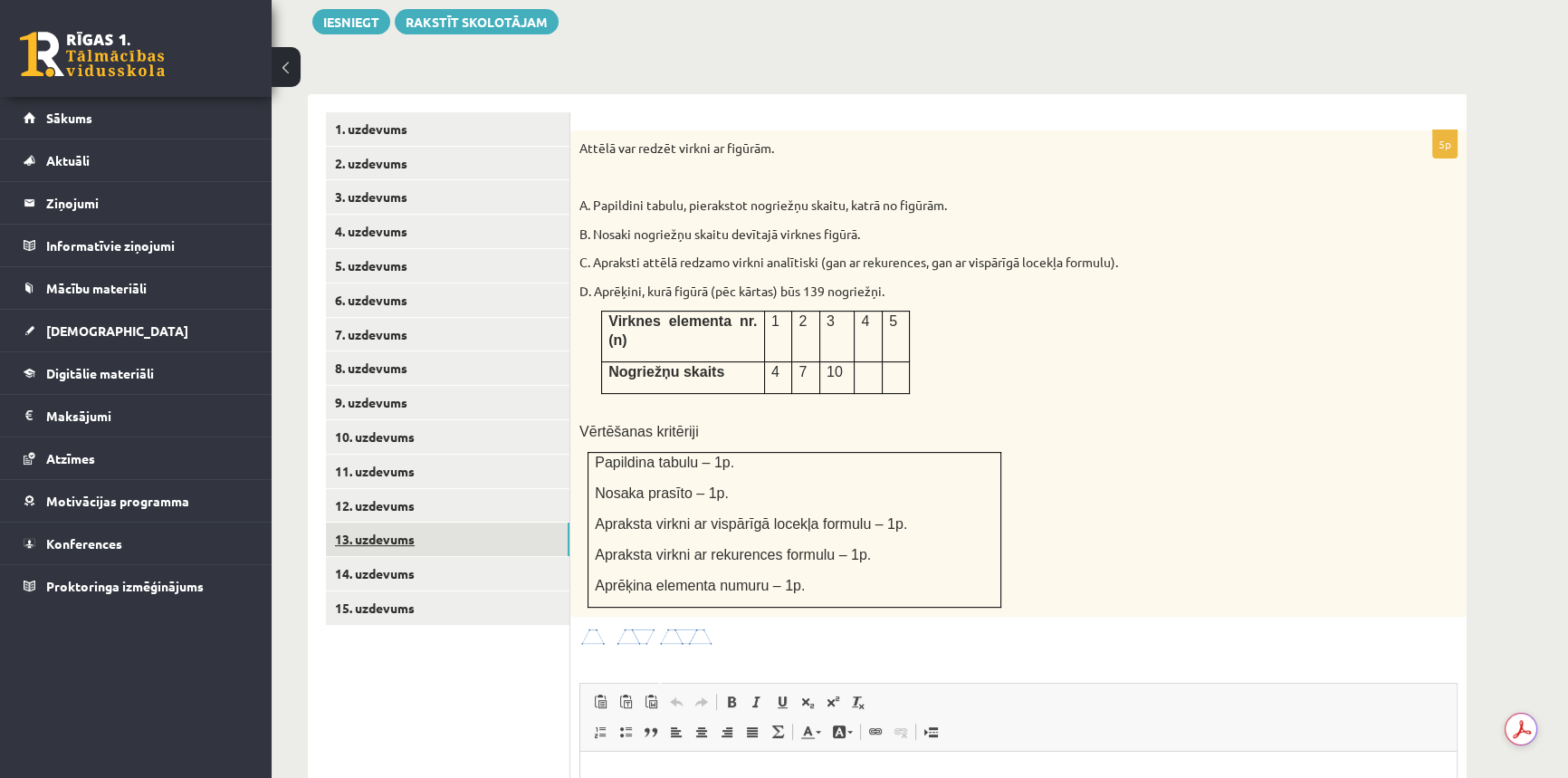
click at [419, 522] on link "13. uzdevums" at bounding box center [447, 539] width 244 height 34
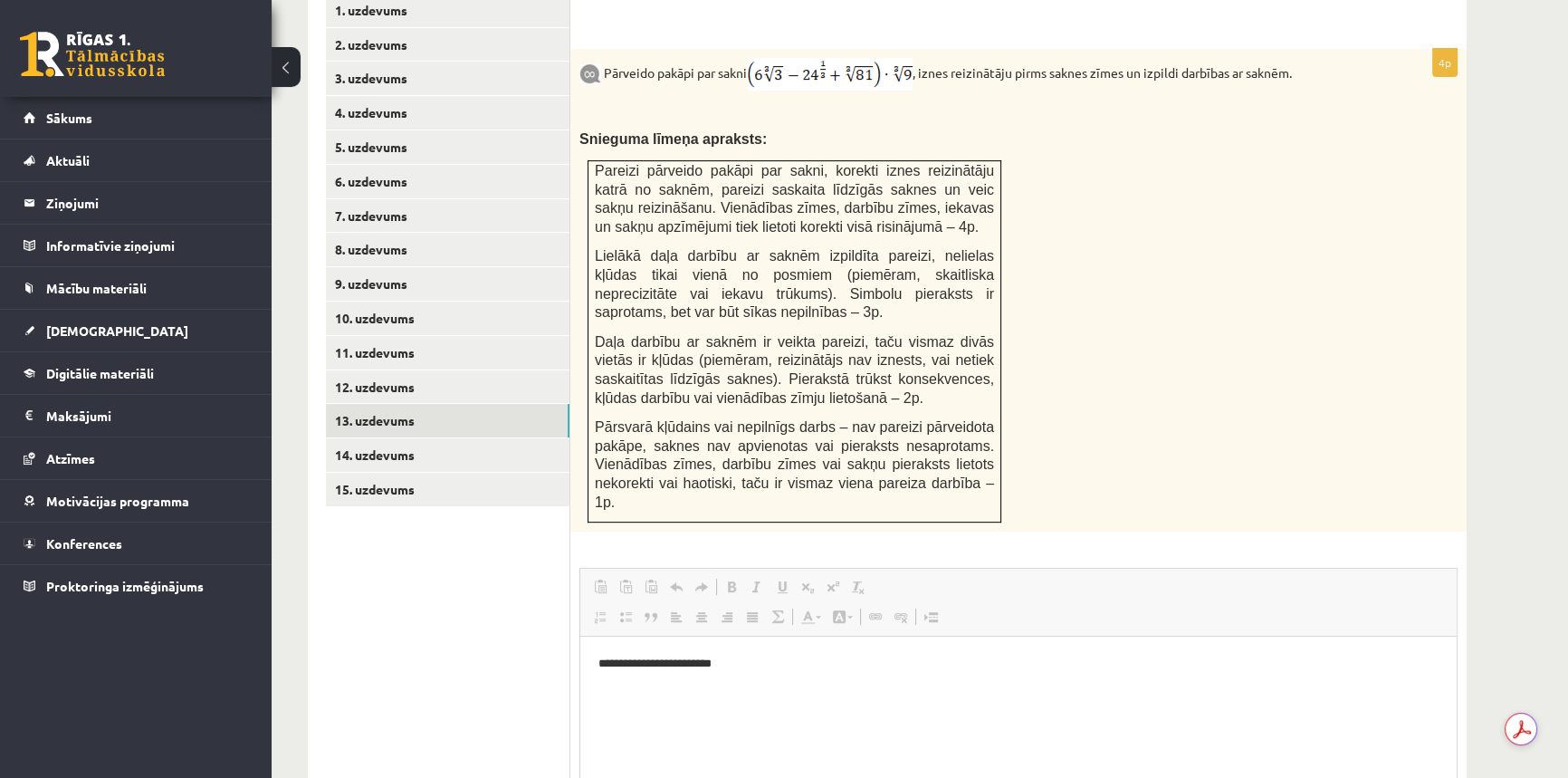
scroll to position [0, 0]
drag, startPoint x: 652, startPoint y: 656, endPoint x: 590, endPoint y: 656, distance: 62.0
click at [590, 656] on html "**********" at bounding box center [1018, 663] width 876 height 55
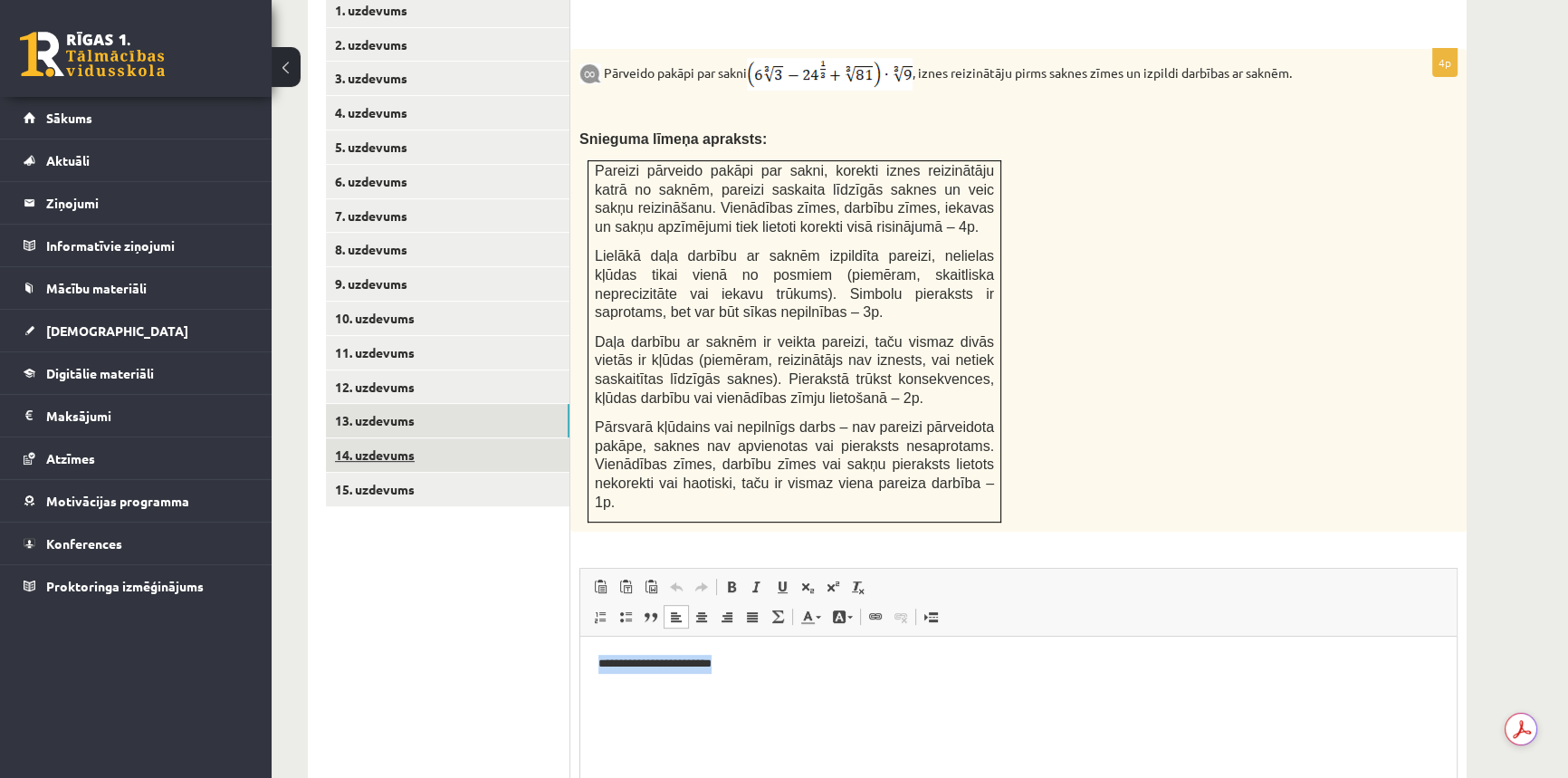
copy p "**********"
click at [433, 438] on link "14. uzdevums" at bounding box center [447, 455] width 244 height 34
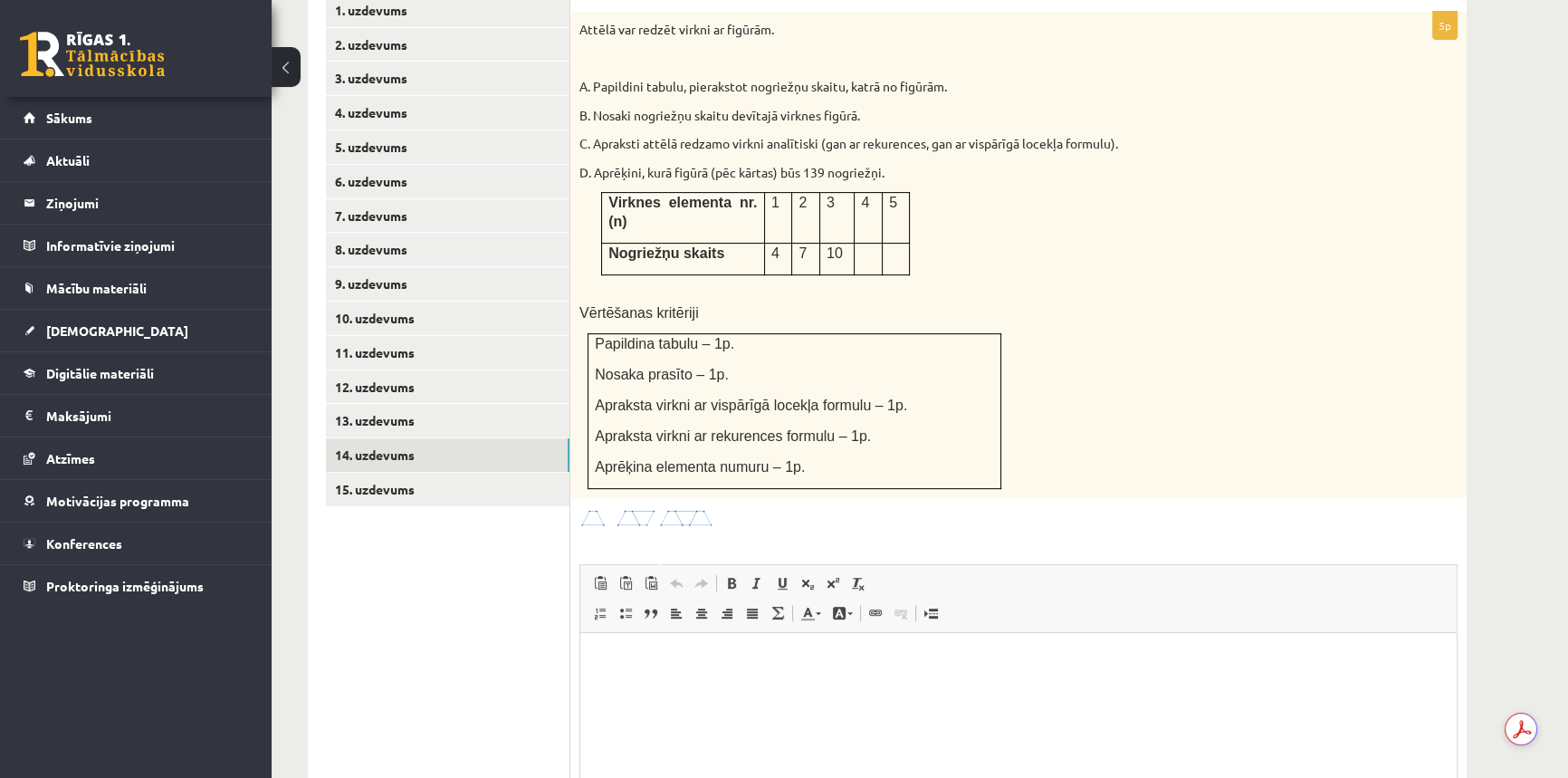
click at [669, 656] on p "Editor, wiswyg-editor-user-answer-47024726185660" at bounding box center [1018, 660] width 840 height 19
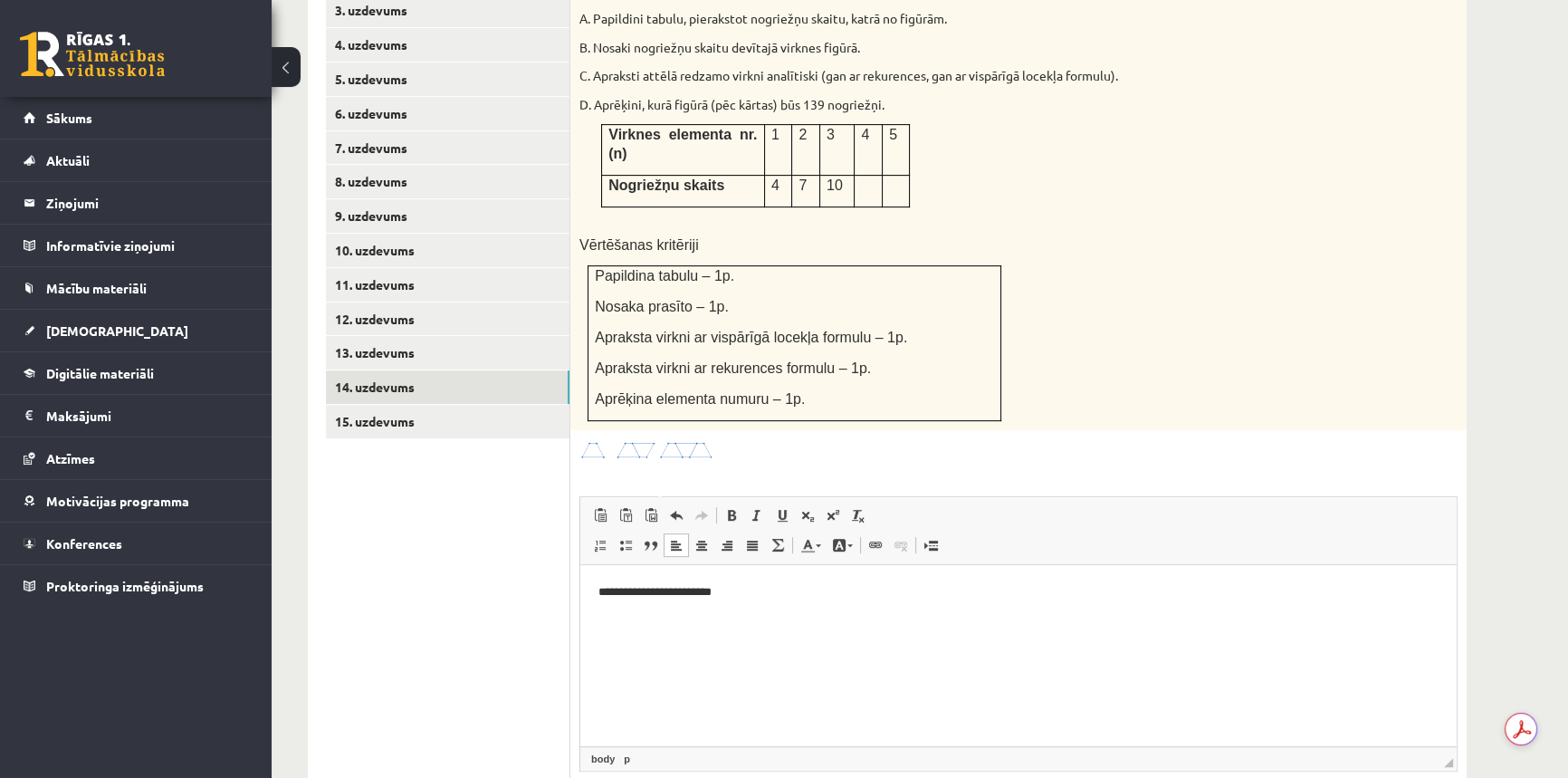
scroll to position [968, 0]
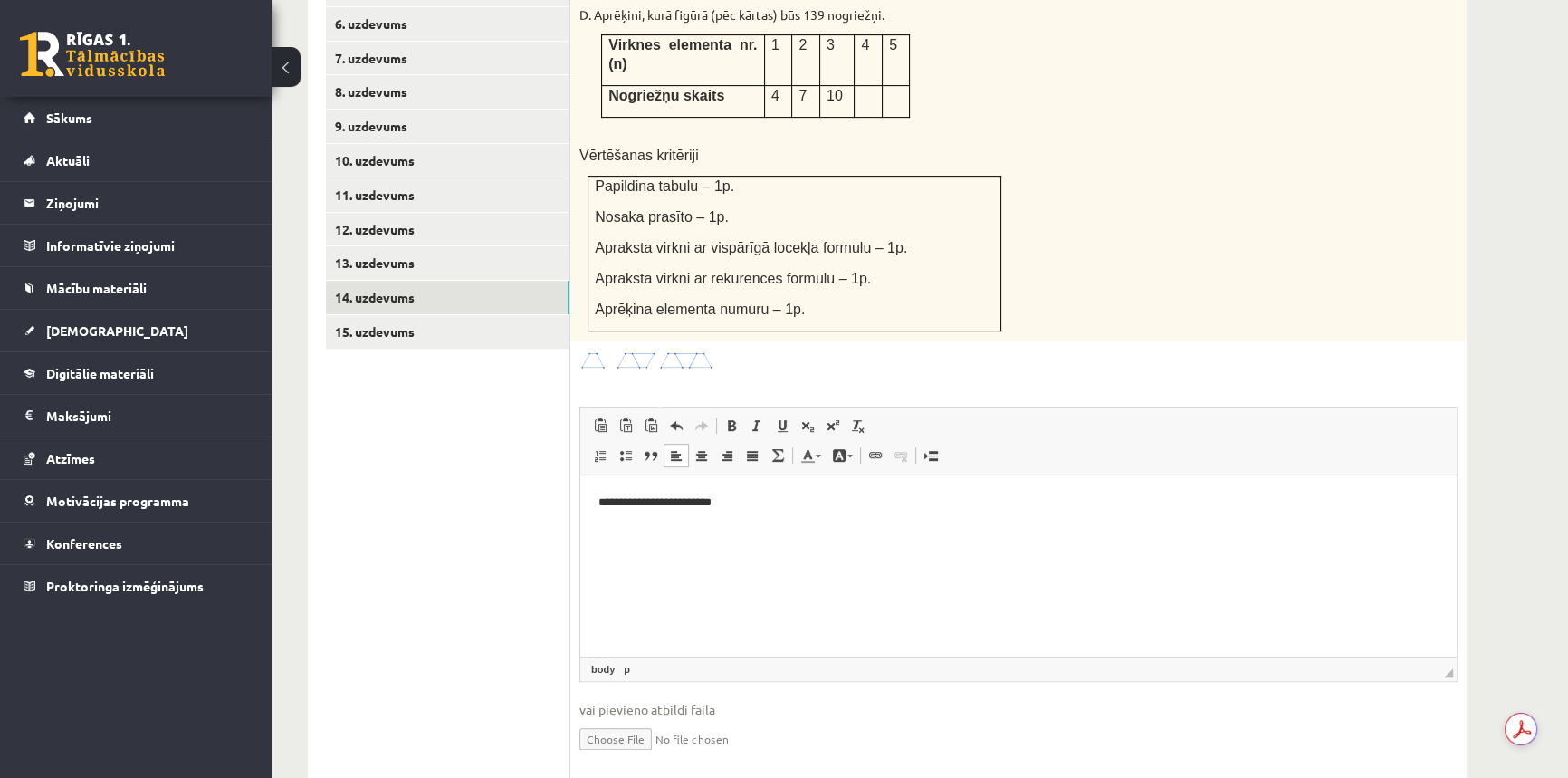
click at [602, 719] on input "file" at bounding box center [1018, 737] width 878 height 37
type input "**********"
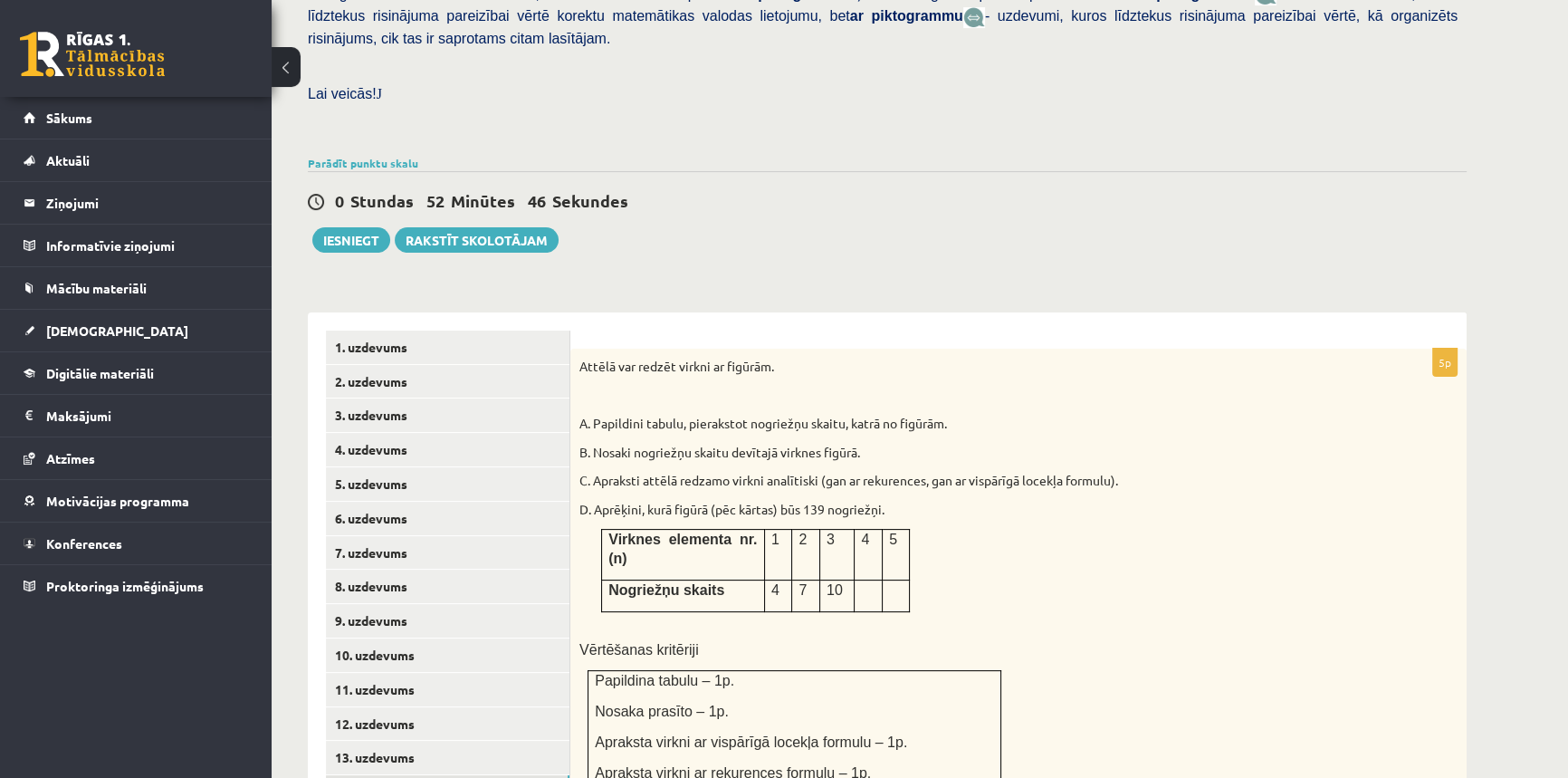
scroll to position [638, 0]
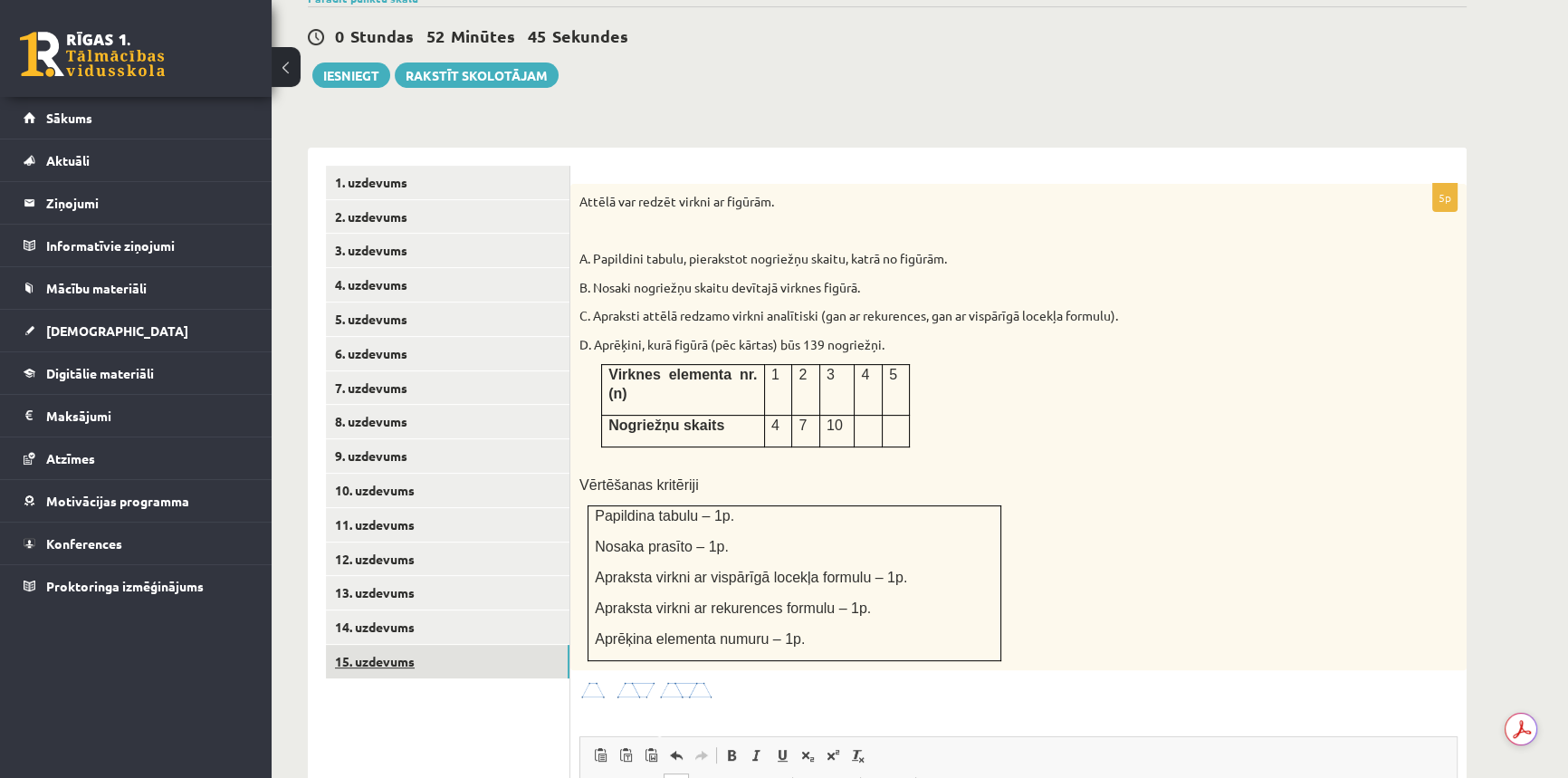
click at [387, 645] on link "15. uzdevums" at bounding box center [447, 662] width 244 height 34
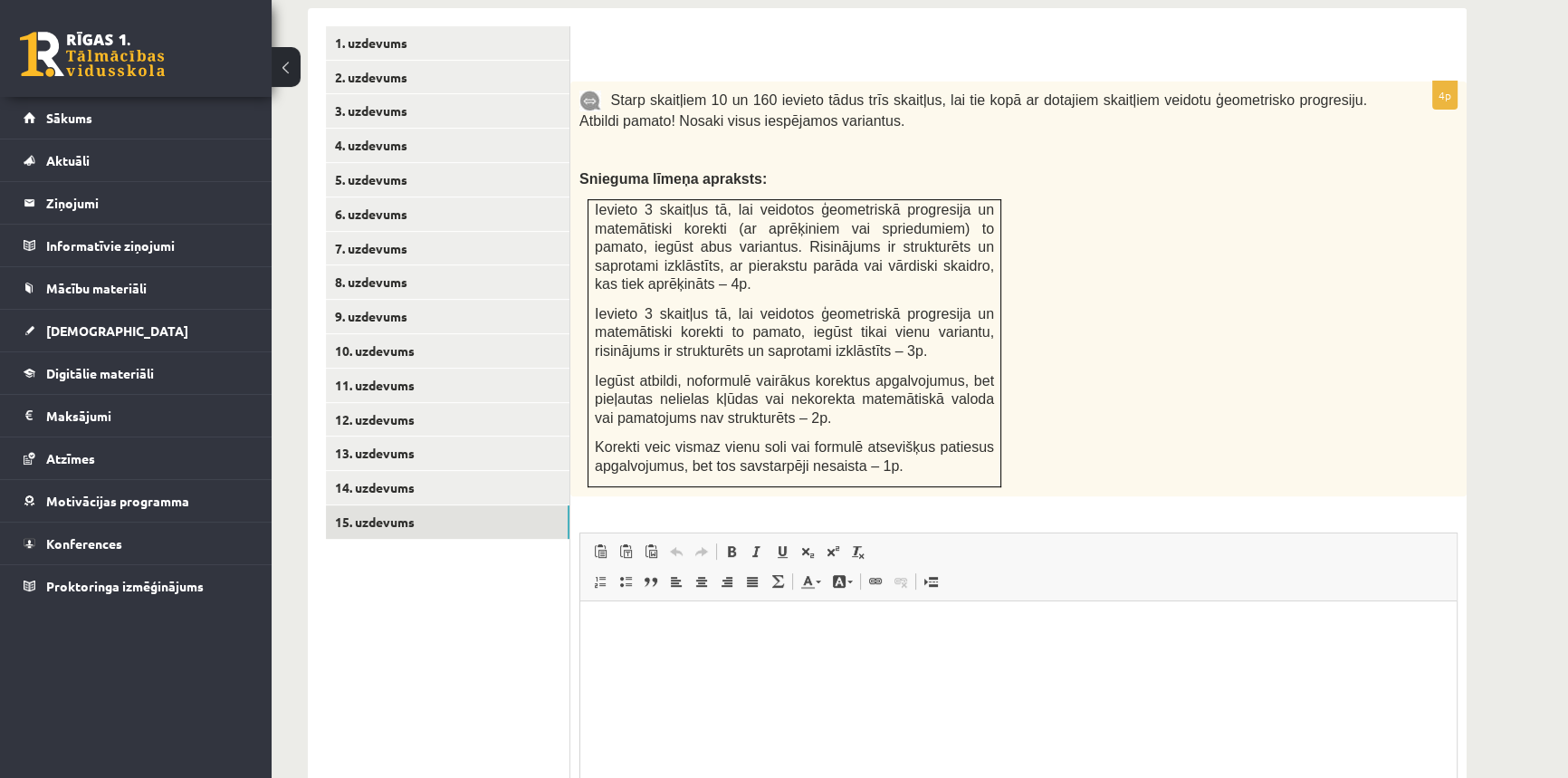
scroll to position [923, 0]
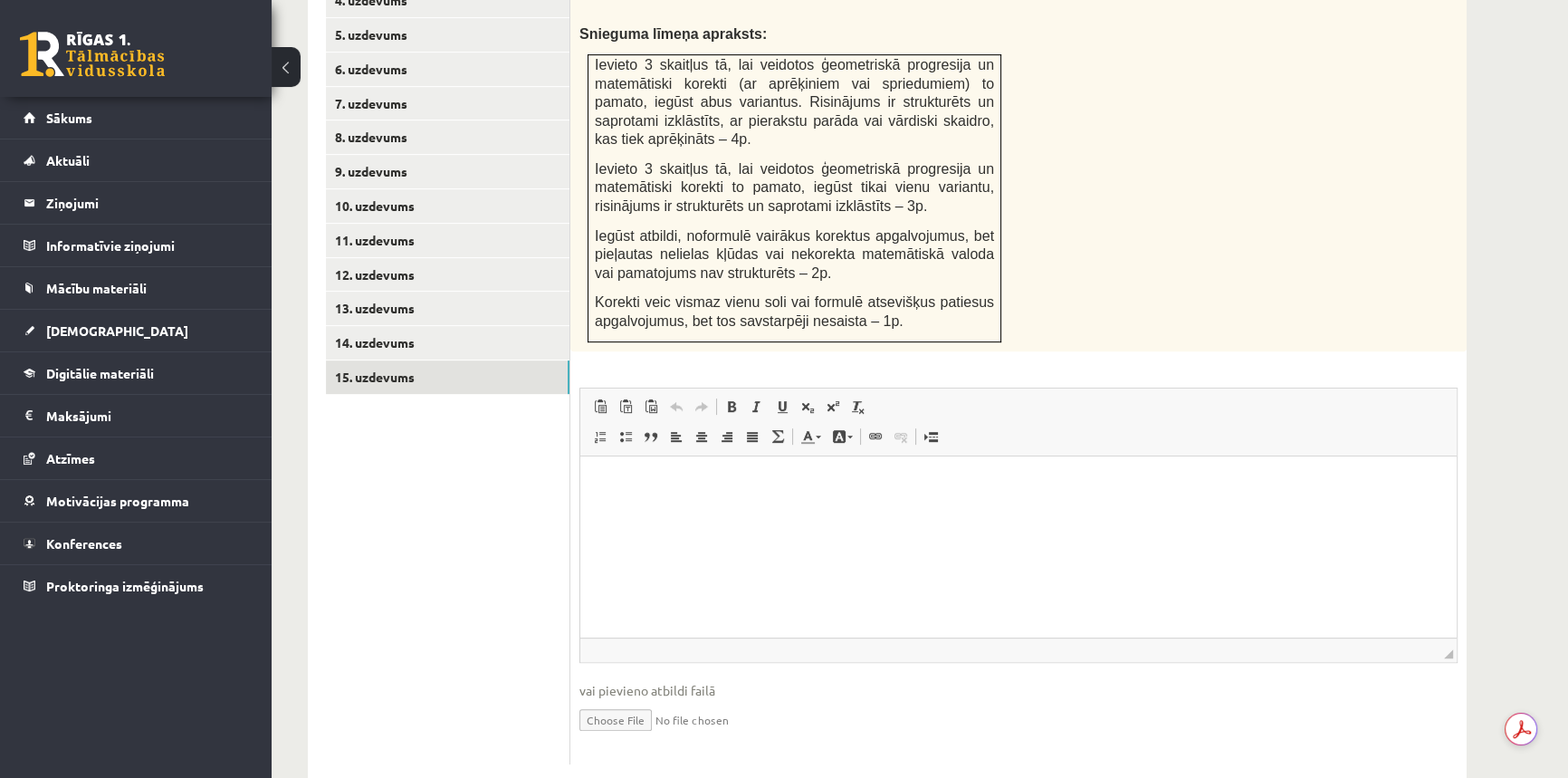
click at [624, 700] on input "file" at bounding box center [1018, 718] width 878 height 37
type input "**********"
click at [680, 497] on html at bounding box center [1018, 482] width 876 height 55
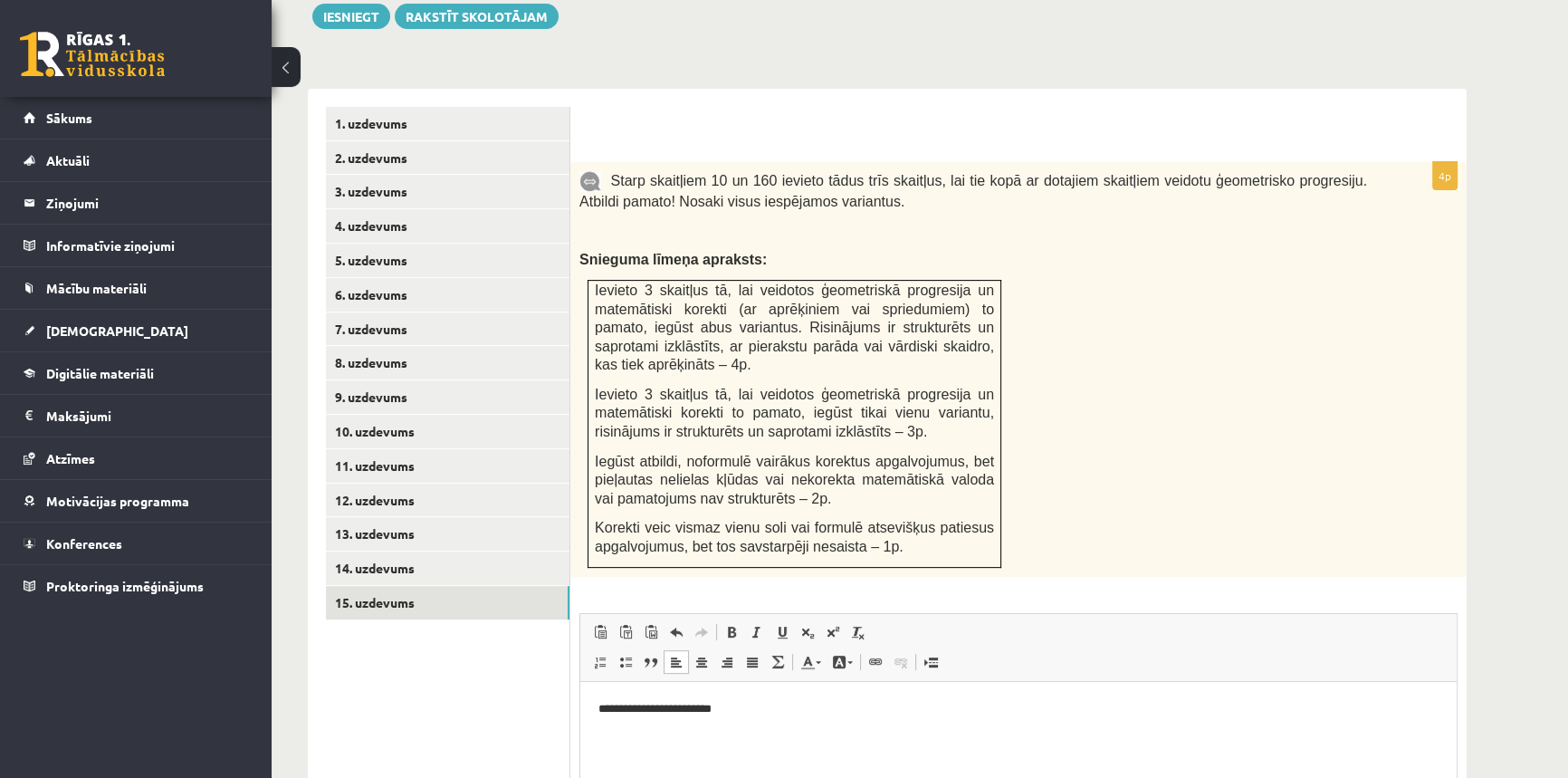
scroll to position [428, 0]
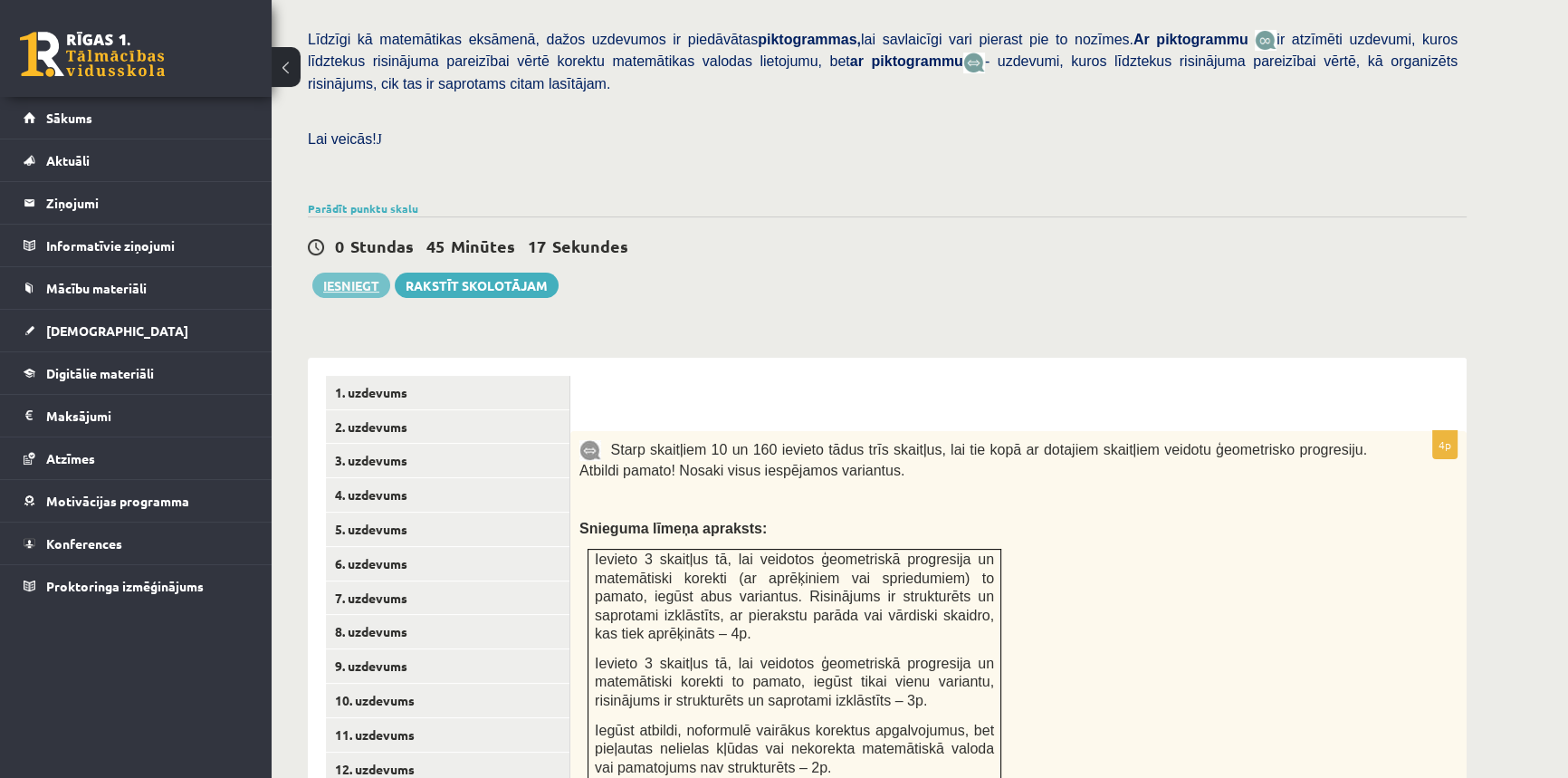
click at [366, 273] on button "Iesniegt" at bounding box center [351, 285] width 78 height 25
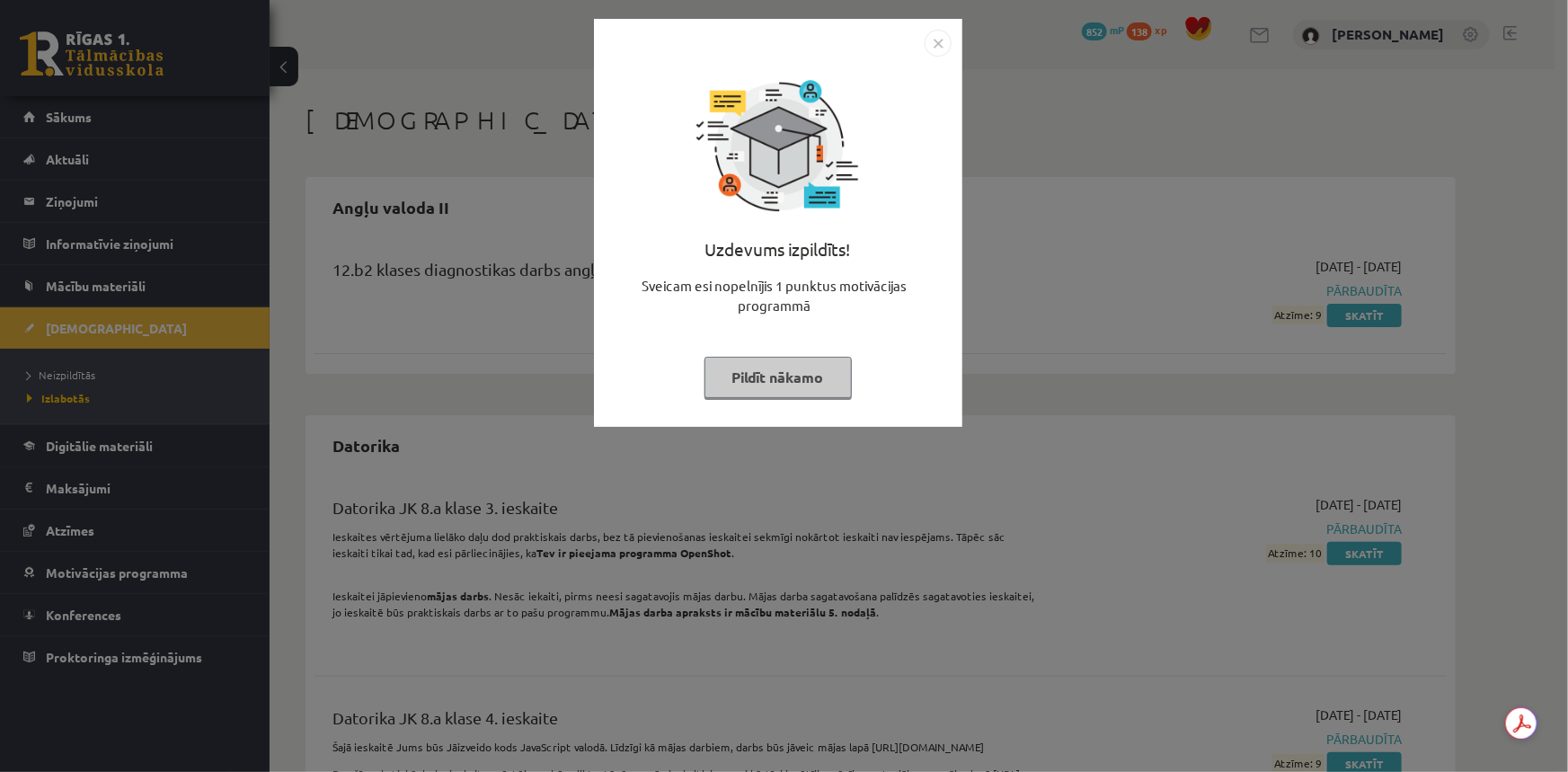
click at [762, 378] on button "Pildīt nākamo" at bounding box center [778, 378] width 148 height 42
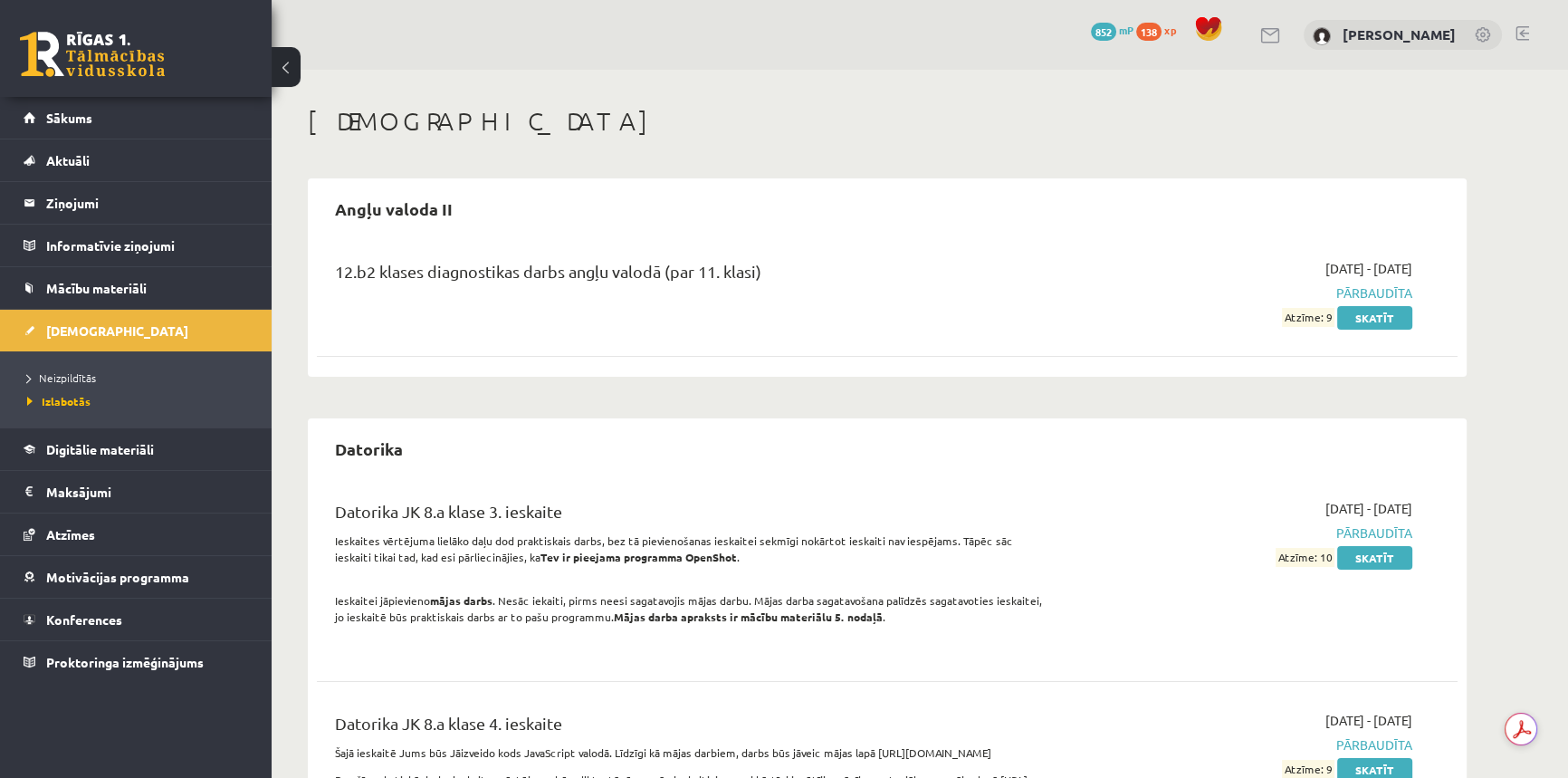
click at [175, 54] on div "0 Dāvanas 852 mP 138 xp" at bounding box center [136, 48] width 271 height 97
click at [143, 58] on link at bounding box center [92, 54] width 145 height 45
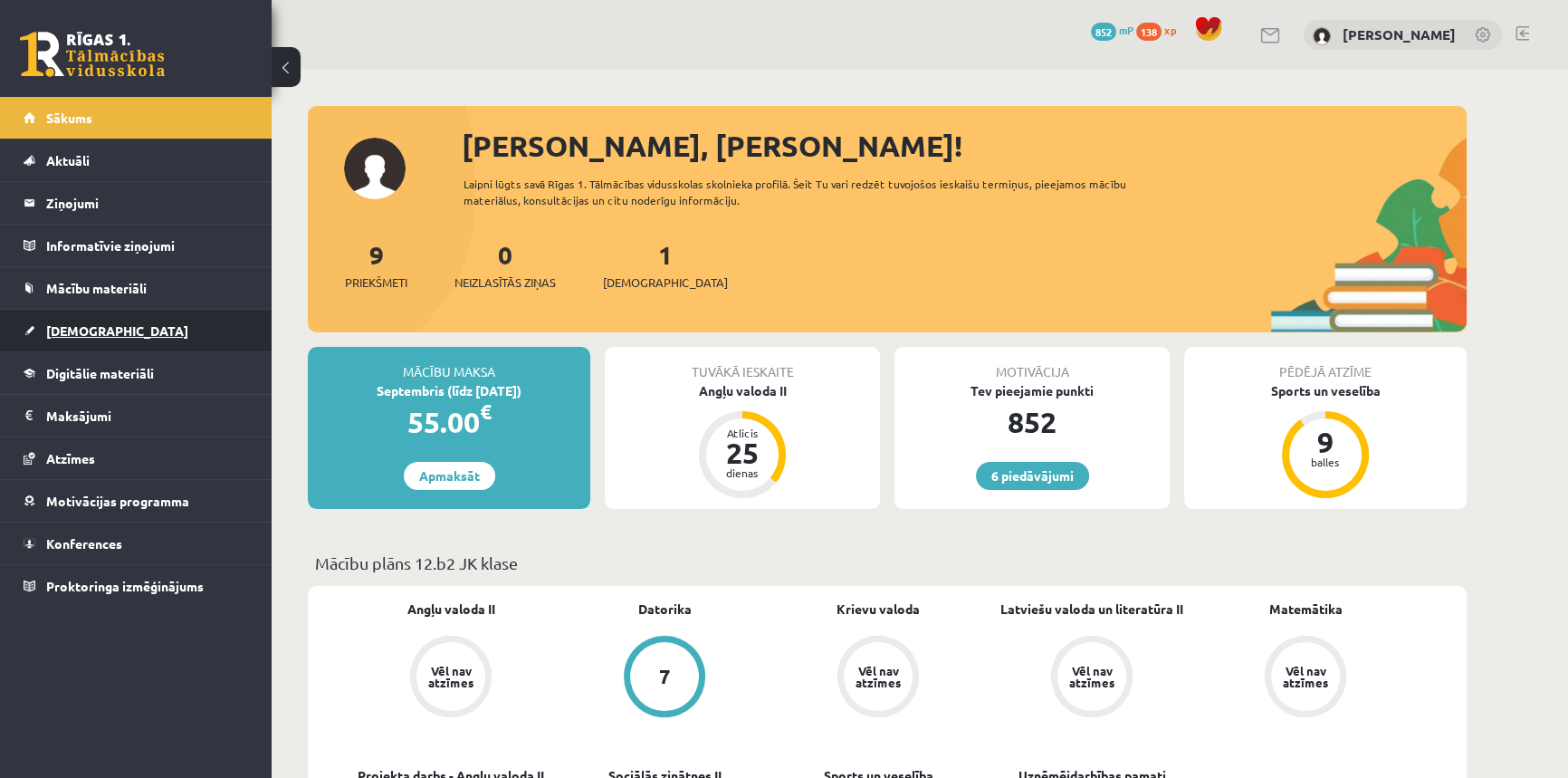
click at [125, 317] on link "[DEMOGRAPHIC_DATA]" at bounding box center [137, 331] width 226 height 42
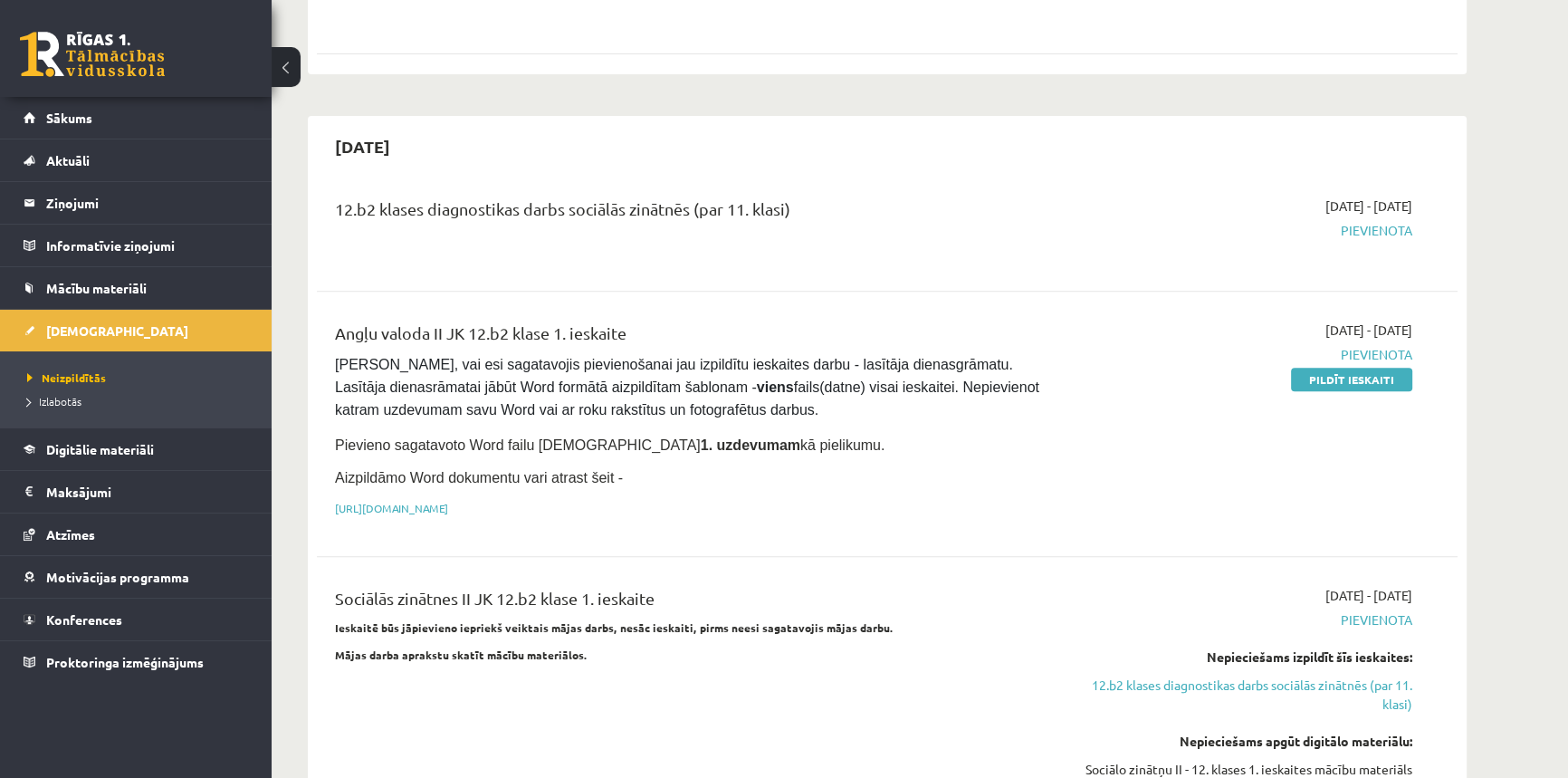
scroll to position [823, 0]
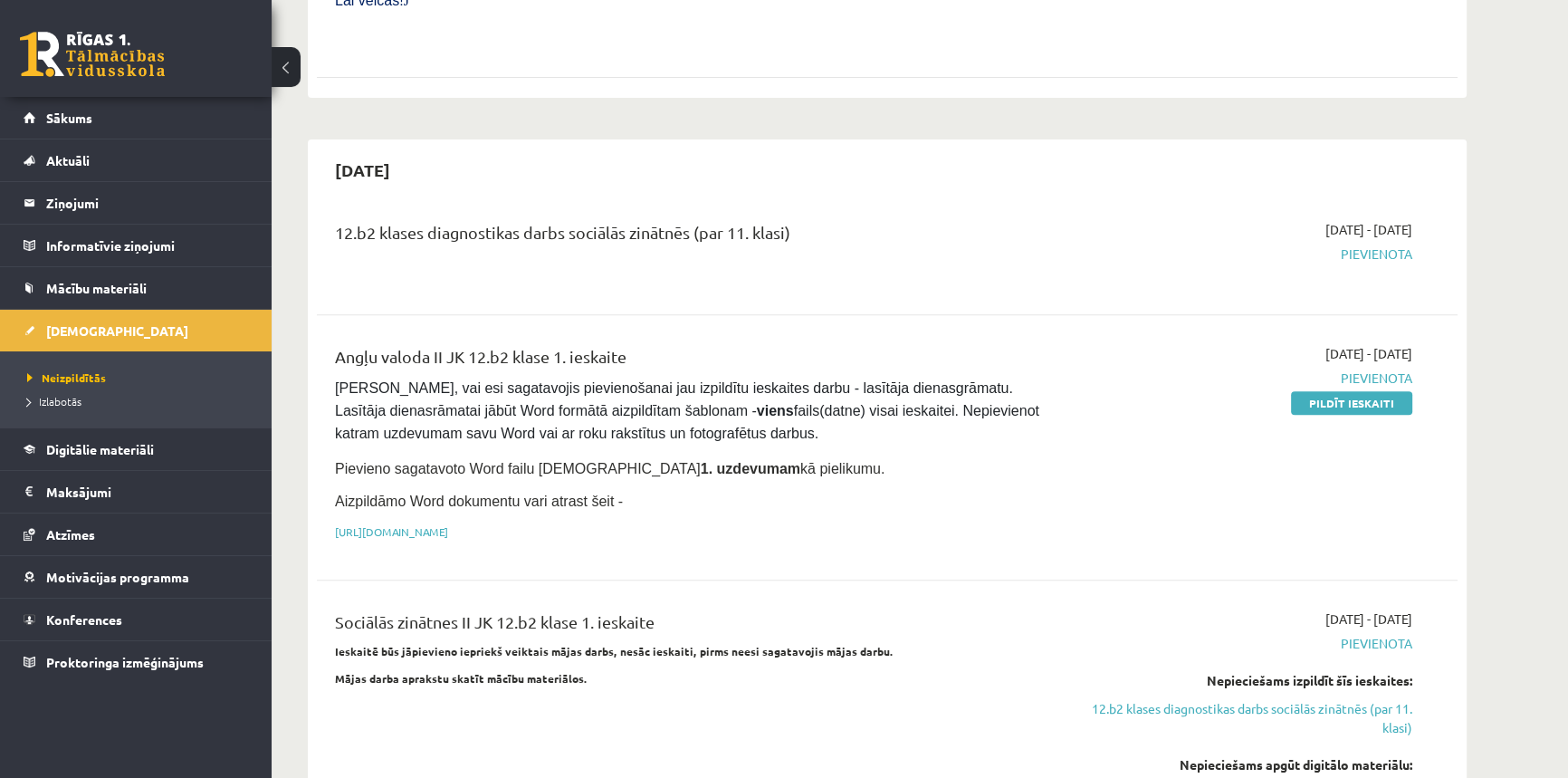
click at [78, 63] on link at bounding box center [92, 54] width 145 height 45
